Goal: Information Seeking & Learning: Learn about a topic

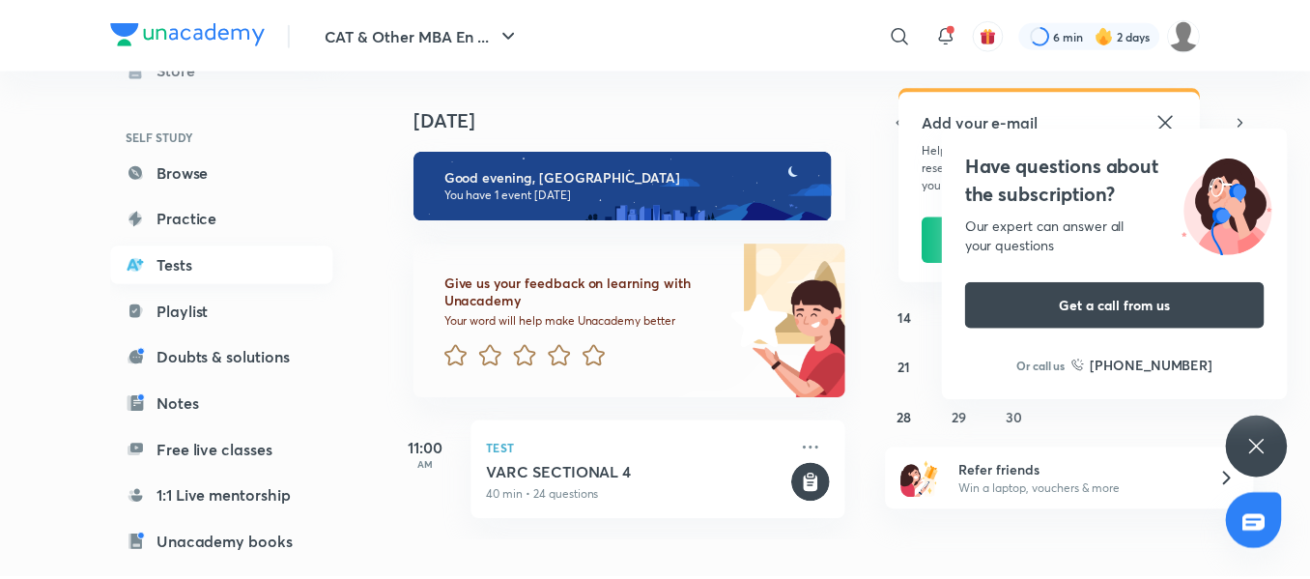
scroll to position [106, 0]
click at [193, 276] on link "Tests" at bounding box center [223, 262] width 224 height 39
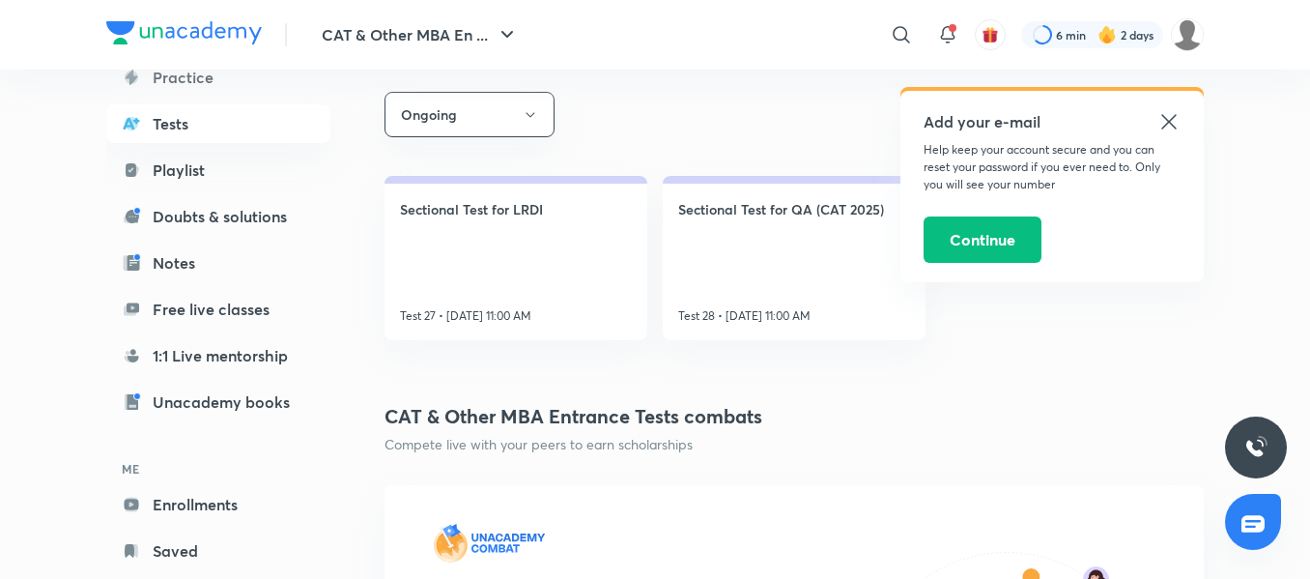
scroll to position [357, 0]
click at [1175, 104] on div "Add your e-mail Help keep your account secure and you can reset your password i…" at bounding box center [1051, 186] width 303 height 191
click at [1175, 126] on icon at bounding box center [1168, 121] width 23 height 23
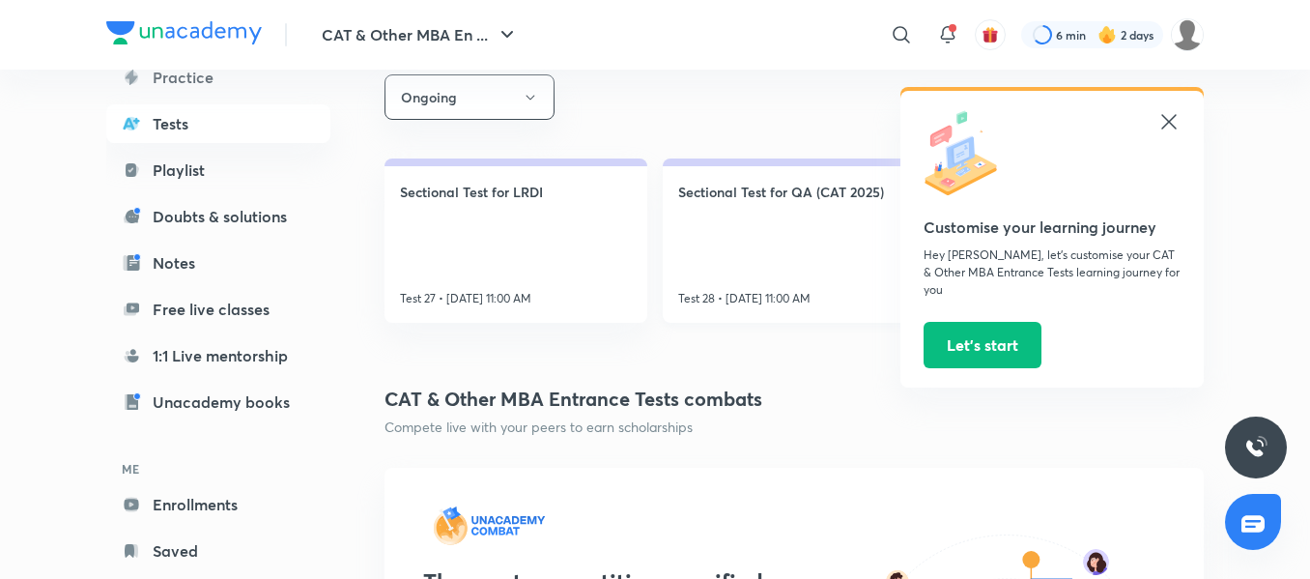
scroll to position [375, 0]
click at [1156, 124] on div at bounding box center [1051, 155] width 257 height 90
click at [1171, 123] on icon at bounding box center [1168, 121] width 14 height 14
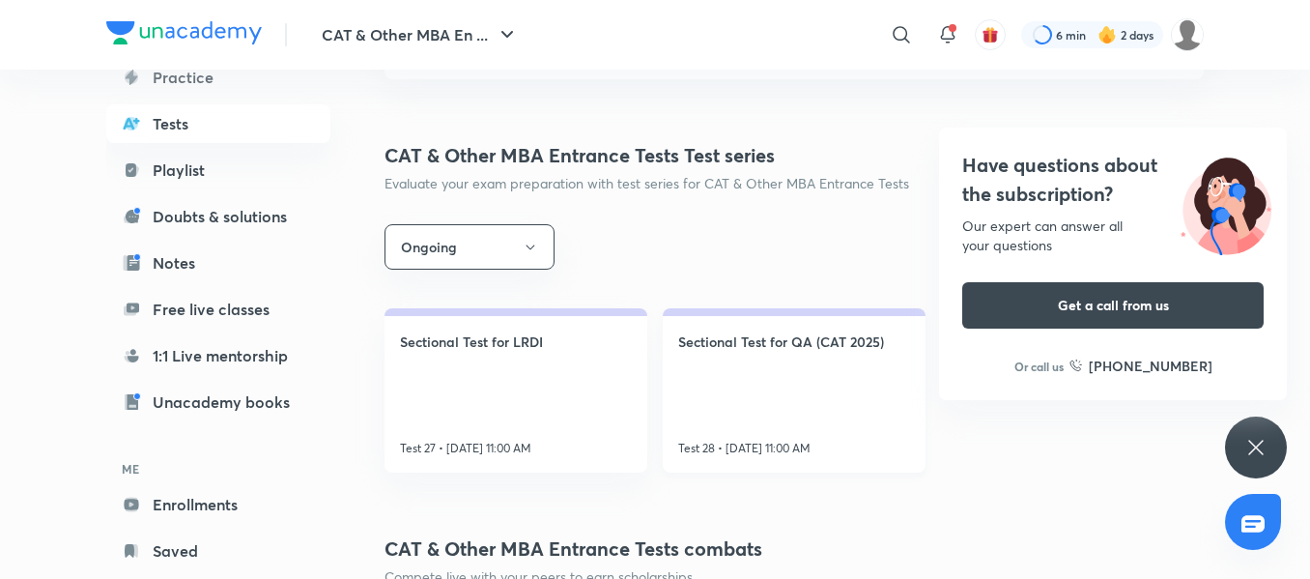
scroll to position [0, 0]
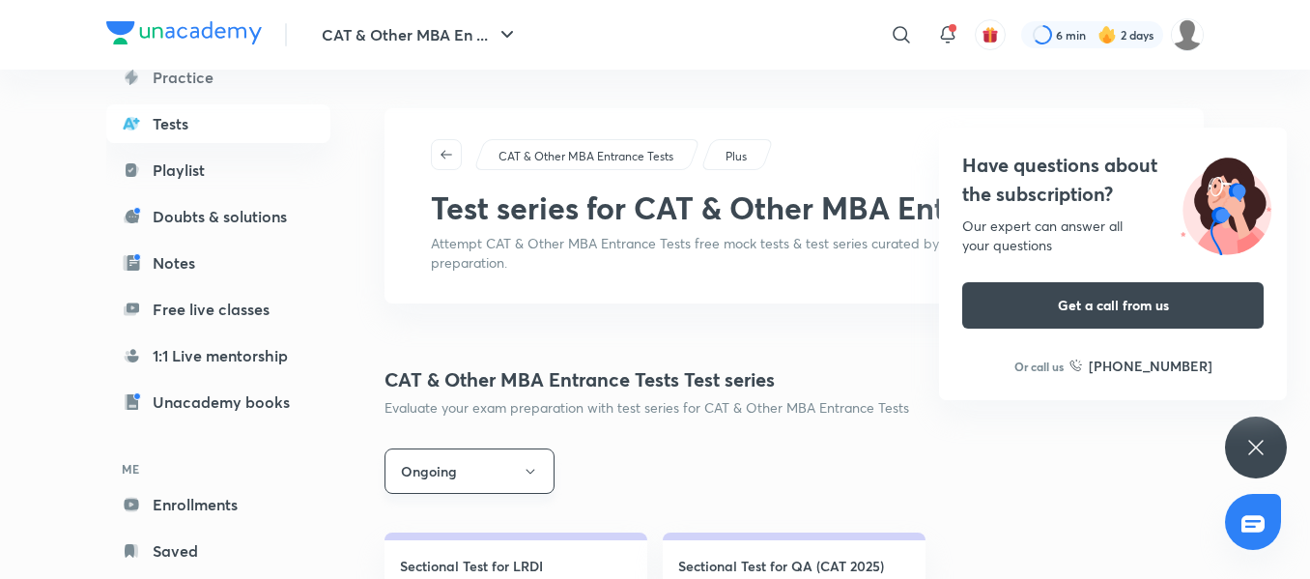
click at [497, 469] on button "Ongoing" at bounding box center [469, 470] width 170 height 45
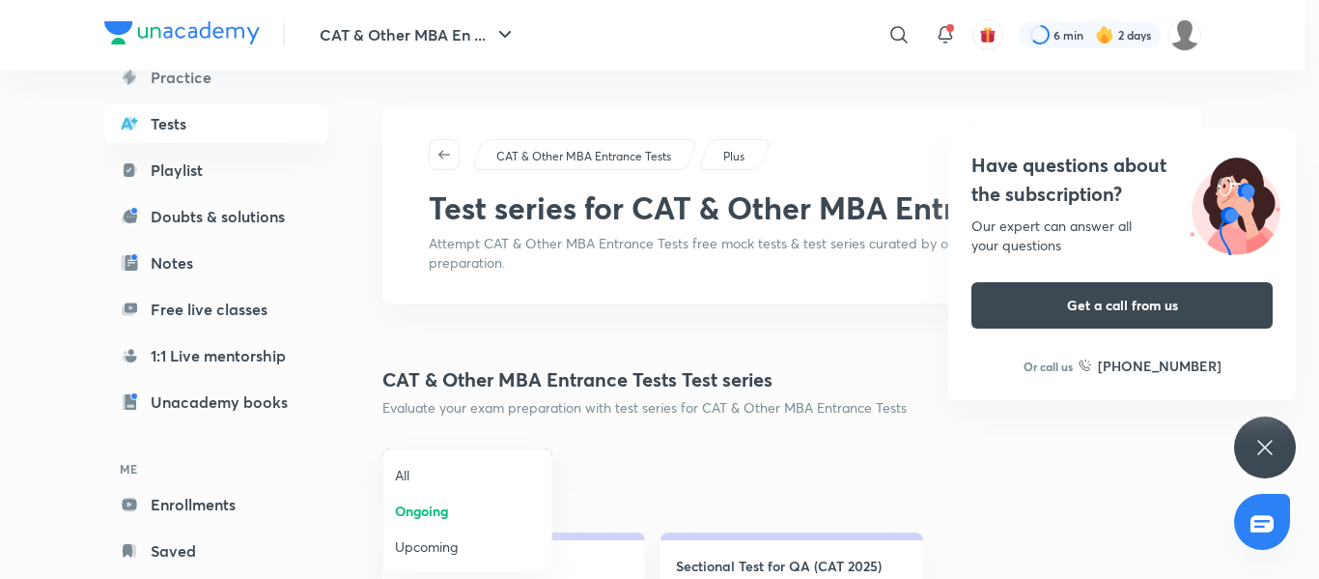
click at [454, 463] on li "All" at bounding box center [467, 475] width 168 height 36
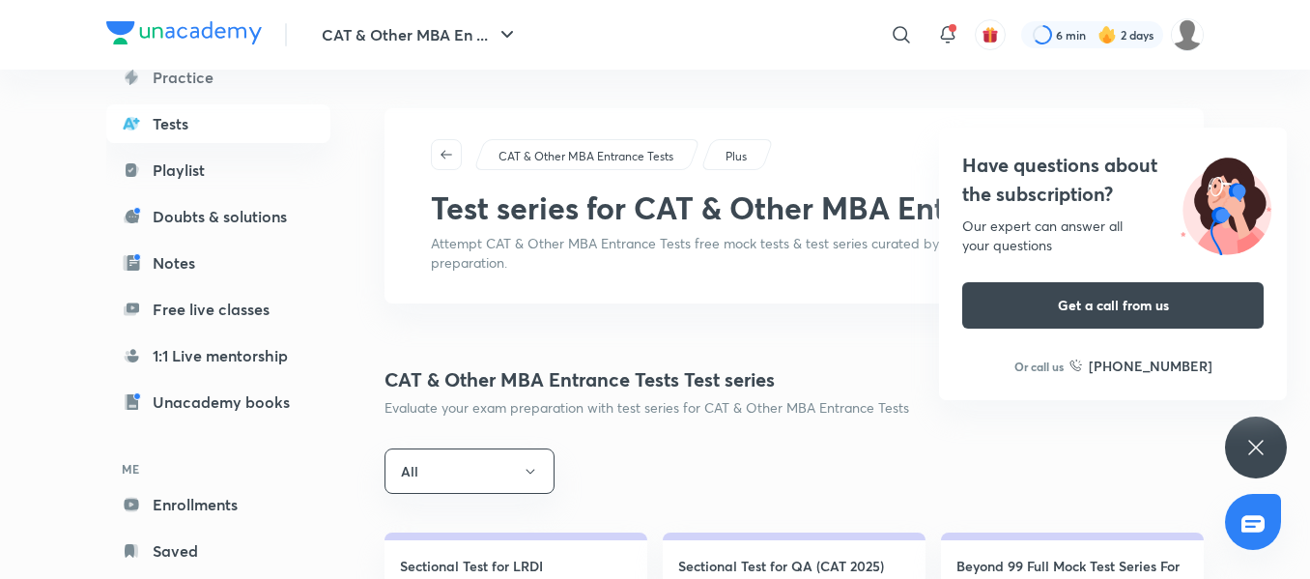
click at [643, 153] on p "CAT & Other MBA Entrance Tests" at bounding box center [585, 156] width 175 height 17
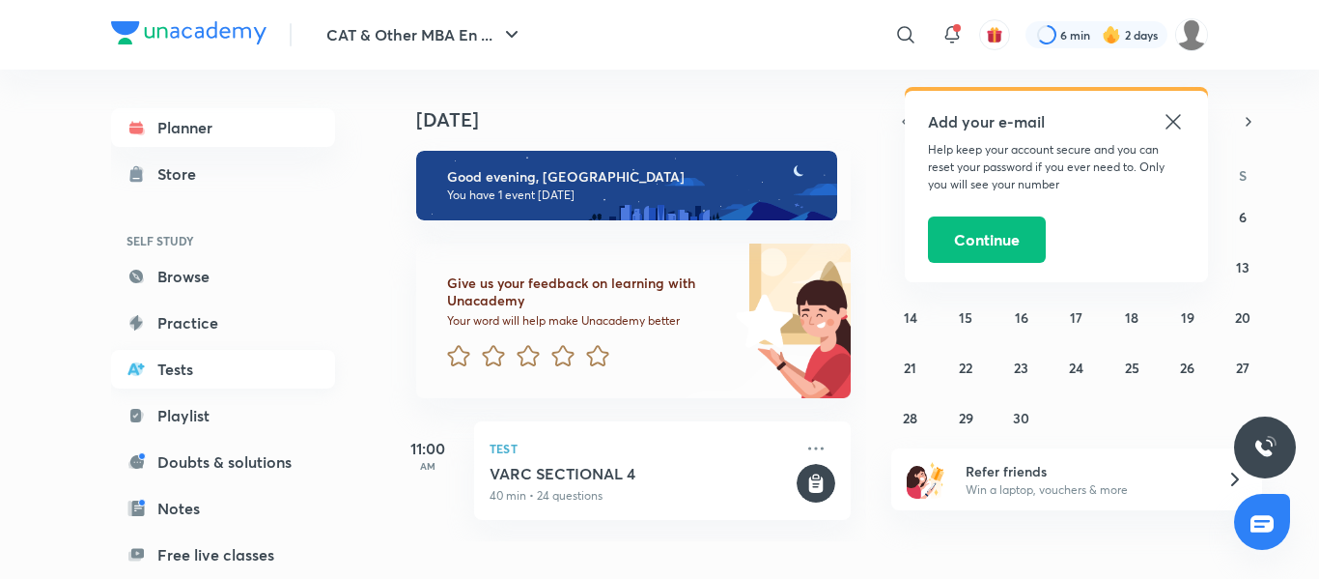
click at [222, 369] on link "Tests" at bounding box center [223, 369] width 224 height 39
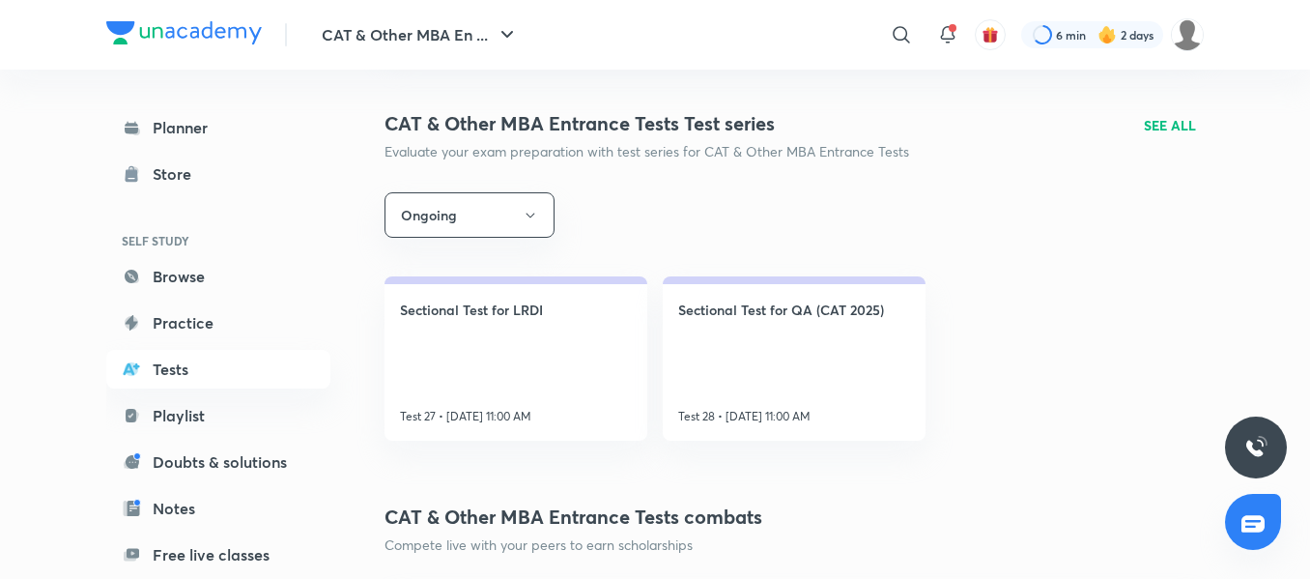
scroll to position [263, 0]
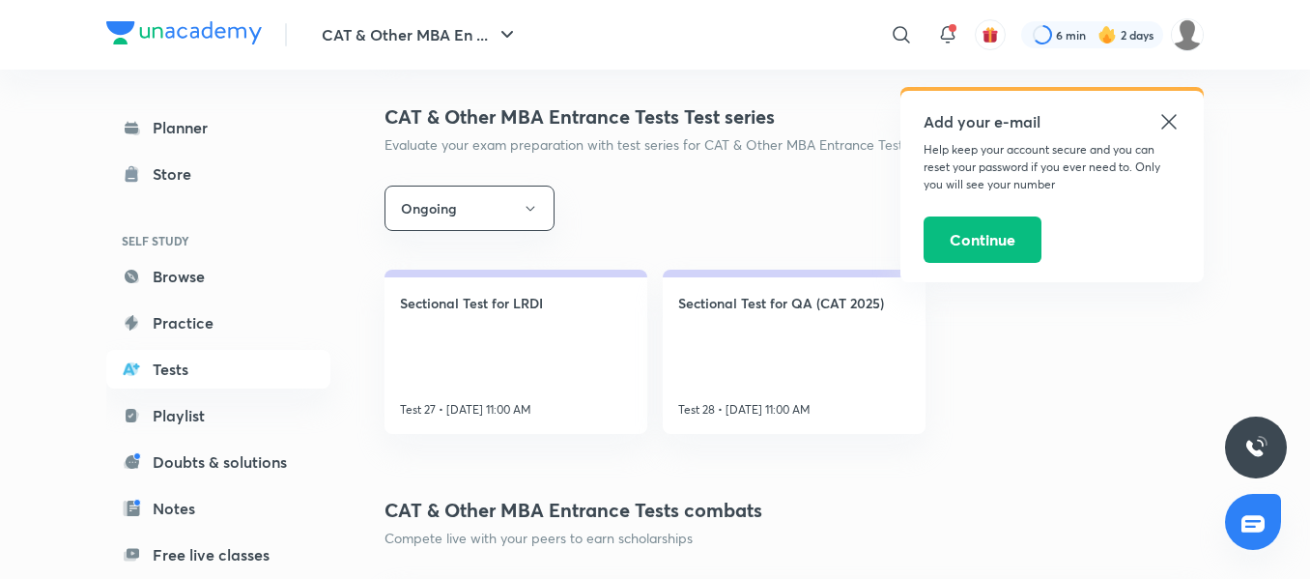
click at [1175, 129] on icon at bounding box center [1168, 121] width 23 height 23
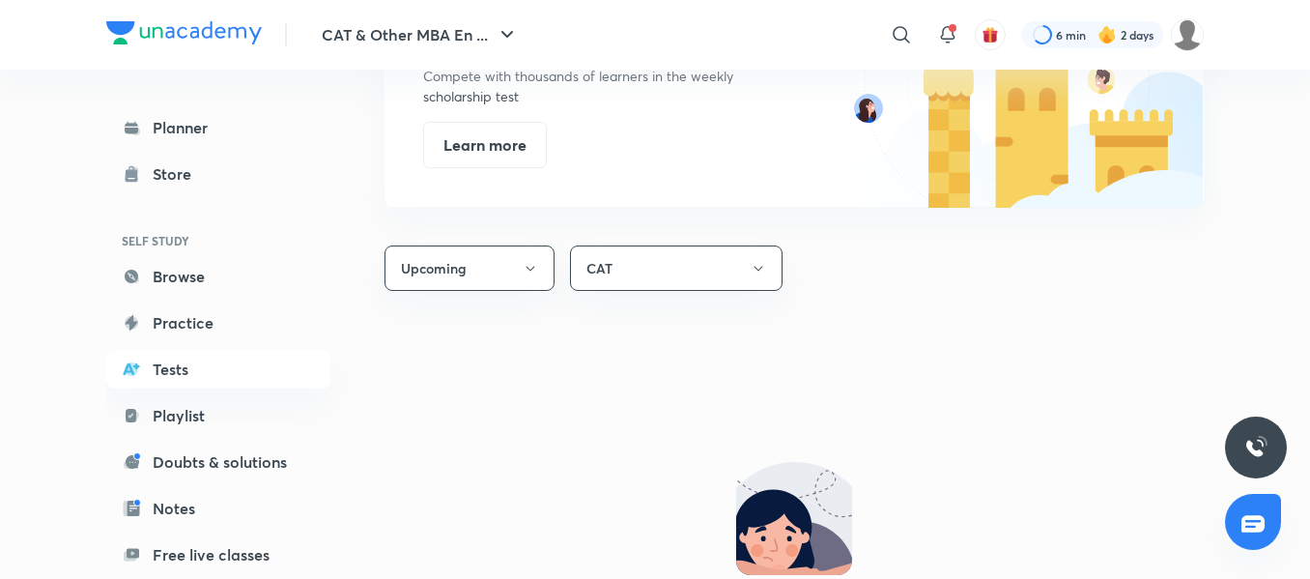
scroll to position [966, 0]
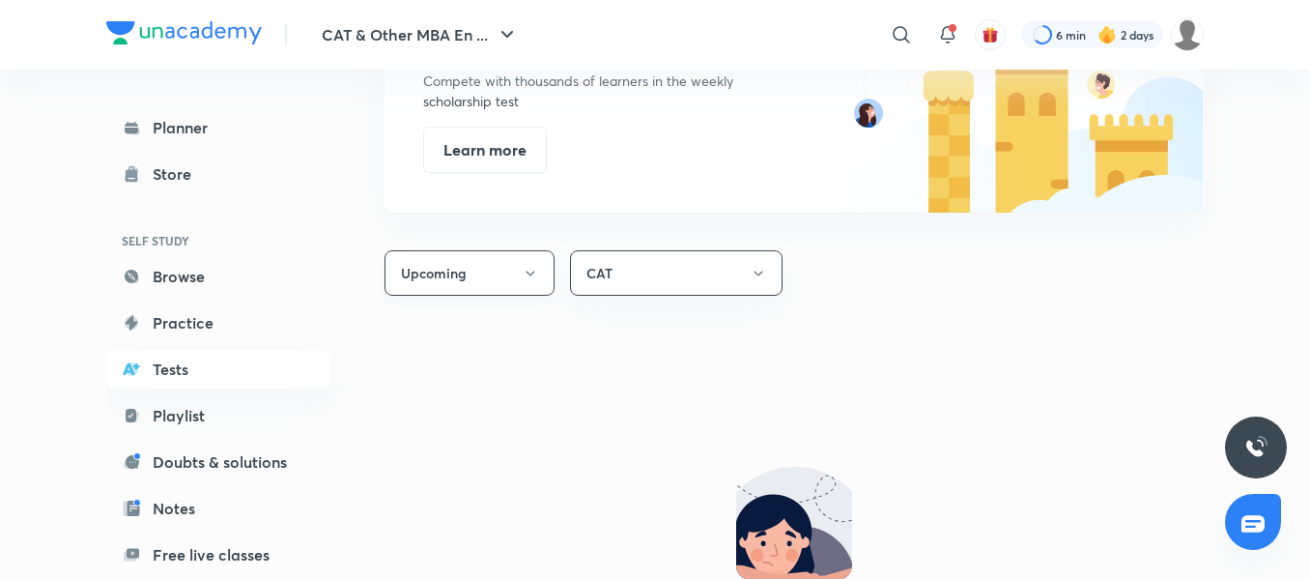
click at [489, 255] on button "Upcoming" at bounding box center [469, 272] width 170 height 45
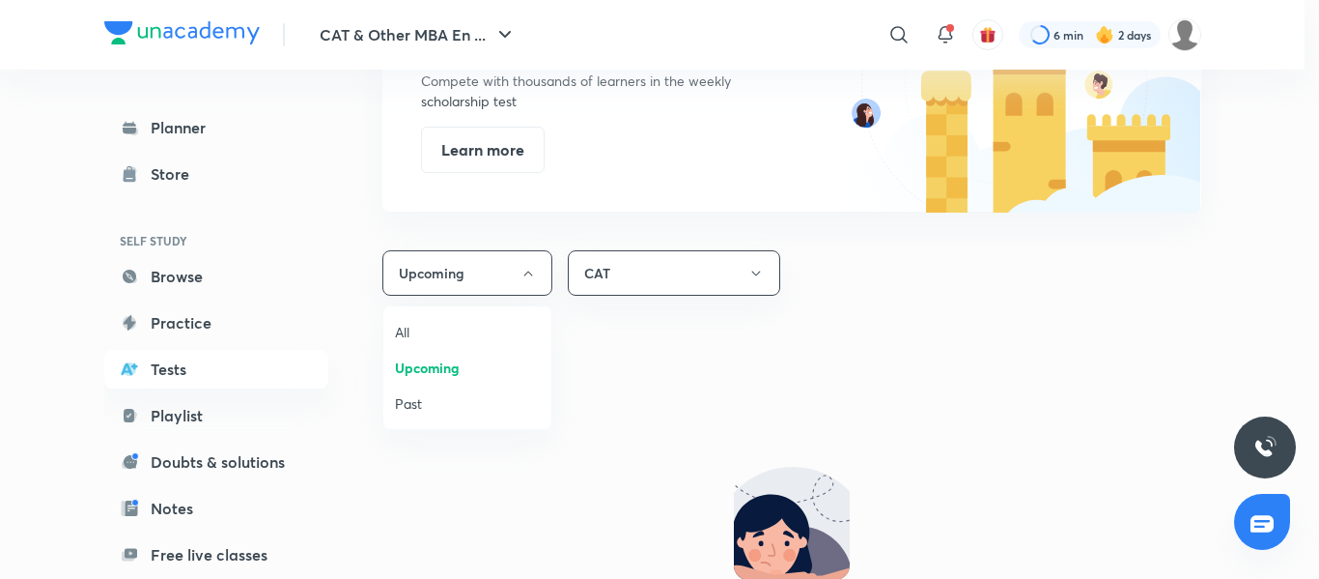
click at [434, 331] on span "All" at bounding box center [467, 332] width 145 height 20
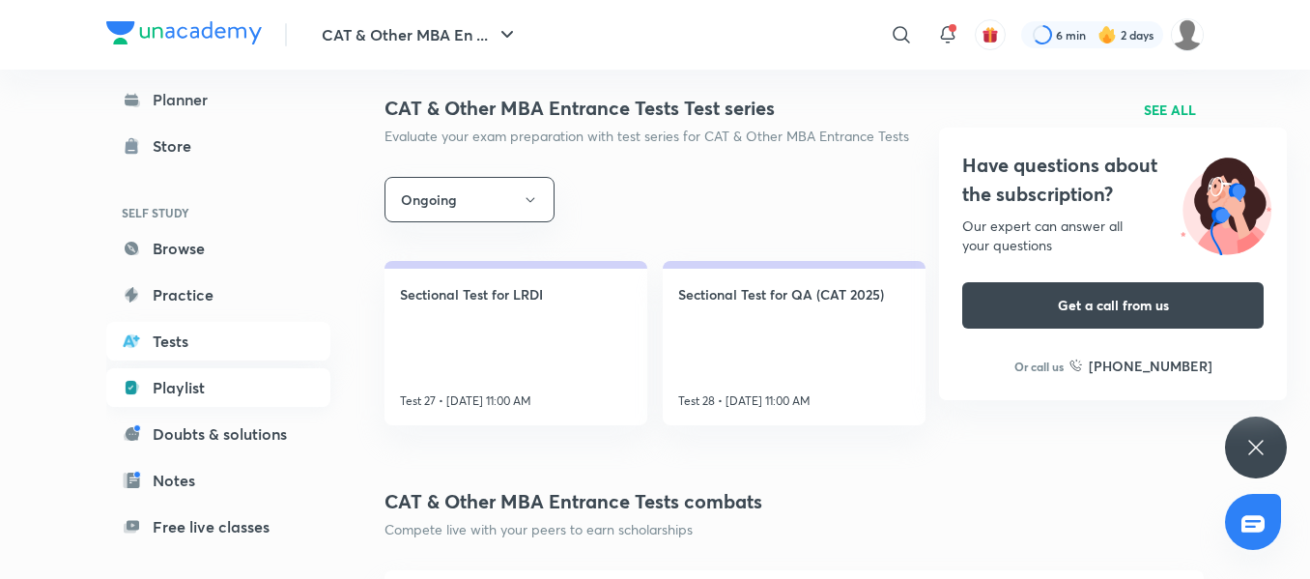
scroll to position [0, 0]
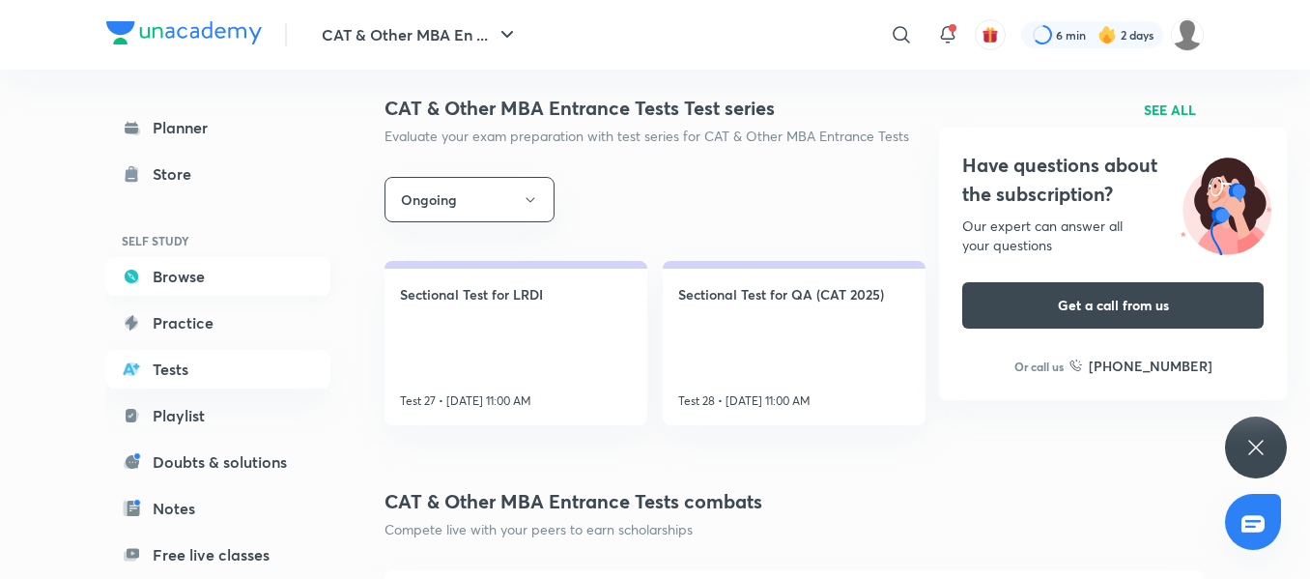
click at [203, 292] on link "Browse" at bounding box center [218, 276] width 224 height 39
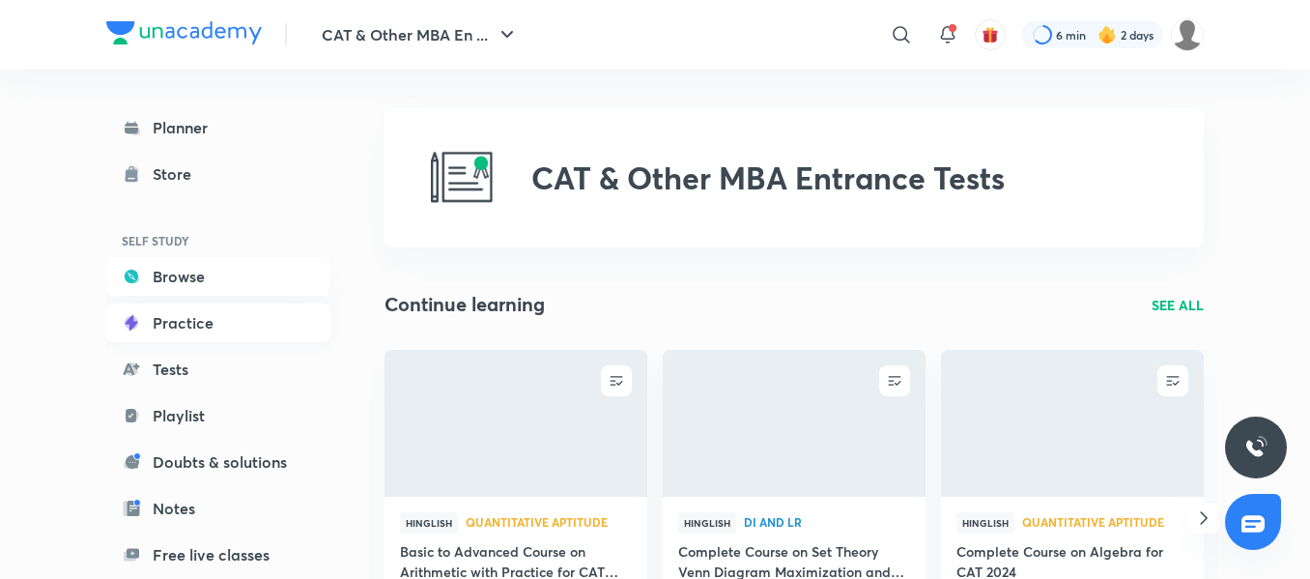
click at [203, 331] on link "Practice" at bounding box center [218, 322] width 224 height 39
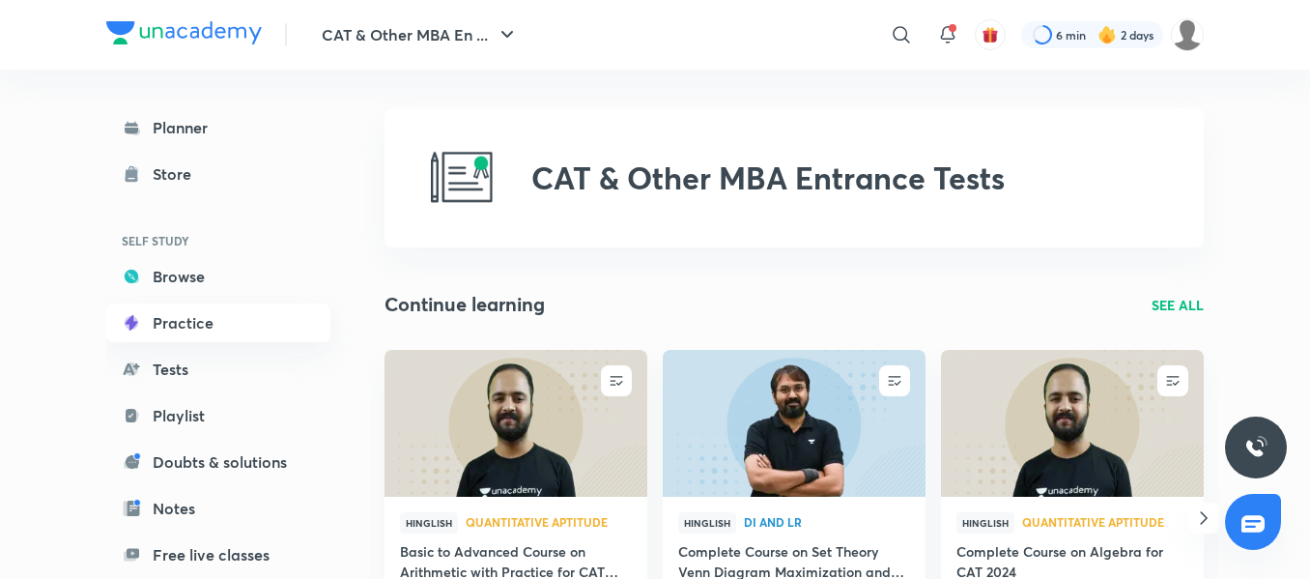
click at [203, 331] on link "Practice" at bounding box center [218, 322] width 224 height 39
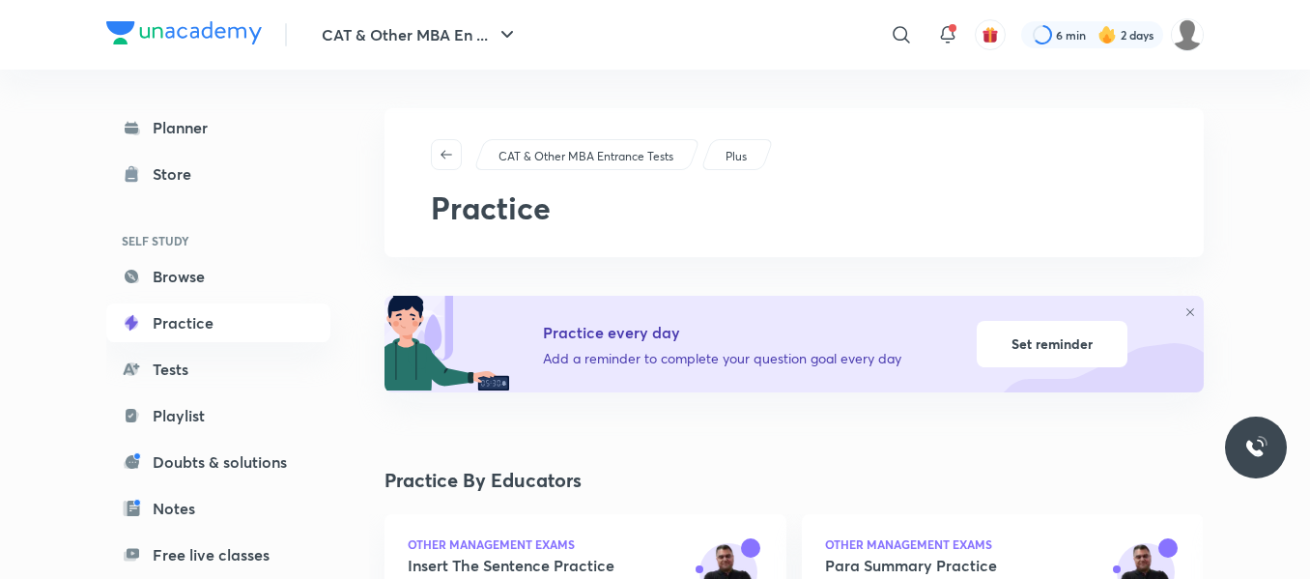
click at [164, 377] on link "Tests" at bounding box center [218, 369] width 224 height 39
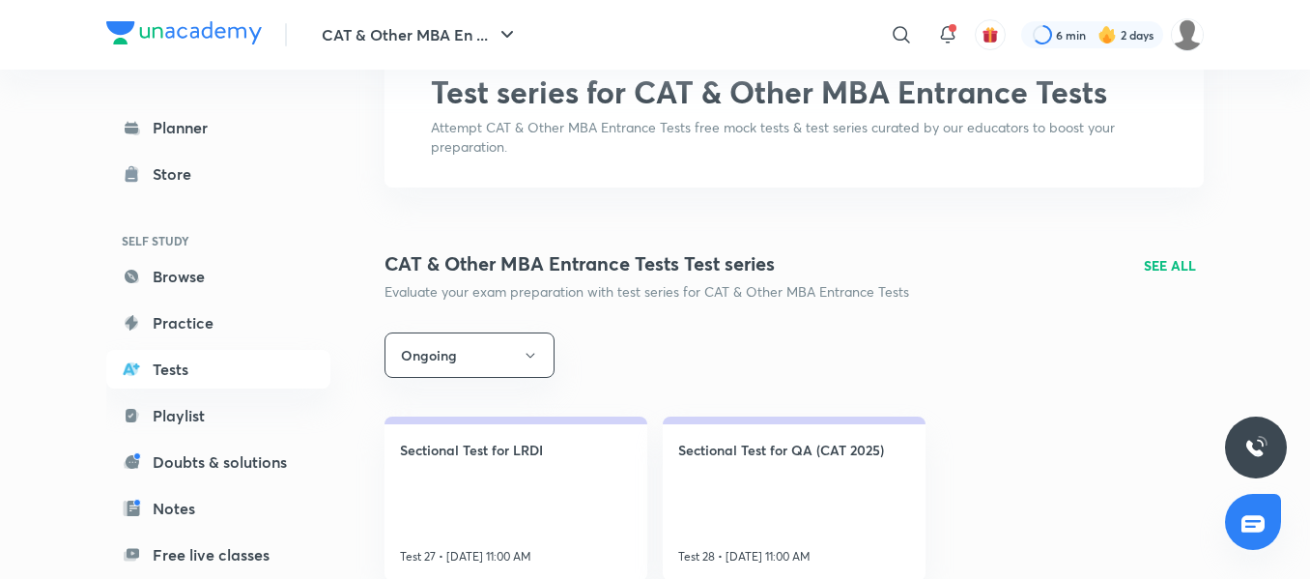
scroll to position [117, 0]
click at [1167, 260] on p "SEE ALL" at bounding box center [1170, 264] width 52 height 20
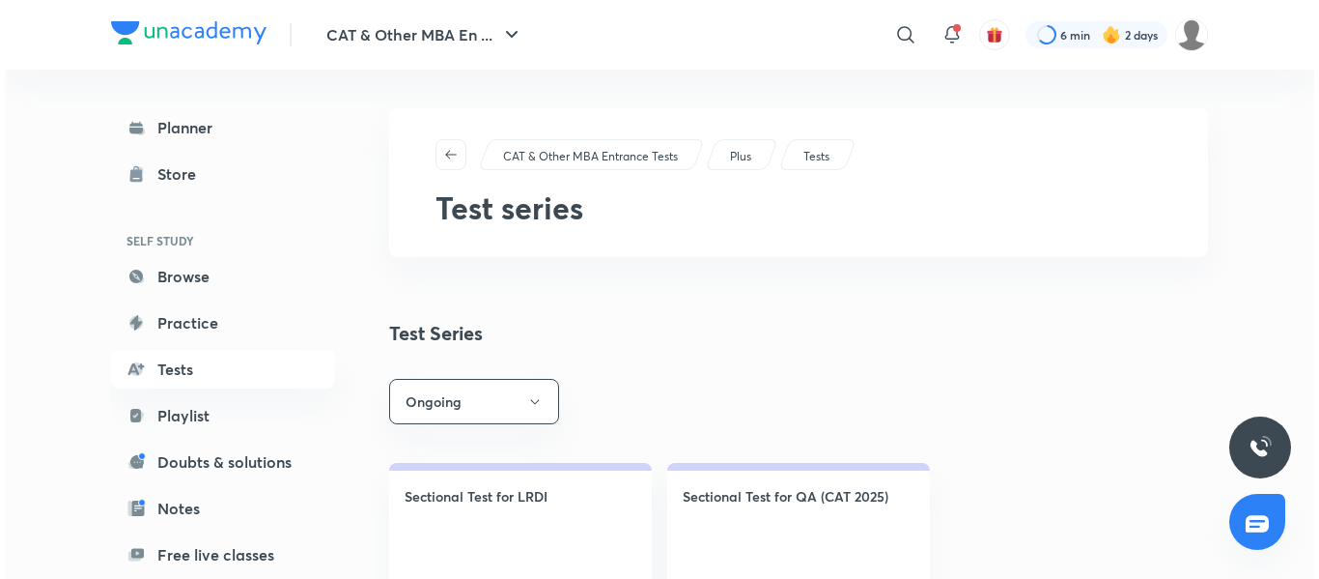
scroll to position [71, 0]
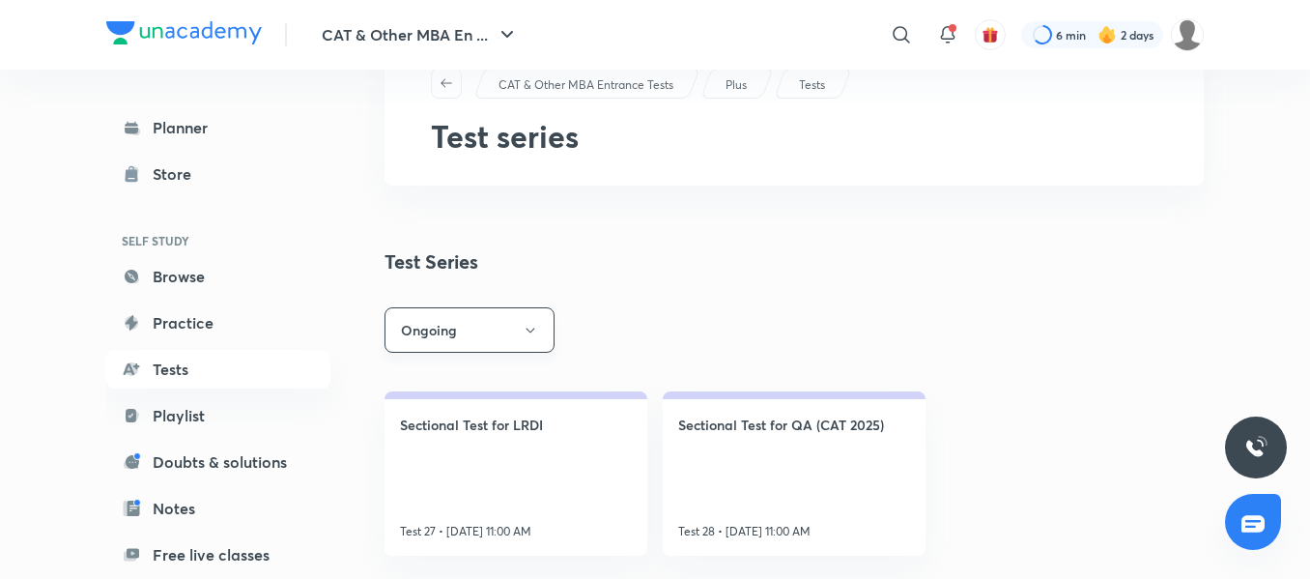
click at [518, 326] on button "Ongoing" at bounding box center [469, 329] width 170 height 45
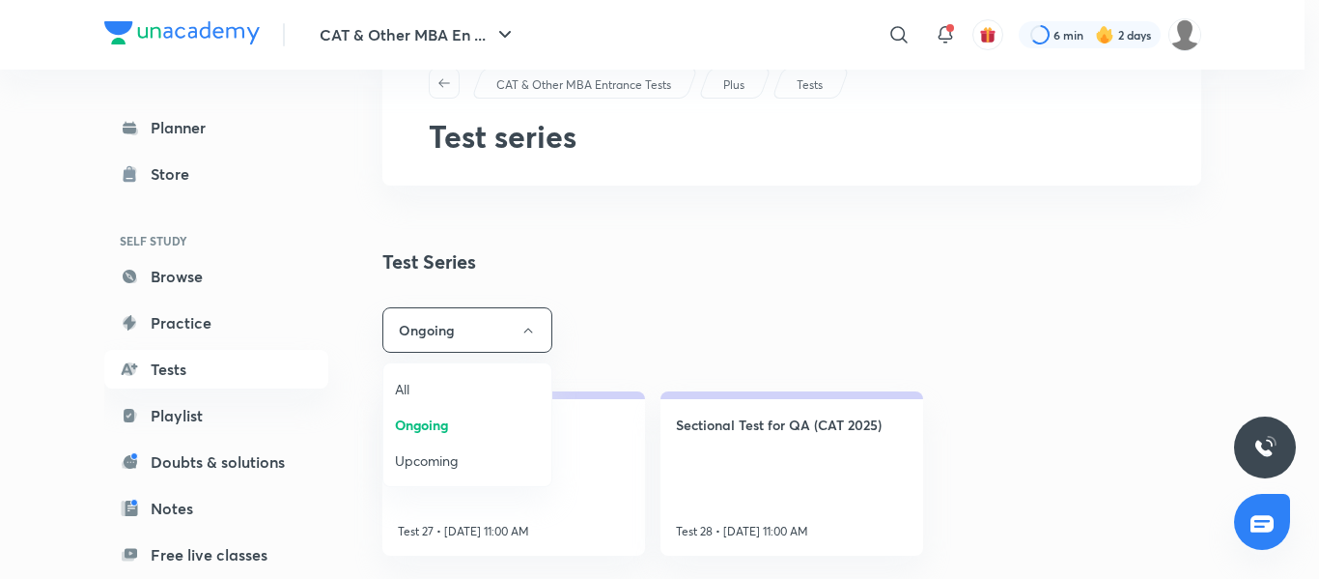
click at [399, 377] on li "All" at bounding box center [467, 389] width 168 height 36
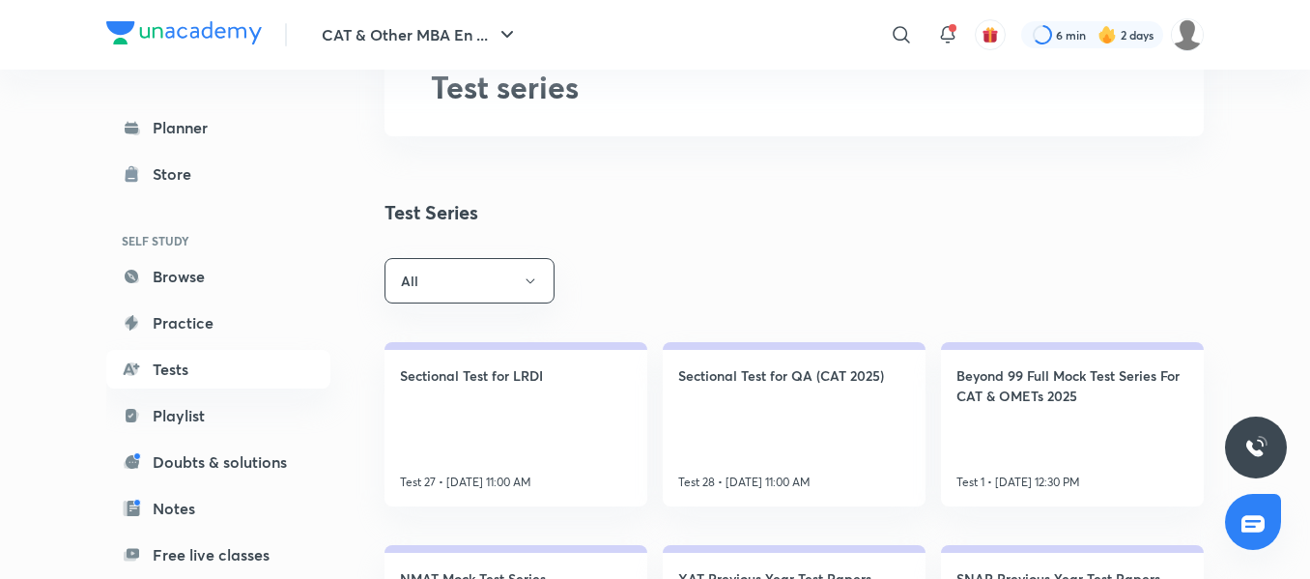
scroll to position [125, 0]
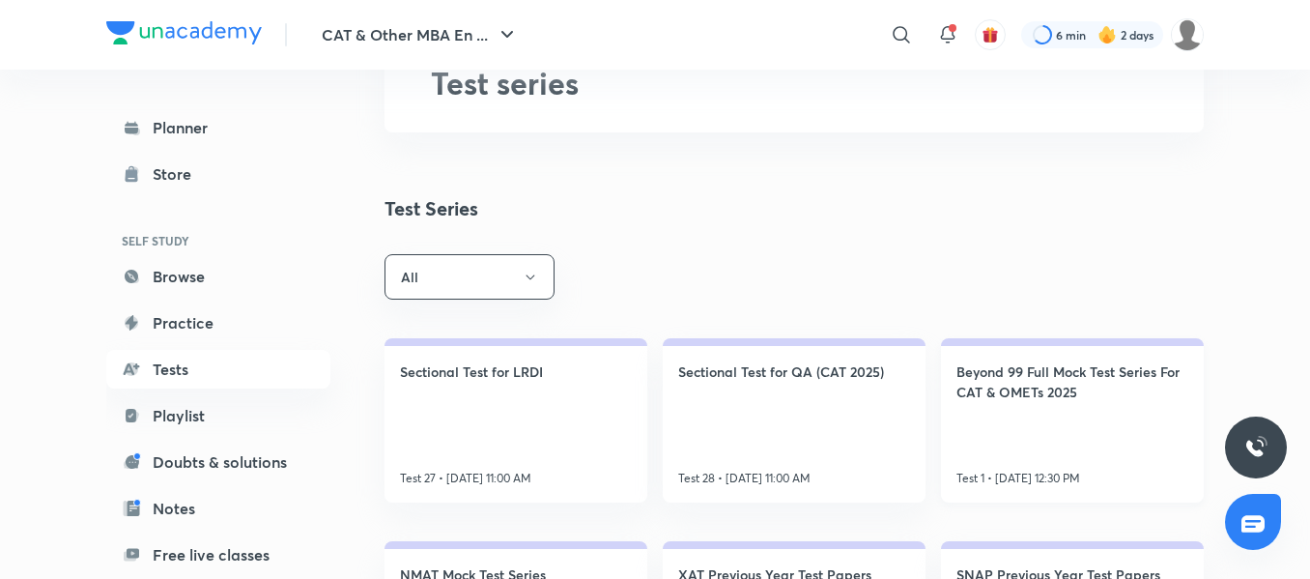
click at [1105, 370] on h4 "Beyond 99 Full Mock Test Series For CAT & OMETs 2025" at bounding box center [1072, 381] width 232 height 41
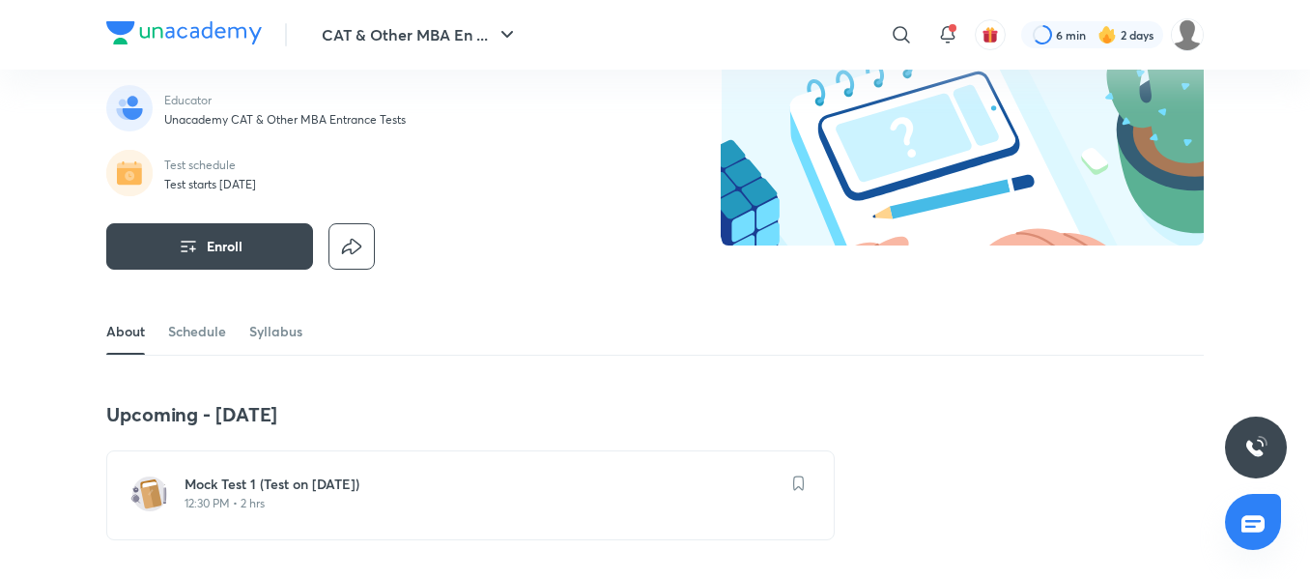
scroll to position [267, 0]
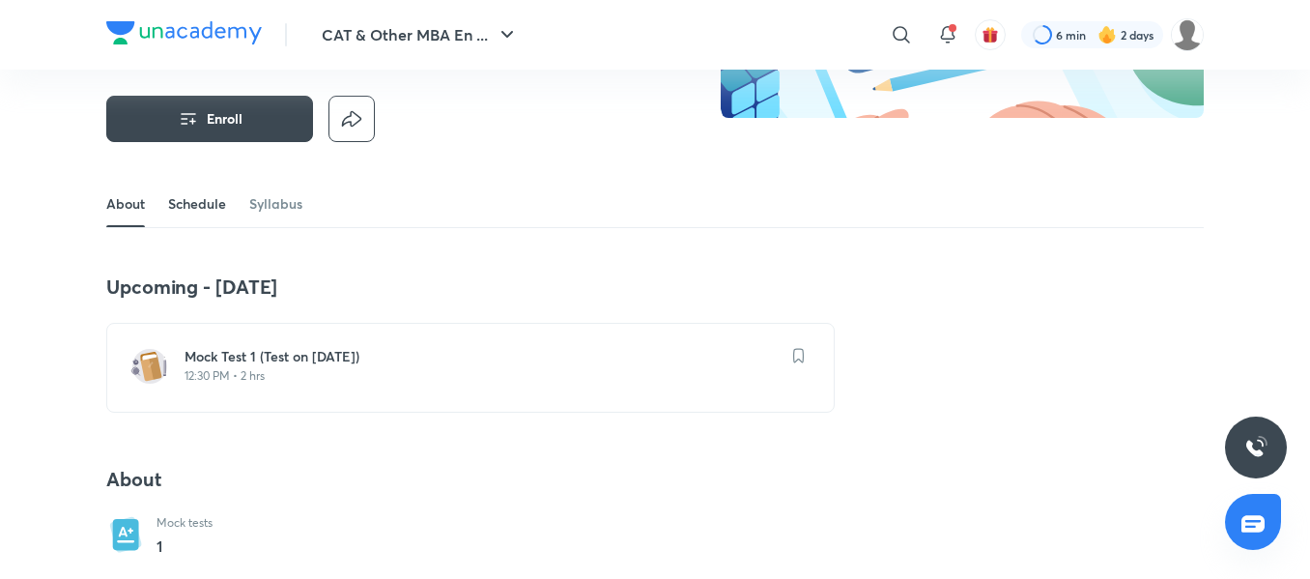
click at [184, 191] on link "Schedule" at bounding box center [197, 204] width 58 height 46
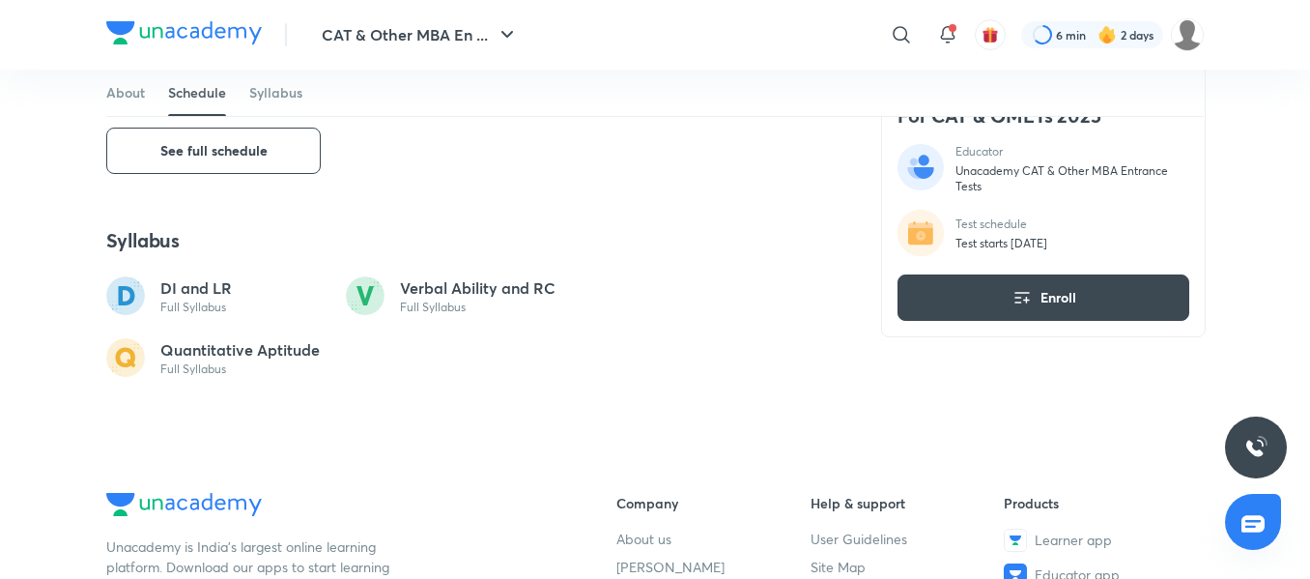
scroll to position [1149, 0]
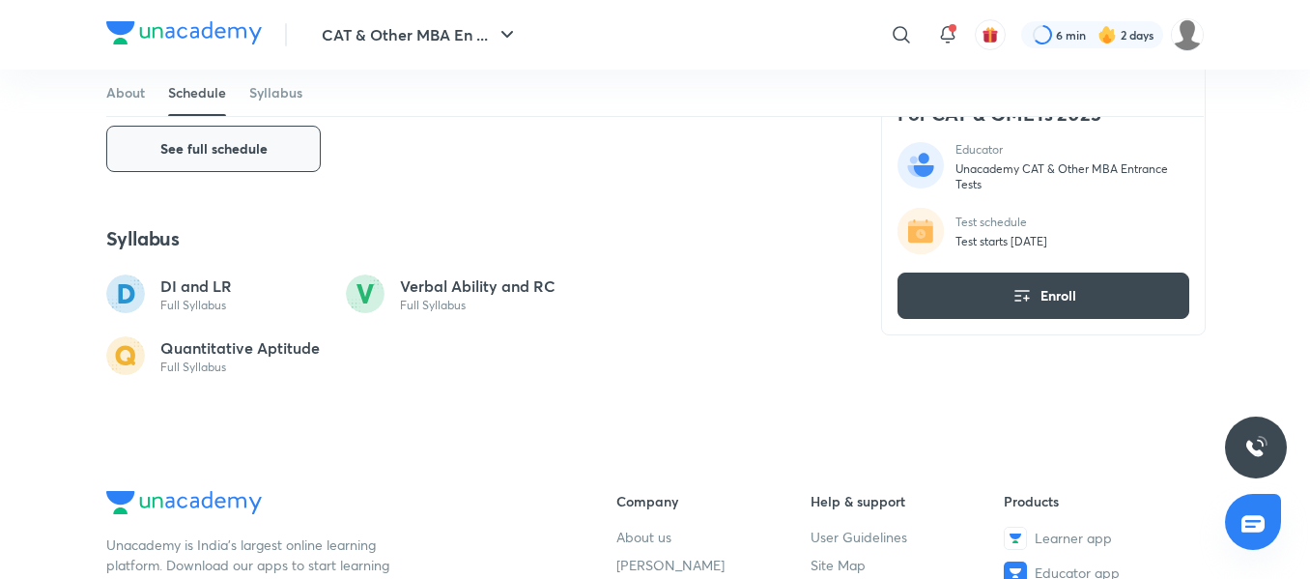
click at [254, 162] on button "See full schedule" at bounding box center [213, 149] width 214 height 46
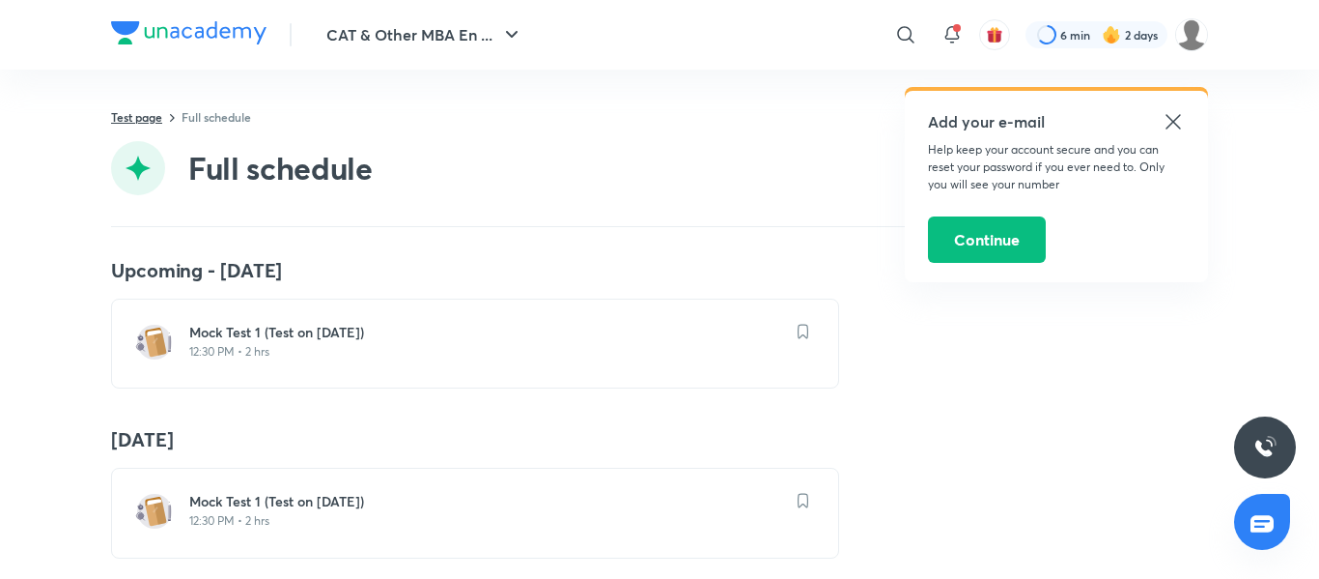
click at [148, 118] on link "Test page" at bounding box center [136, 116] width 51 height 15
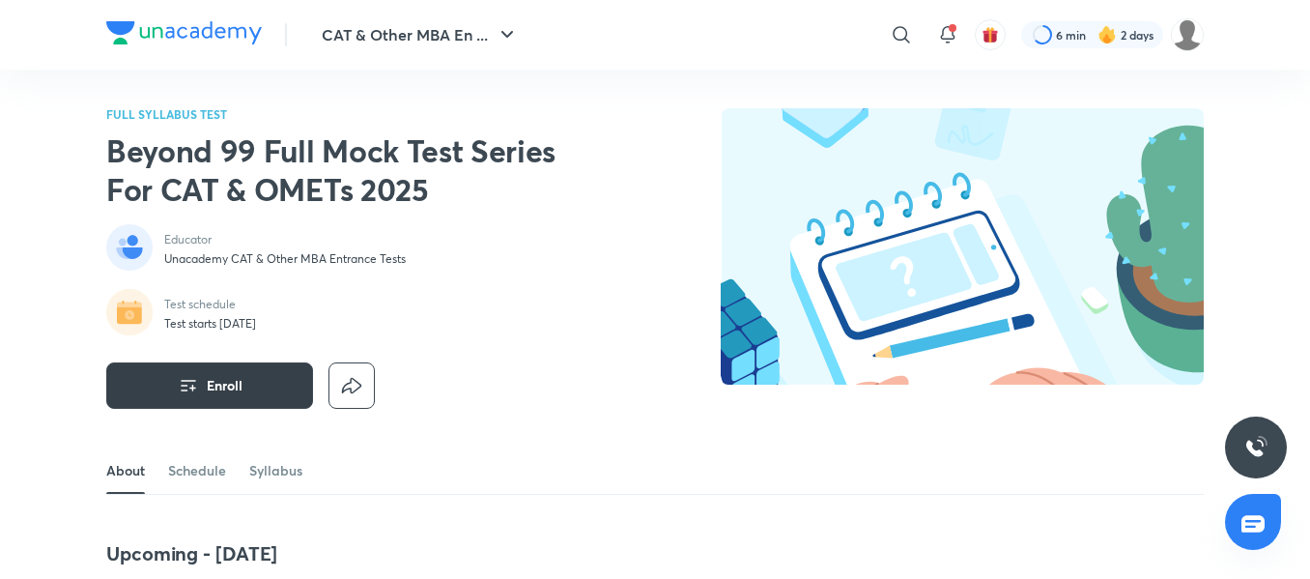
click at [232, 376] on span "Enroll" at bounding box center [225, 385] width 36 height 19
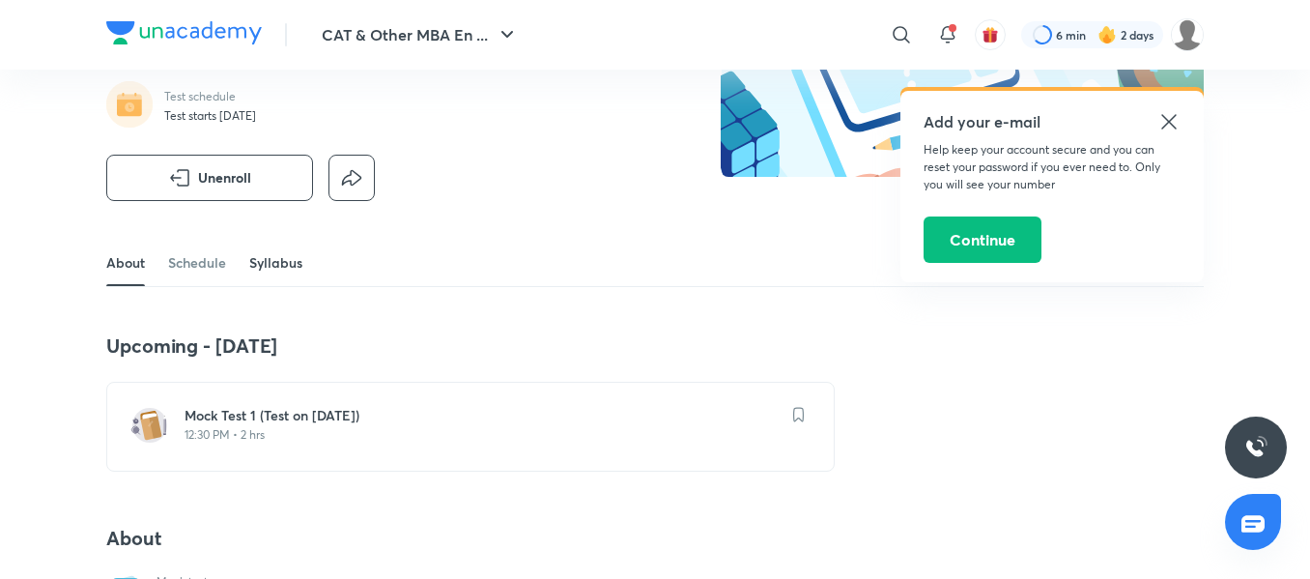
scroll to position [207, 0]
click at [204, 264] on link "Schedule" at bounding box center [197, 264] width 58 height 46
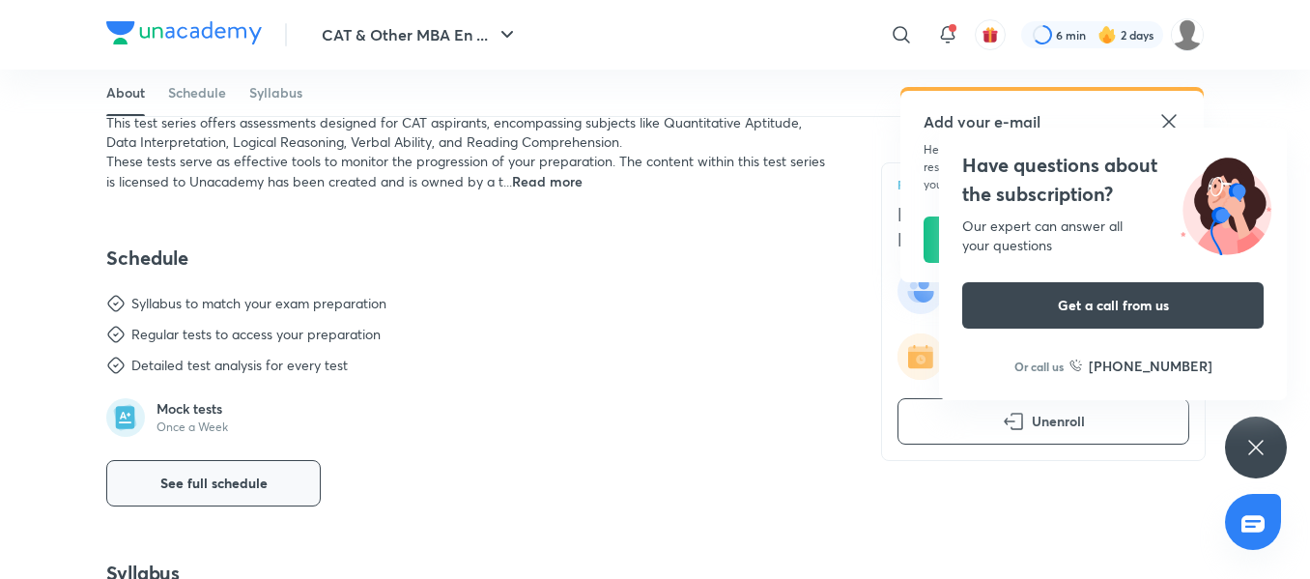
scroll to position [877, 0]
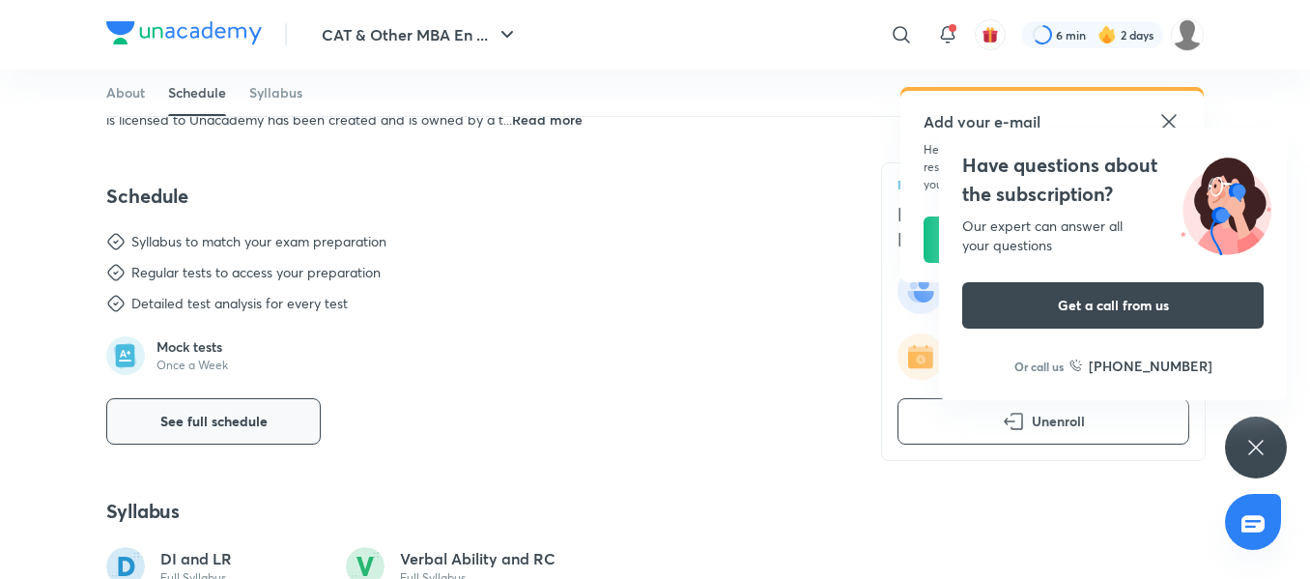
click at [231, 418] on span "See full schedule" at bounding box center [213, 420] width 107 height 19
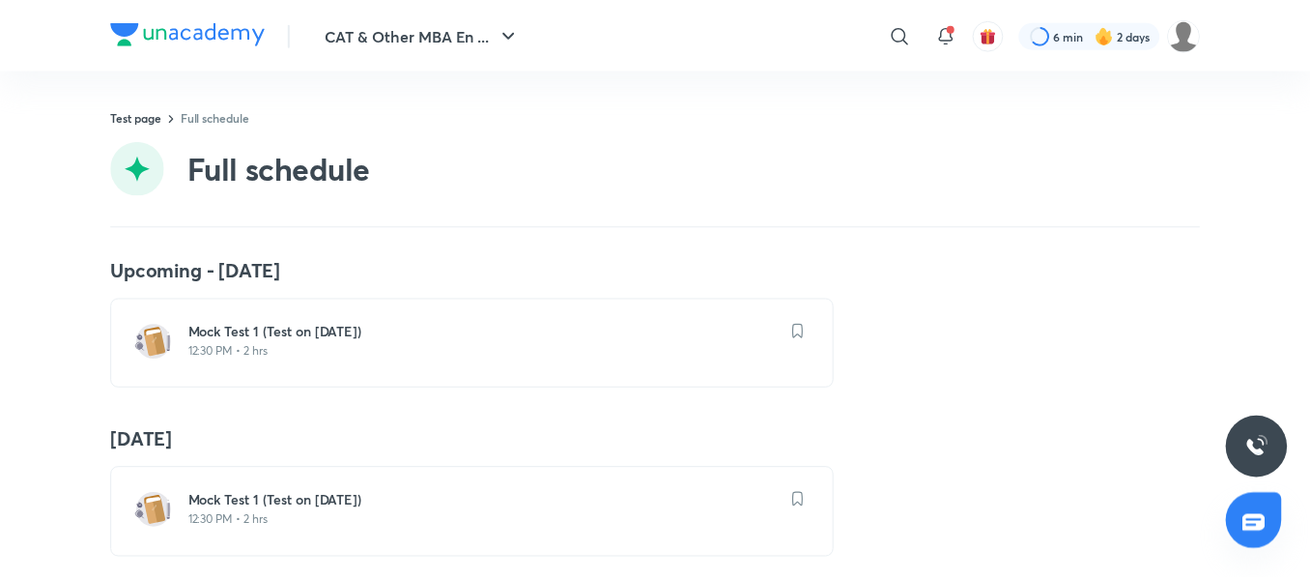
scroll to position [33, 0]
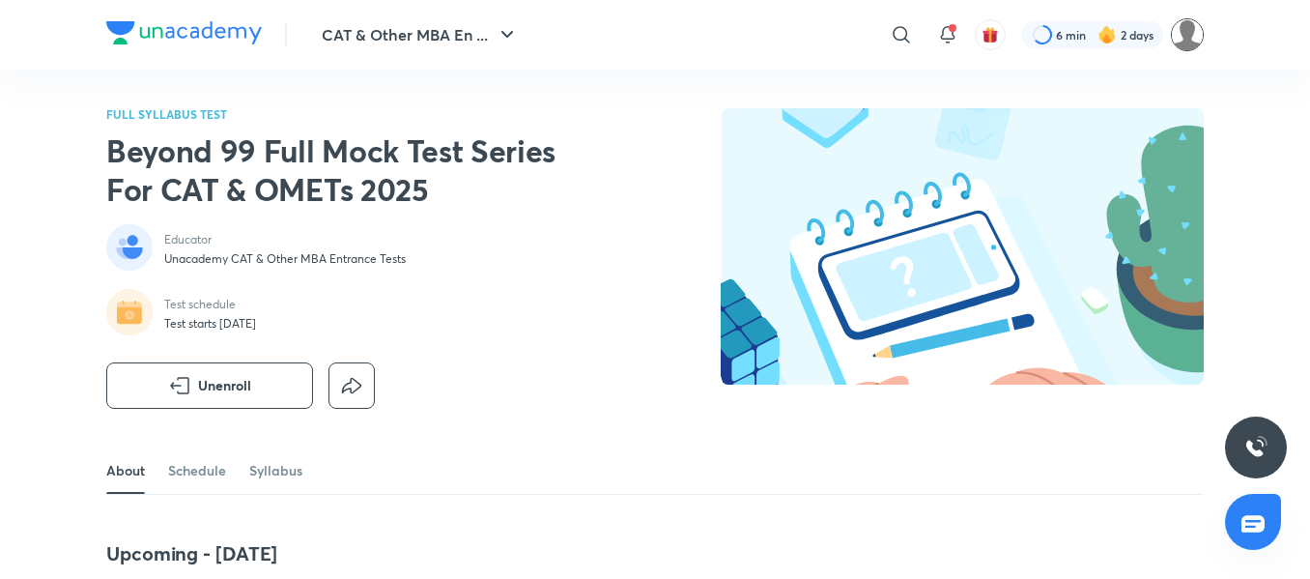
click at [1198, 24] on img at bounding box center [1187, 34] width 33 height 33
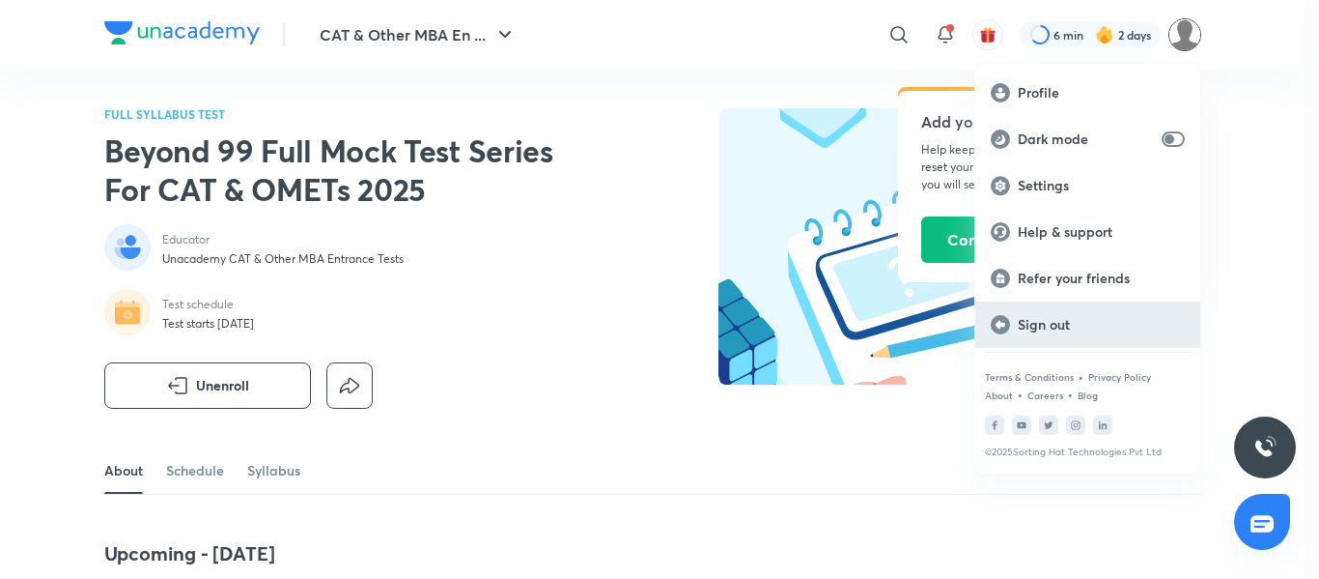
click at [1061, 335] on div "Sign out" at bounding box center [1088, 324] width 225 height 46
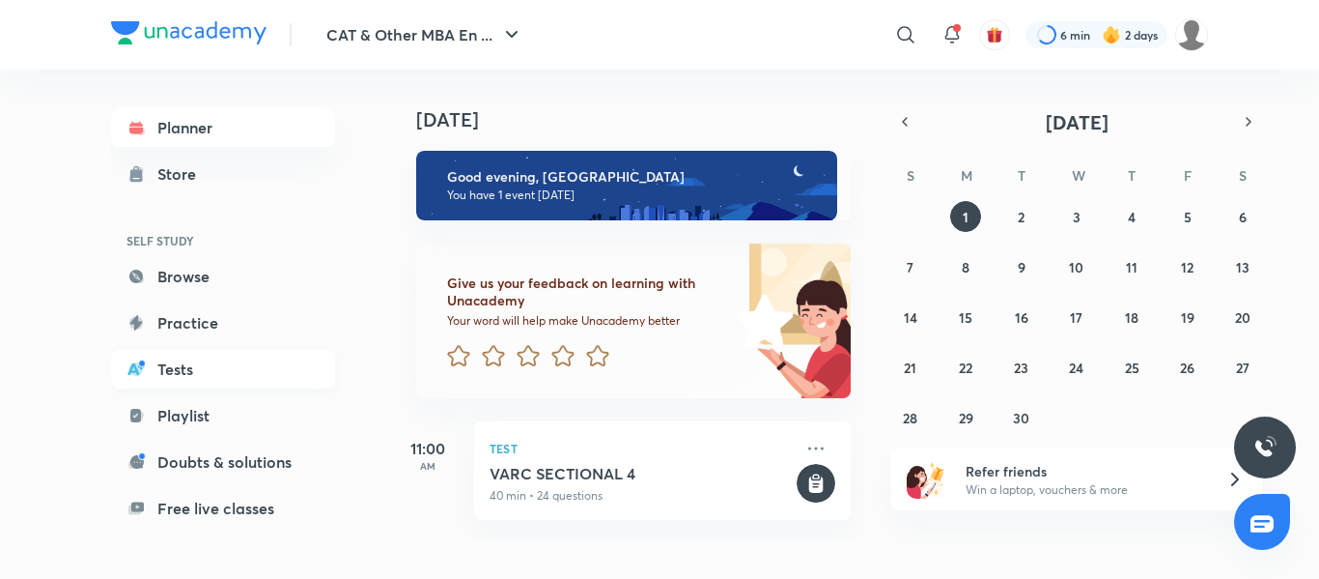
click at [192, 364] on link "Tests" at bounding box center [223, 369] width 224 height 39
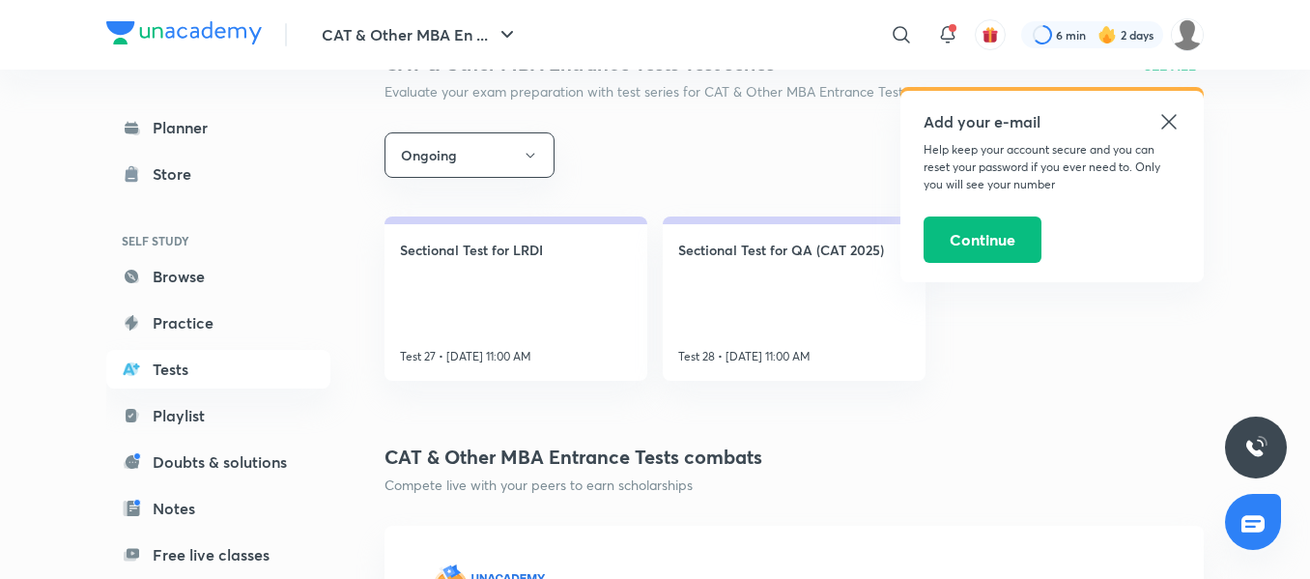
scroll to position [317, 0]
click at [501, 175] on button "Ongoing" at bounding box center [469, 153] width 170 height 45
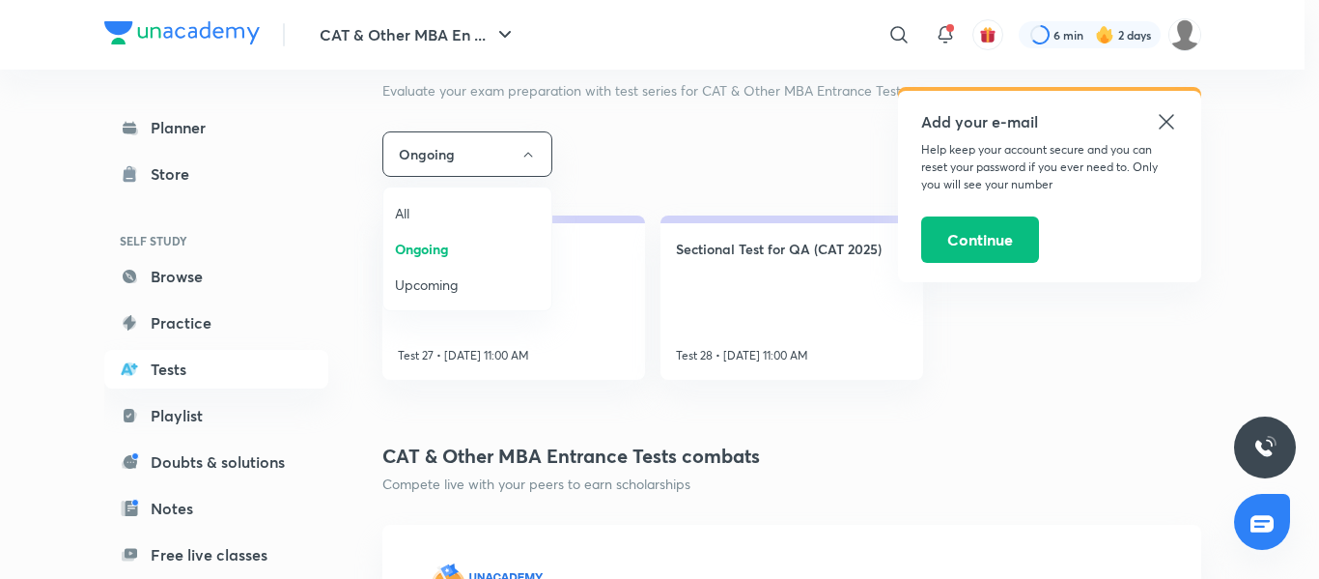
click at [420, 217] on span "All" at bounding box center [467, 213] width 145 height 20
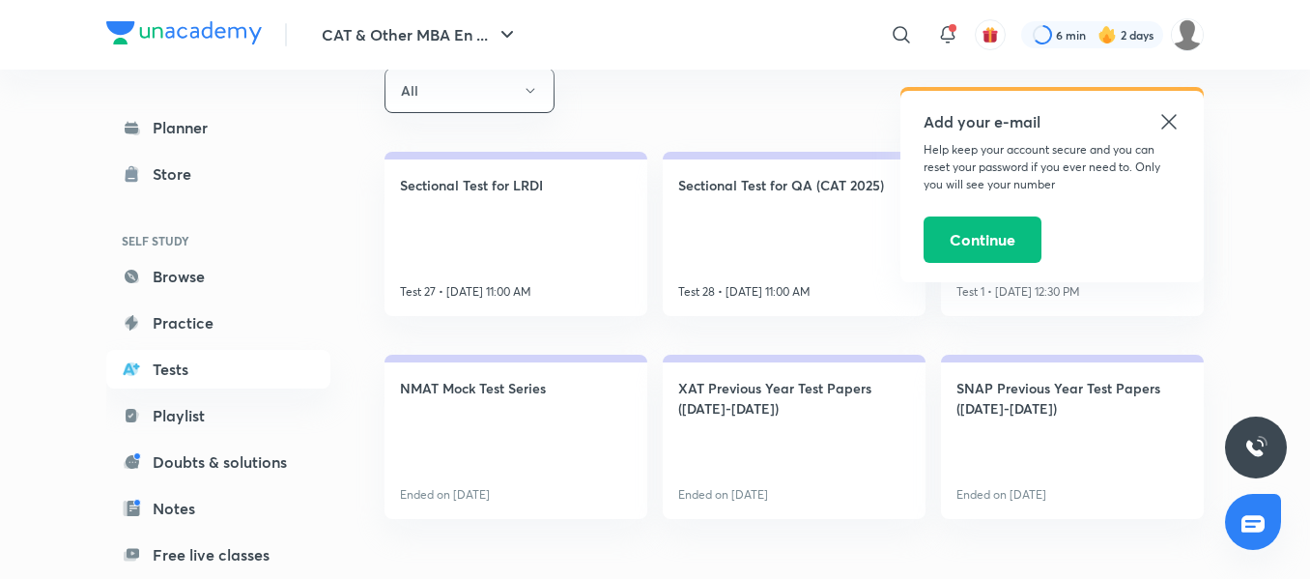
scroll to position [382, 0]
click at [1168, 125] on icon at bounding box center [1168, 121] width 23 height 23
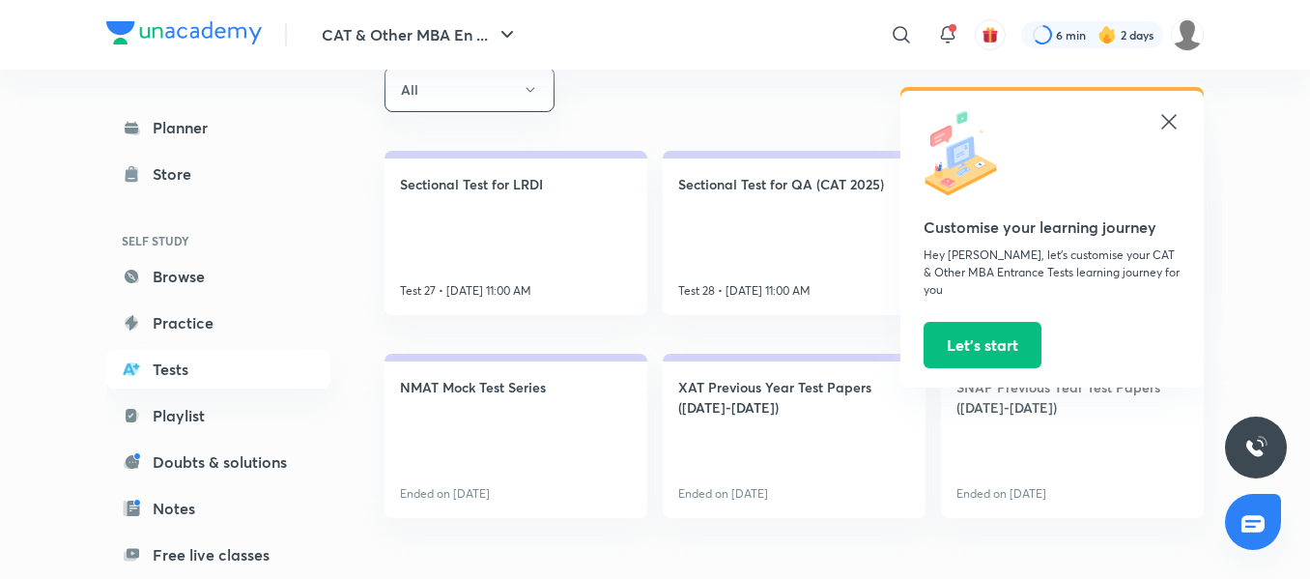
click at [1172, 125] on icon at bounding box center [1168, 121] width 14 height 14
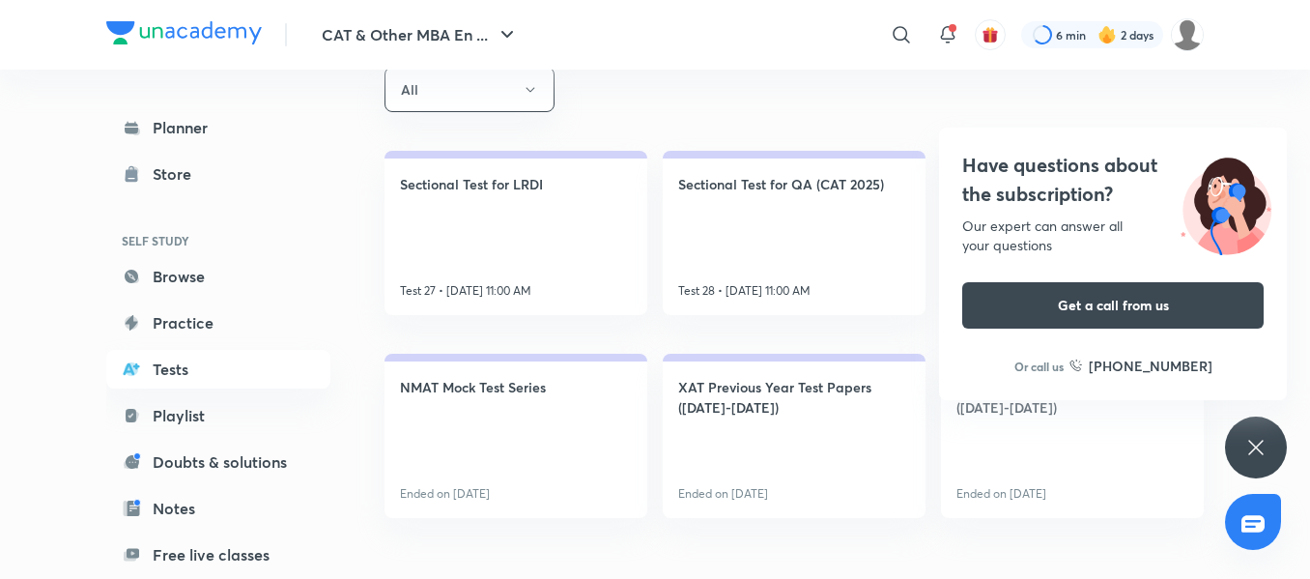
click at [1034, 293] on button "Get a call from us" at bounding box center [1112, 305] width 301 height 46
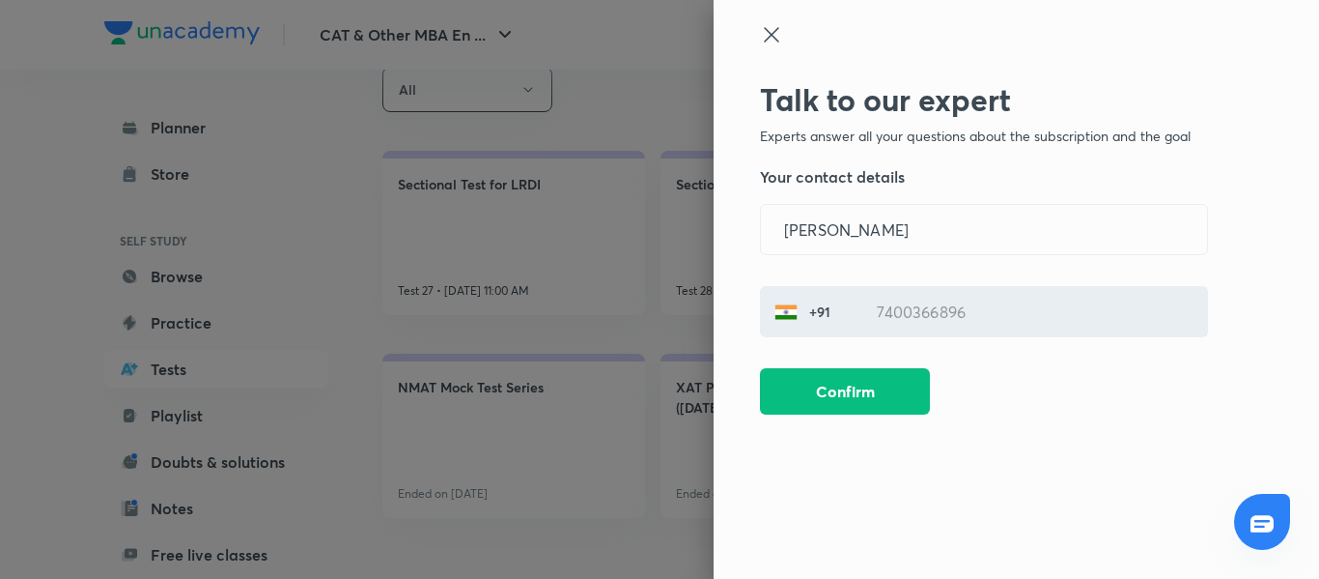
click at [777, 40] on icon at bounding box center [771, 34] width 14 height 14
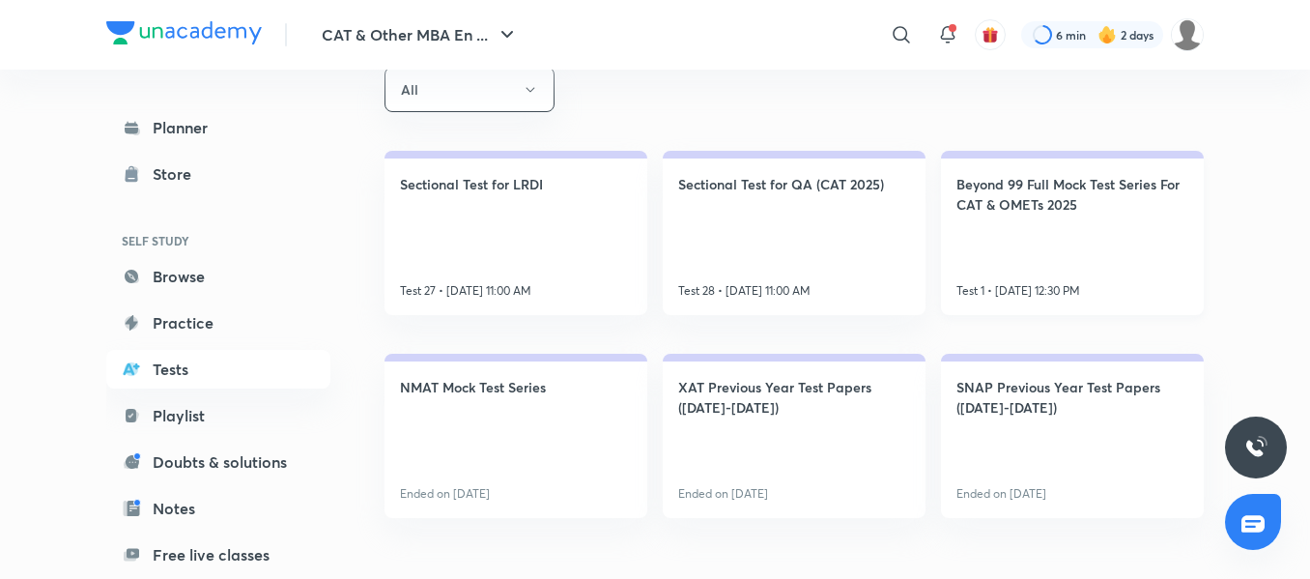
click at [1086, 199] on h4 "Beyond 99 Full Mock Test Series For CAT & OMETs 2025" at bounding box center [1072, 194] width 232 height 41
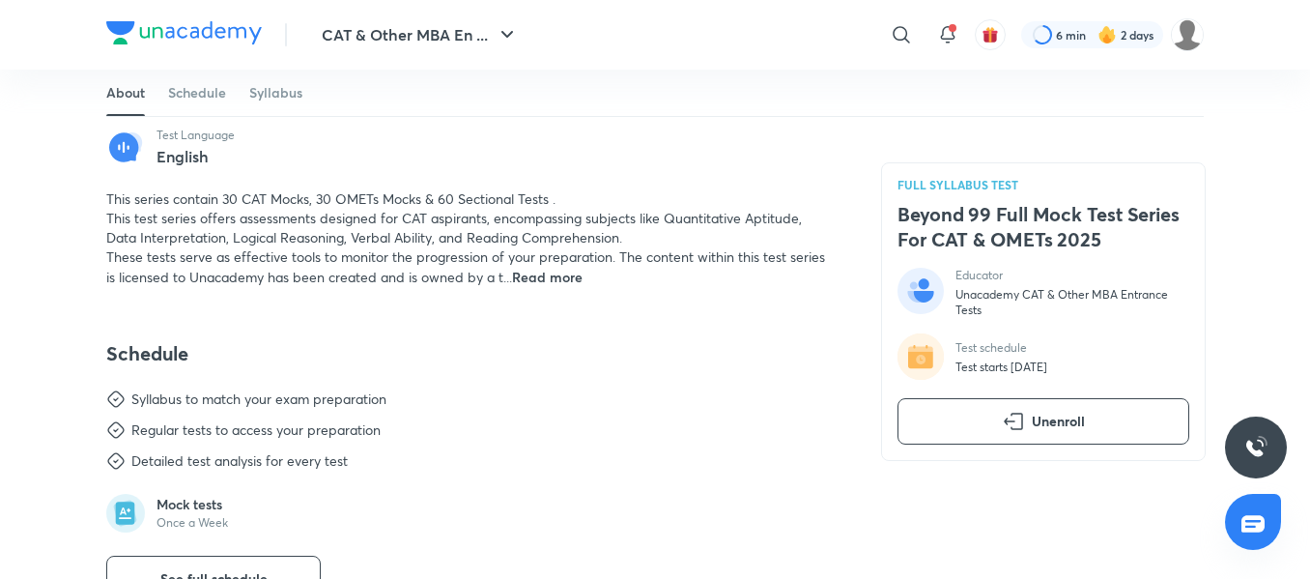
scroll to position [715, 0]
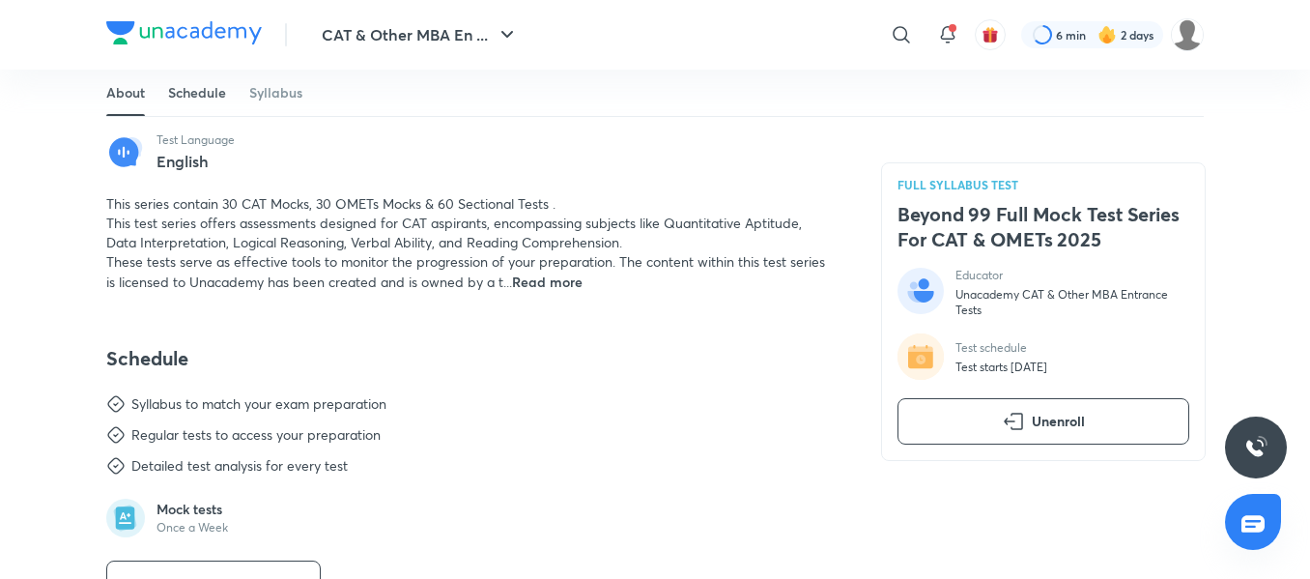
click at [181, 99] on link "Schedule" at bounding box center [197, 93] width 58 height 46
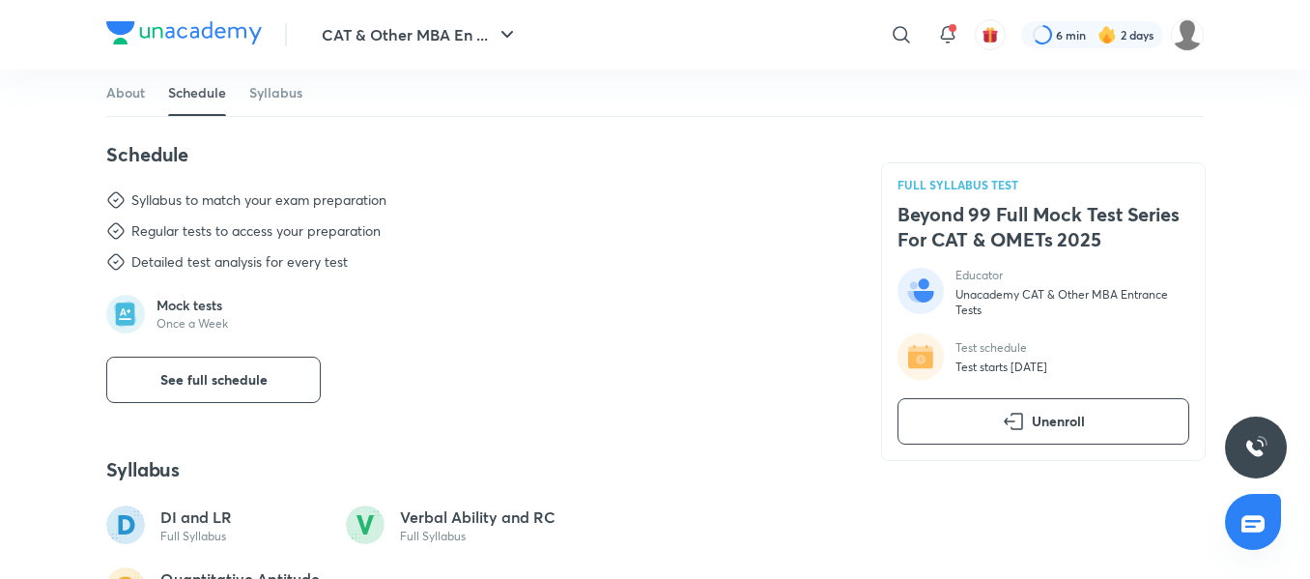
scroll to position [925, 0]
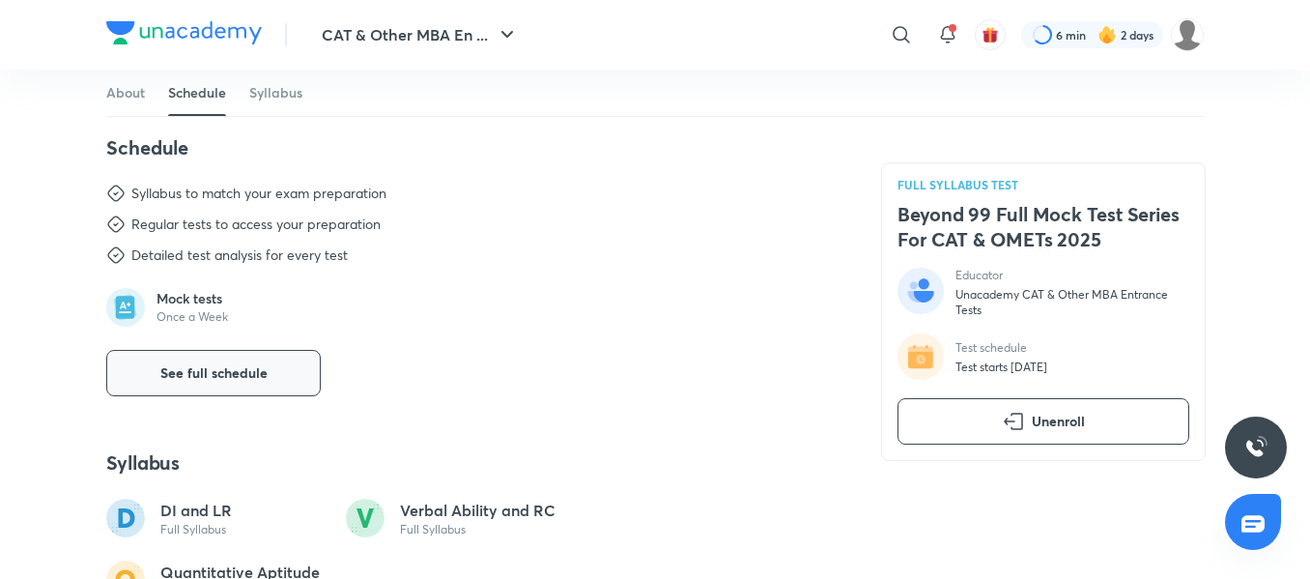
click at [197, 363] on span "See full schedule" at bounding box center [213, 372] width 107 height 19
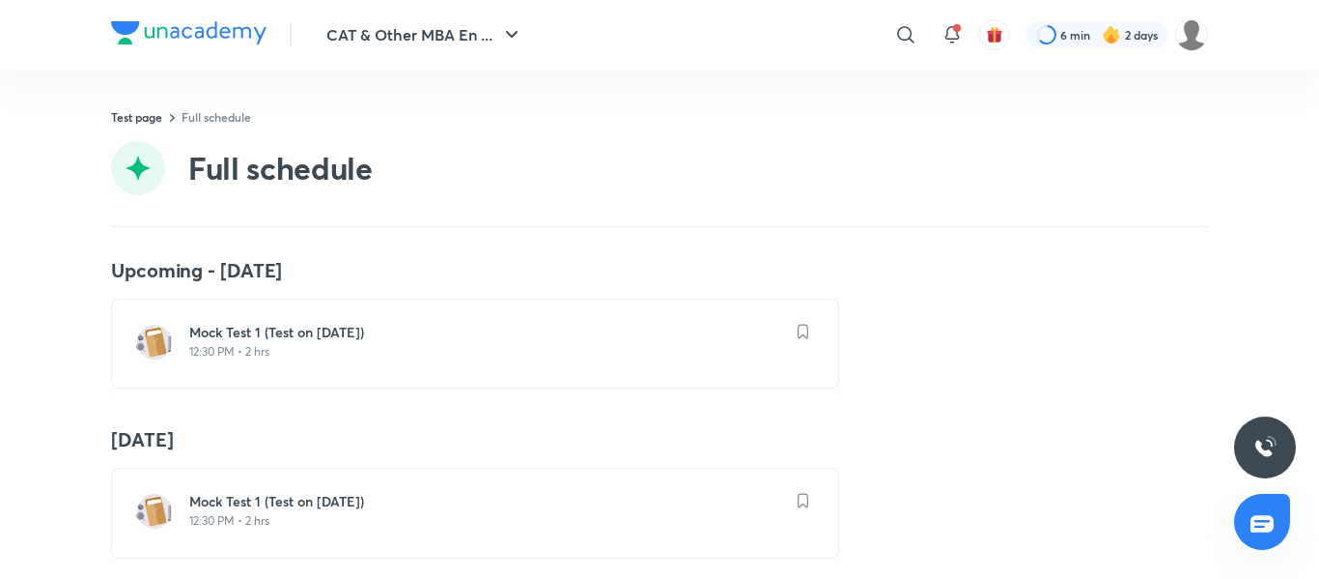
click at [325, 319] on div "Mock Test 1 (Test on 07.09.2025) 12:30 PM • 2 hrs" at bounding box center [475, 343] width 728 height 90
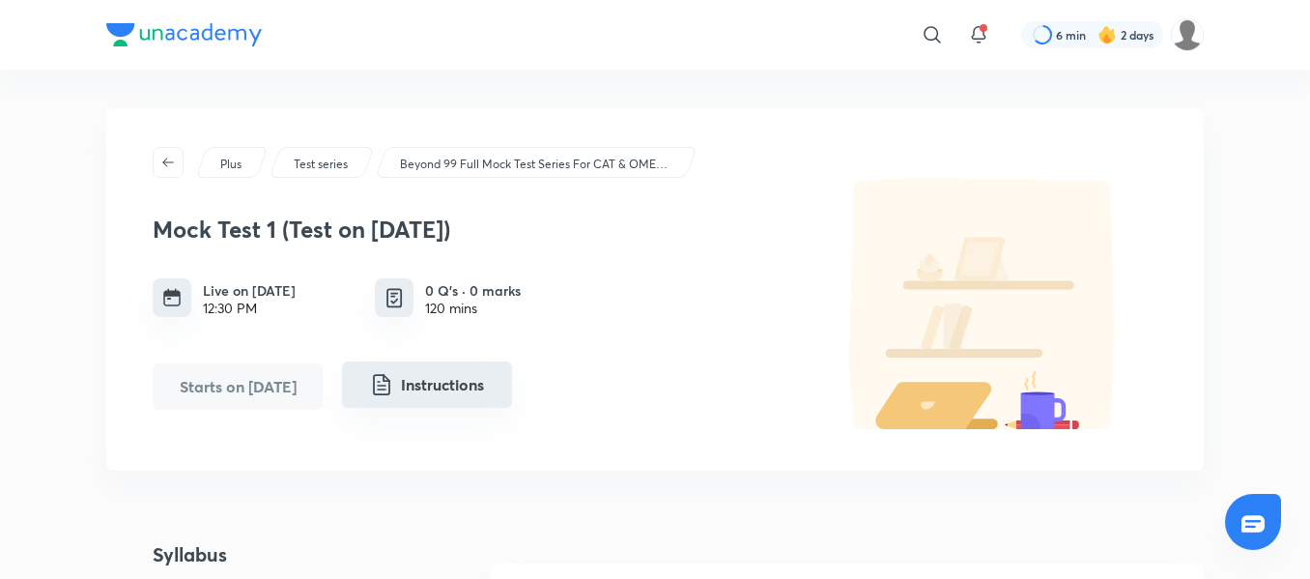
click at [431, 363] on button "Instructions" at bounding box center [427, 384] width 170 height 46
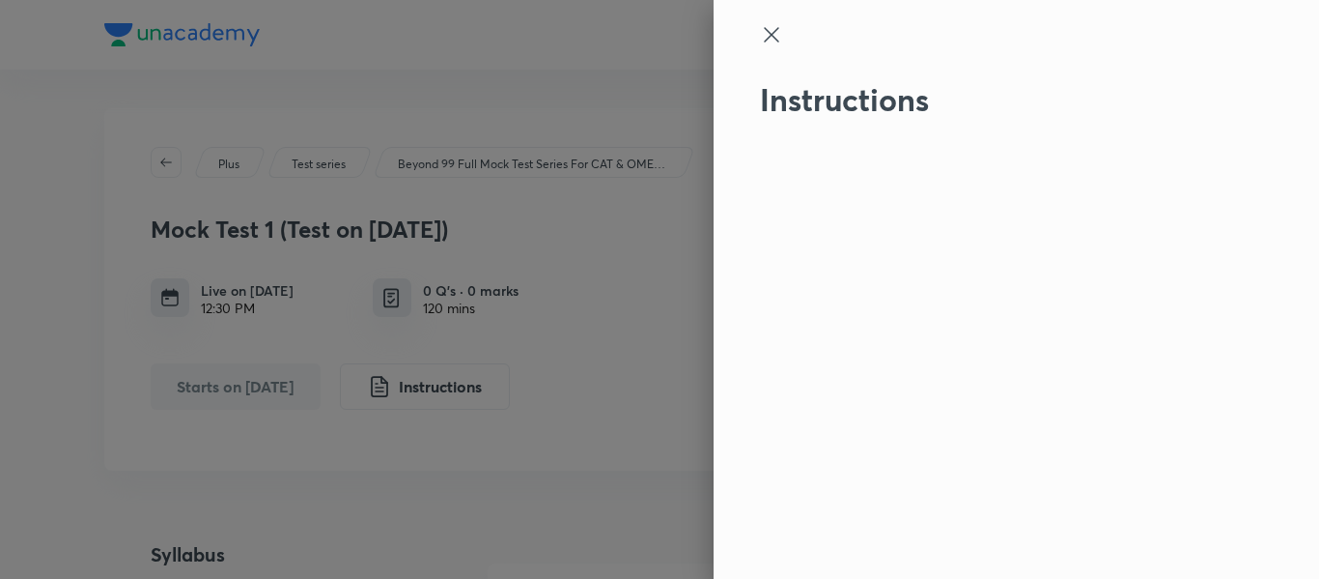
click at [764, 23] on icon at bounding box center [771, 34] width 23 height 23
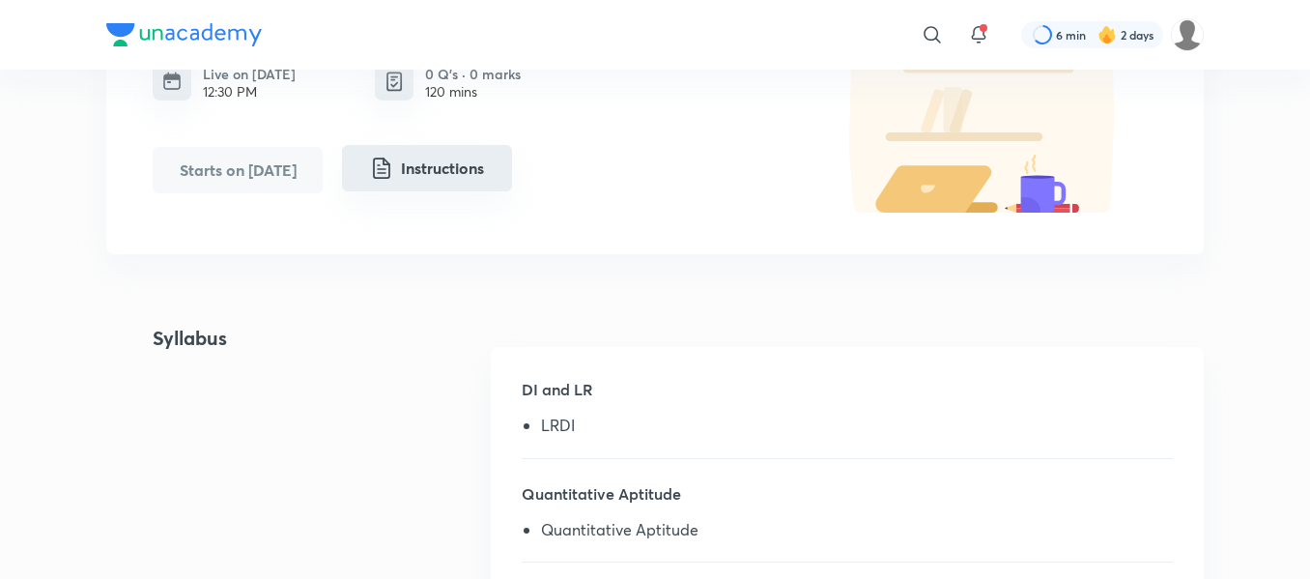
scroll to position [24, 0]
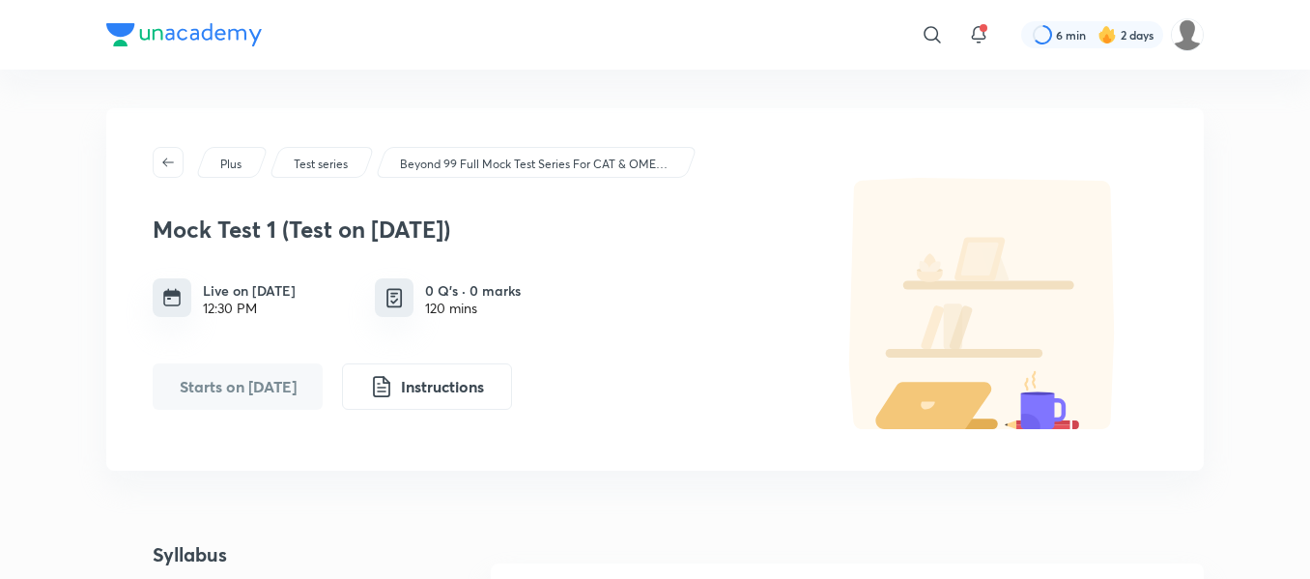
click at [163, 52] on div "​ 6 min 2 days" at bounding box center [654, 35] width 1097 height 70
click at [233, 34] on img at bounding box center [184, 34] width 156 height 23
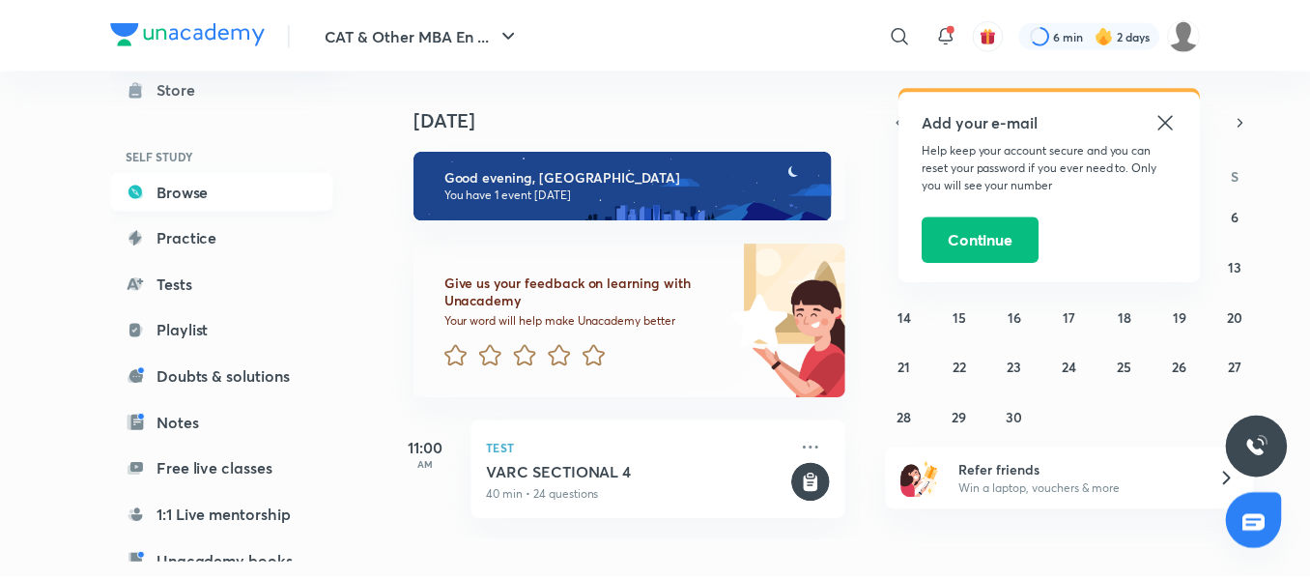
scroll to position [291, 0]
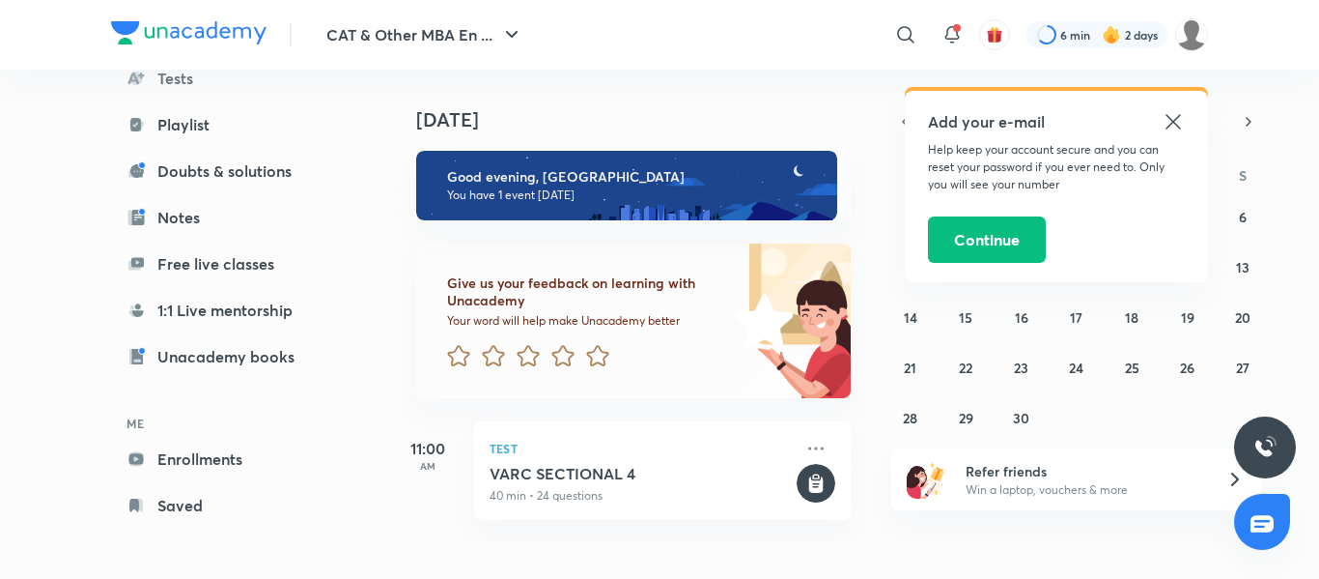
click at [163, 195] on div "Planner Store SELF STUDY Browse Practice Tests Playlist Doubts & solutions Note…" at bounding box center [223, 170] width 224 height 707
click at [172, 74] on link "Tests" at bounding box center [223, 78] width 224 height 39
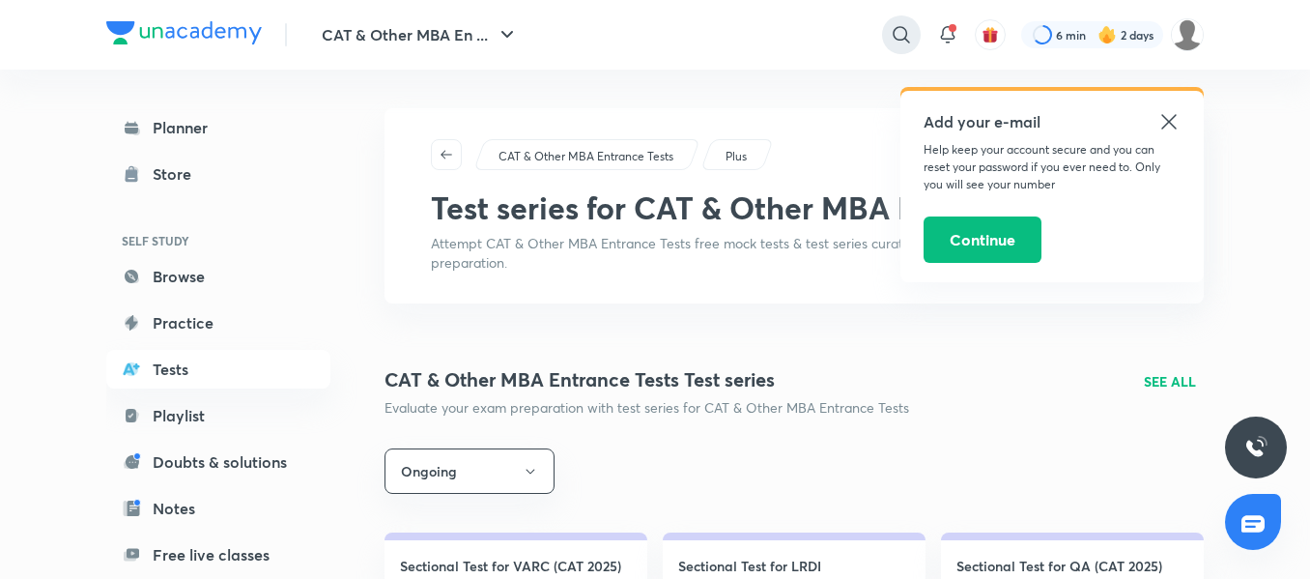
click at [899, 40] on icon at bounding box center [900, 34] width 16 height 16
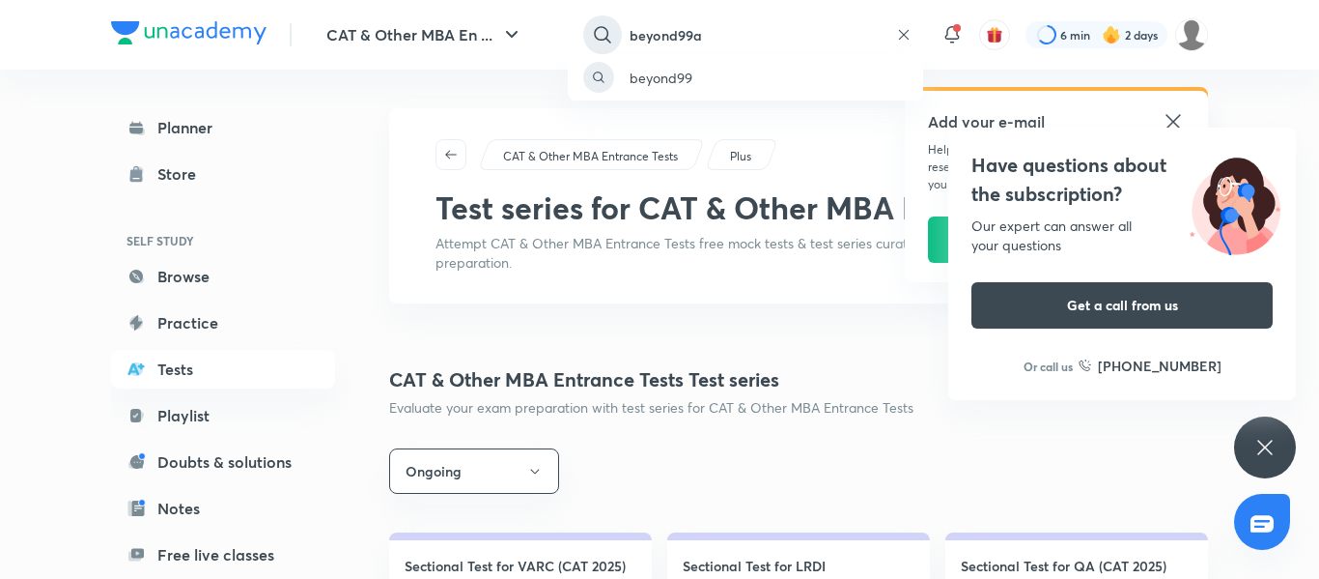
type input "beyond99"
type input "cat test series"
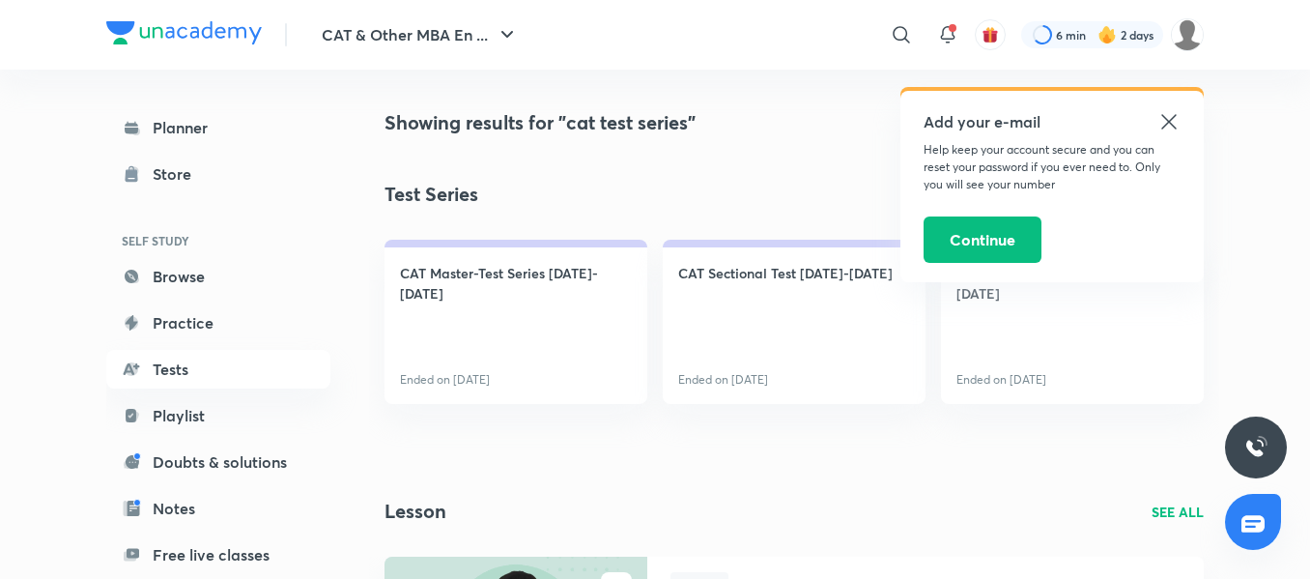
click at [1175, 124] on icon at bounding box center [1168, 121] width 23 height 23
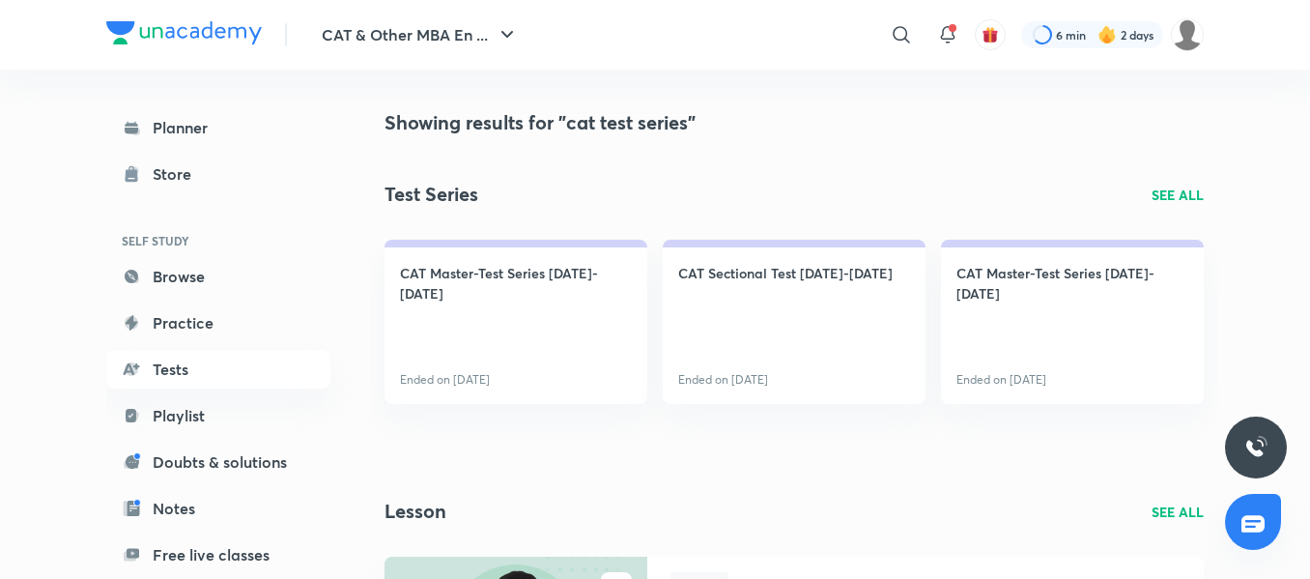
click at [1191, 184] on p "SEE ALL" at bounding box center [1177, 194] width 52 height 20
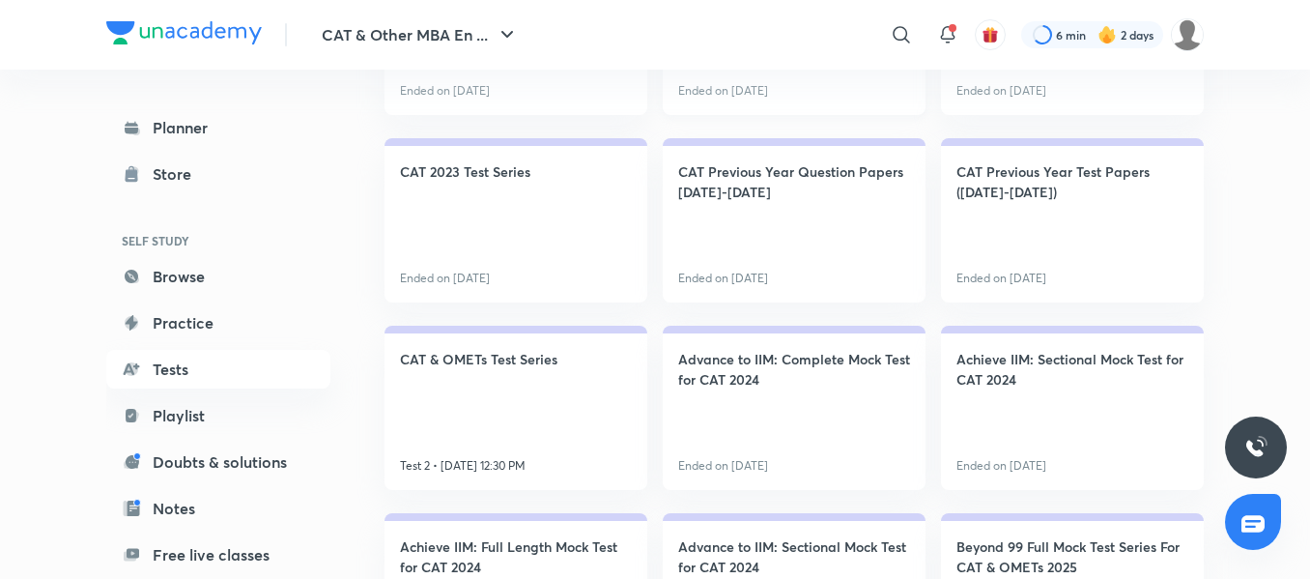
scroll to position [467, 0]
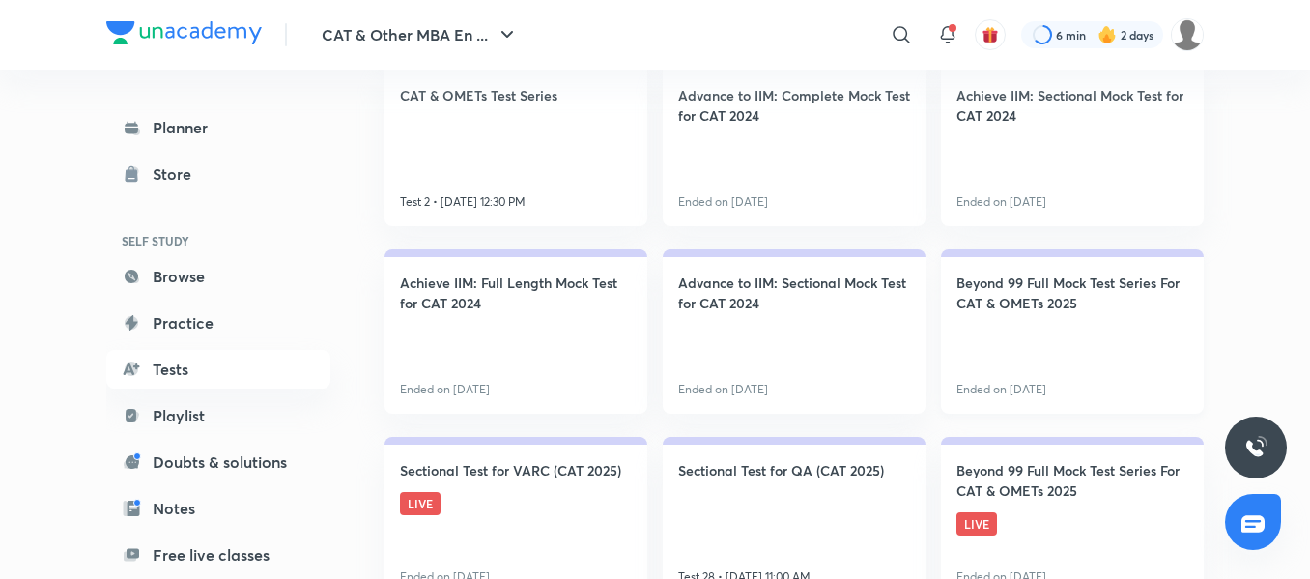
click at [1040, 292] on h4 "Beyond 99 Full Mock Test Series For CAT & OMETs 2025" at bounding box center [1072, 292] width 232 height 41
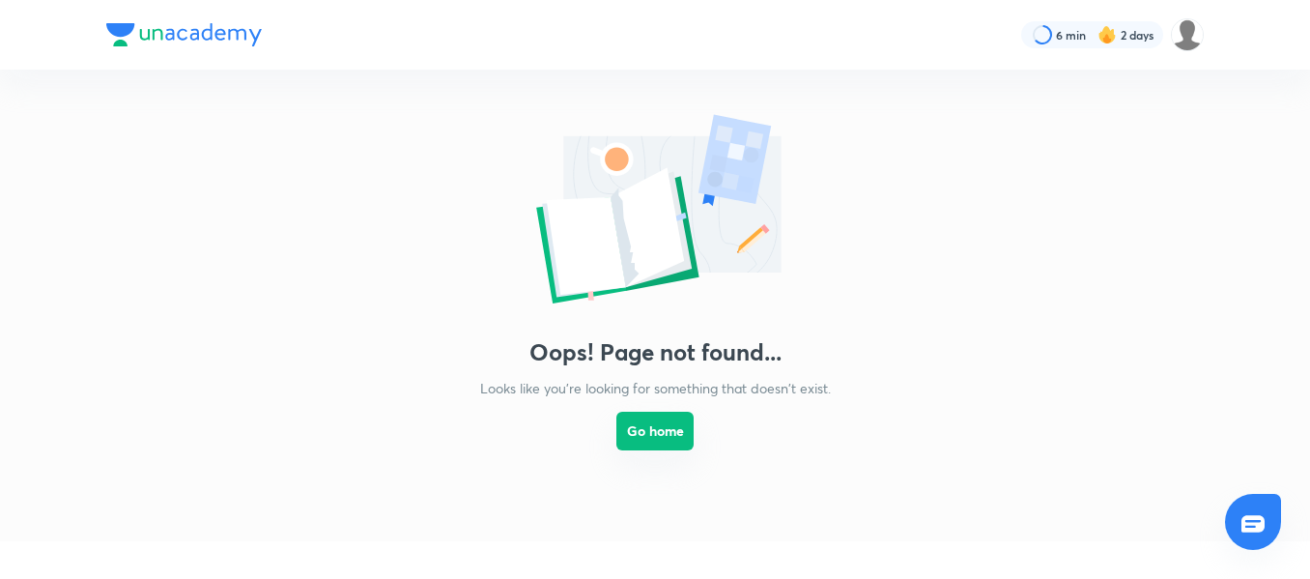
click at [689, 440] on button "Go home" at bounding box center [654, 430] width 77 height 39
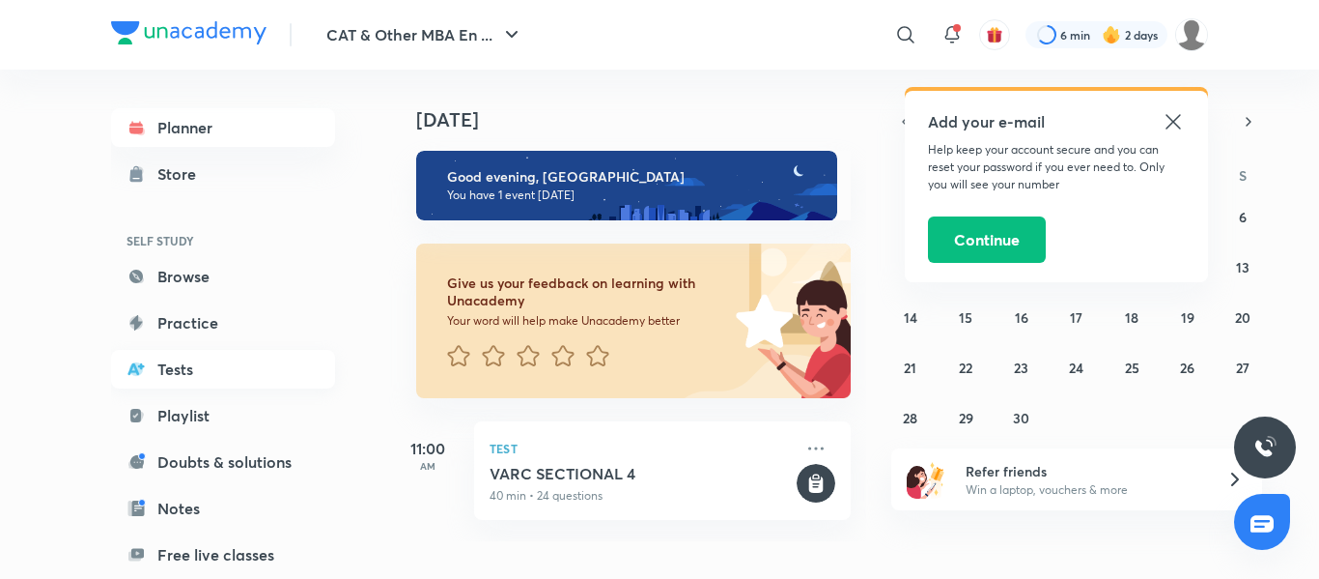
click at [196, 380] on link "Tests" at bounding box center [223, 369] width 224 height 39
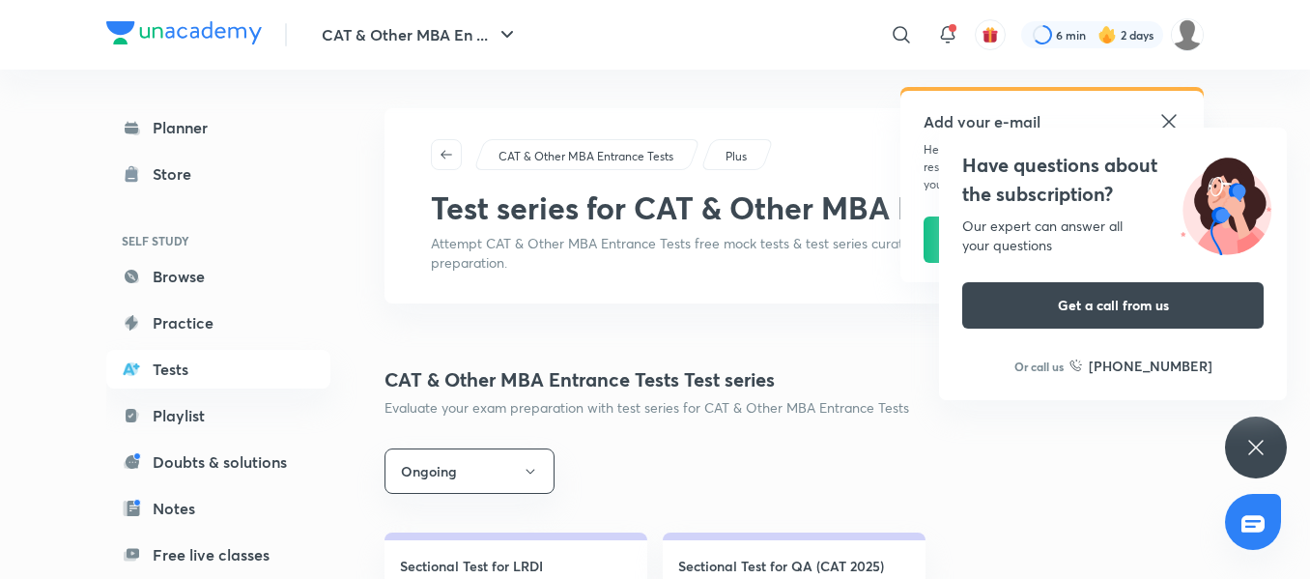
click at [1256, 454] on icon at bounding box center [1255, 447] width 23 height 23
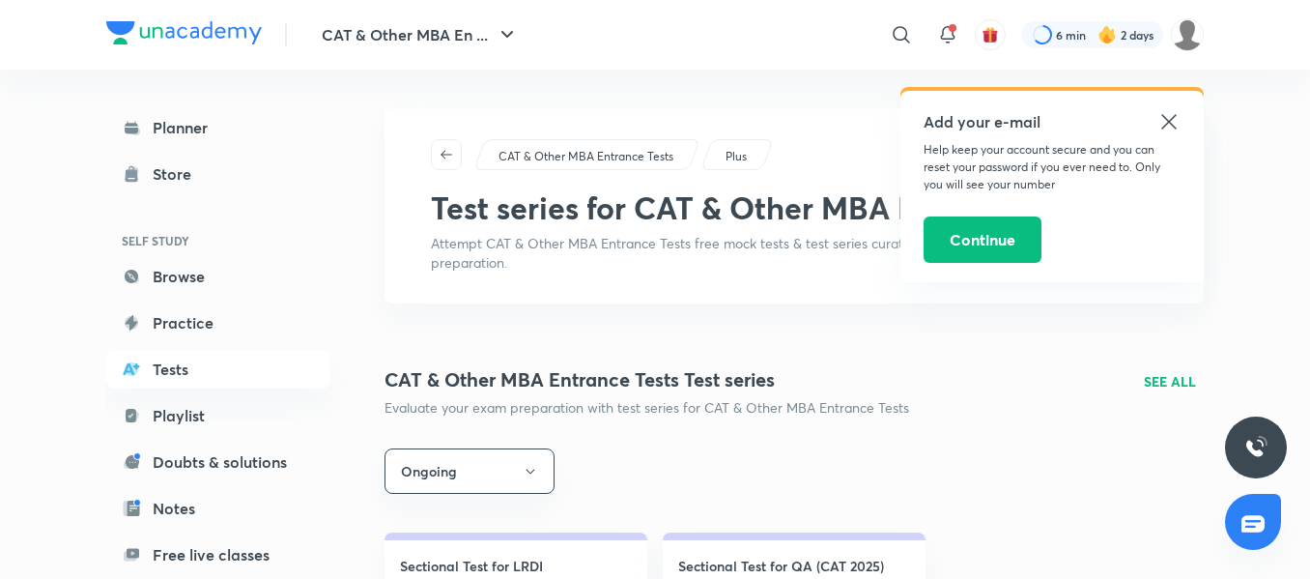
click at [1175, 127] on icon at bounding box center [1168, 121] width 14 height 14
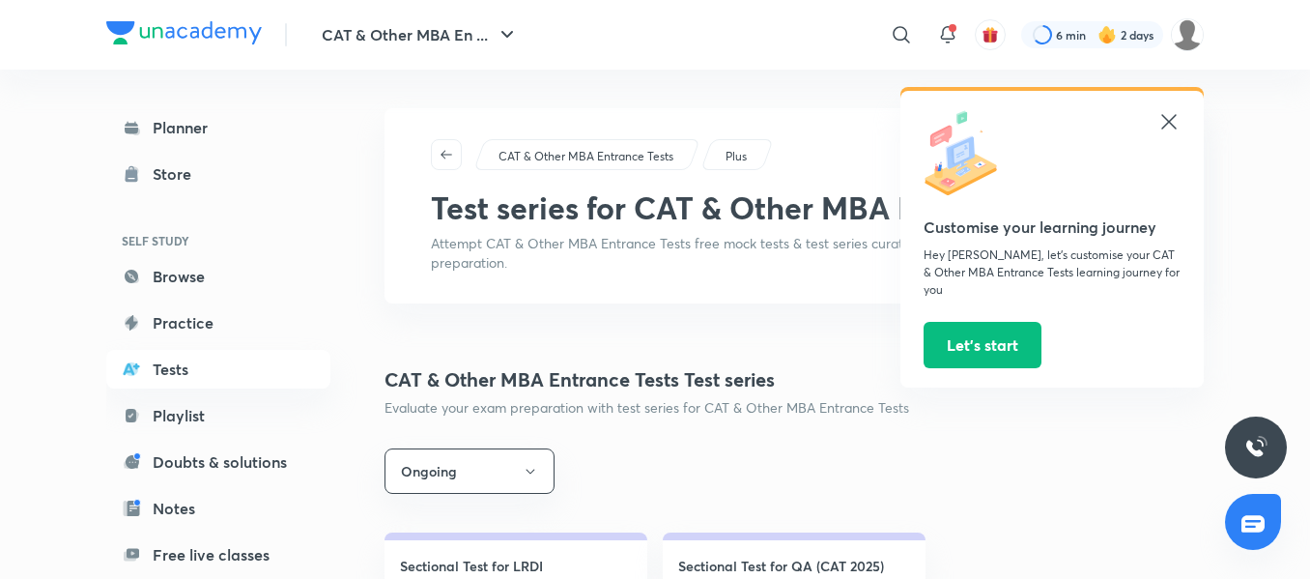
click at [1172, 121] on icon at bounding box center [1168, 121] width 23 height 23
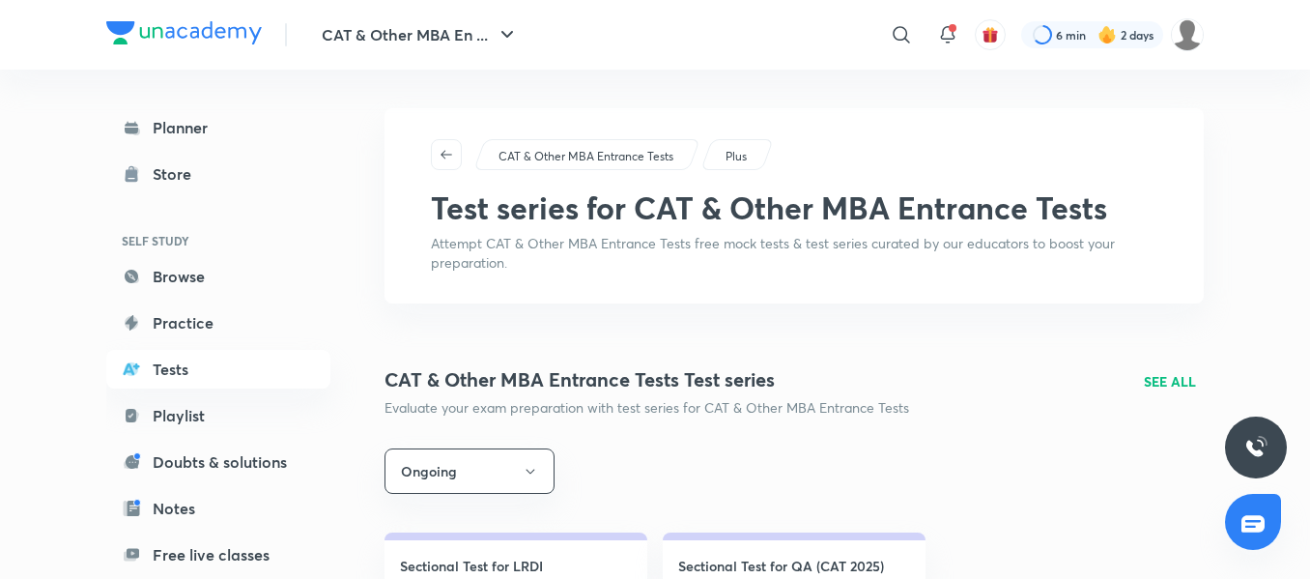
click at [1174, 374] on p "SEE ALL" at bounding box center [1170, 381] width 52 height 20
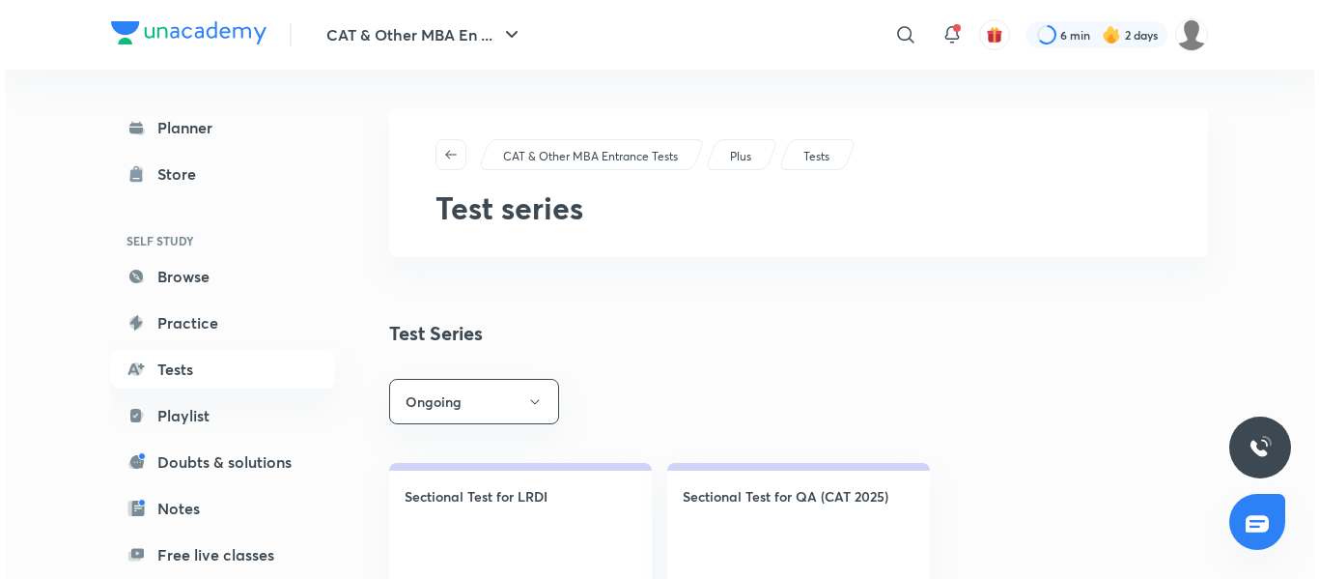
scroll to position [71, 0]
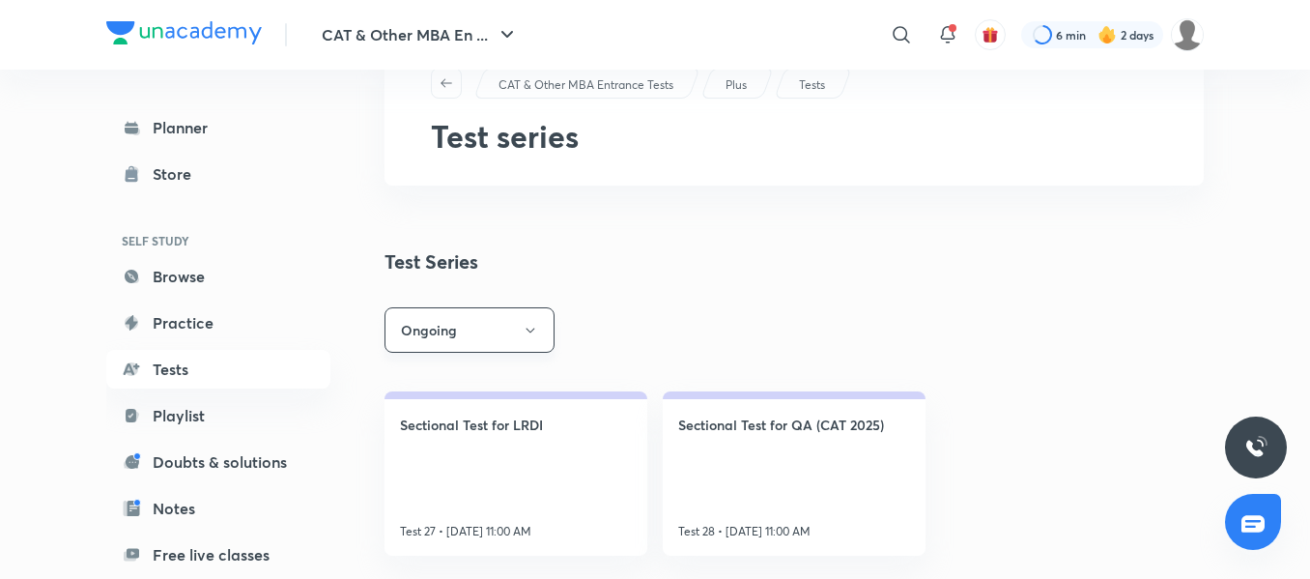
click at [528, 340] on button "Ongoing" at bounding box center [469, 329] width 170 height 45
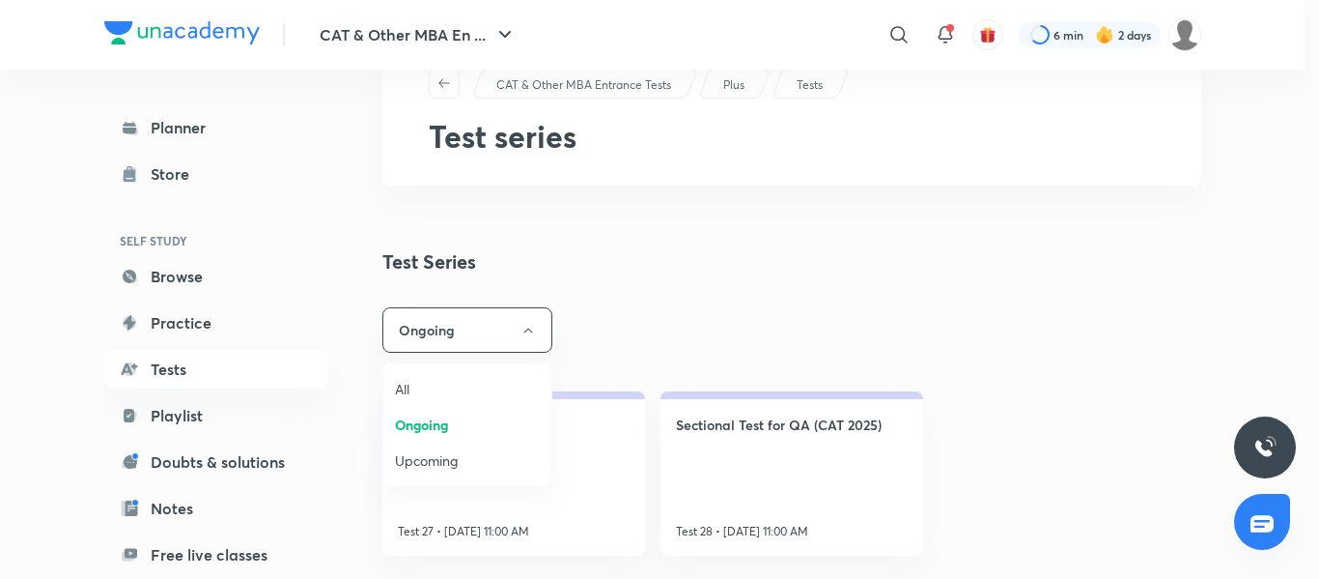
click at [444, 382] on span "All" at bounding box center [467, 389] width 145 height 20
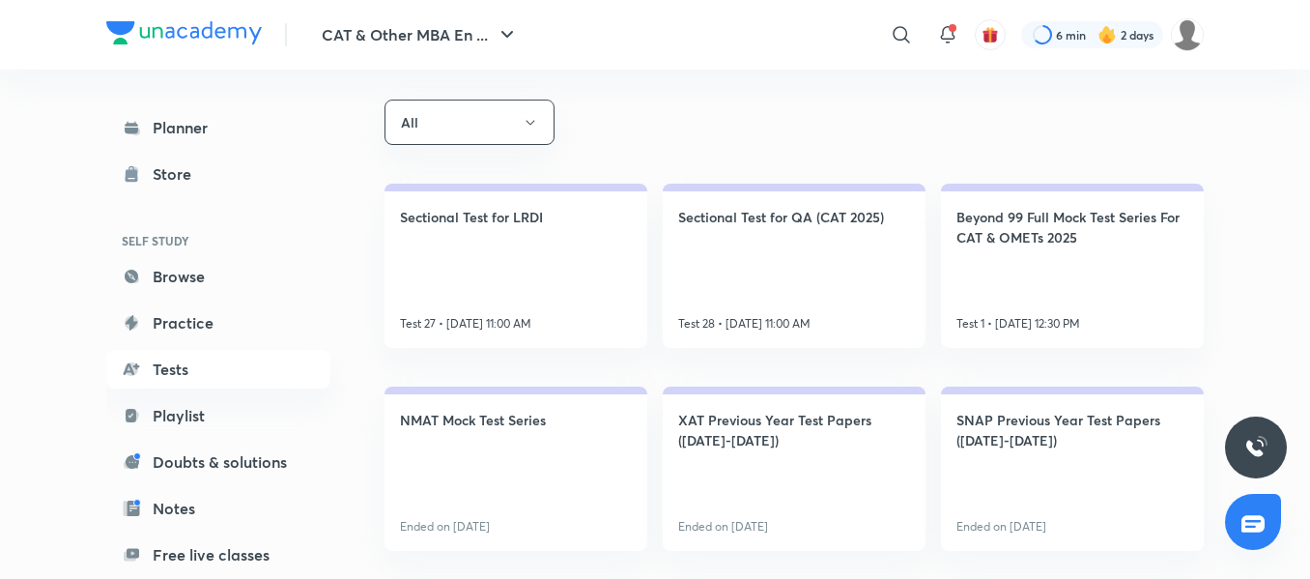
scroll to position [340, 0]
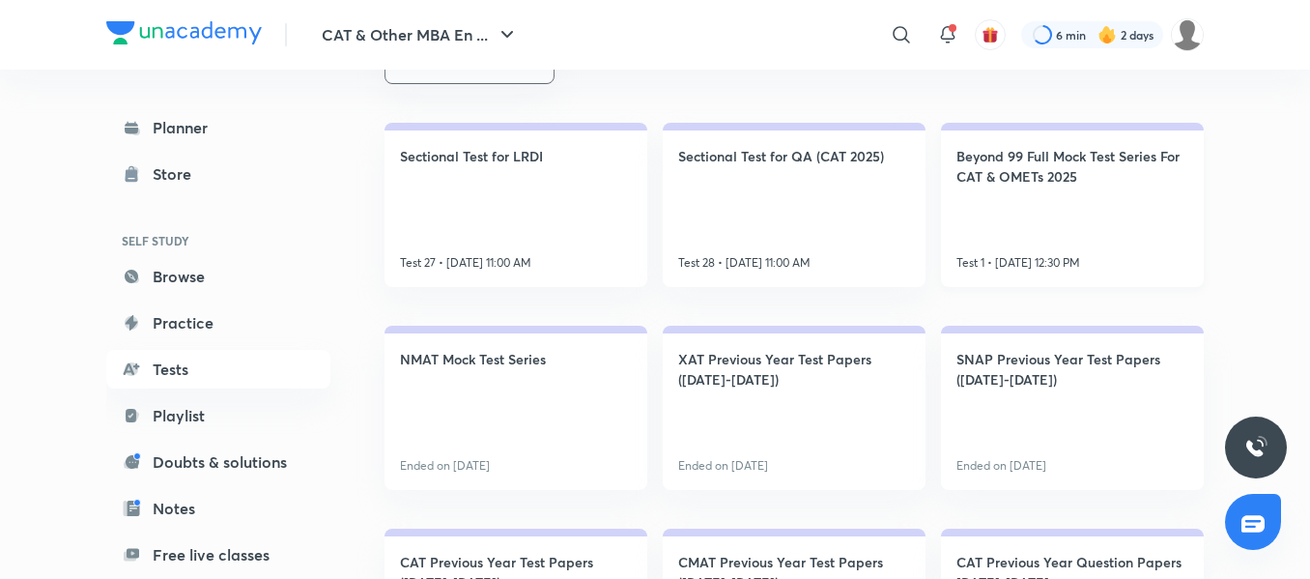
click at [1095, 184] on h4 "Beyond 99 Full Mock Test Series For CAT & OMETs 2025" at bounding box center [1072, 166] width 232 height 41
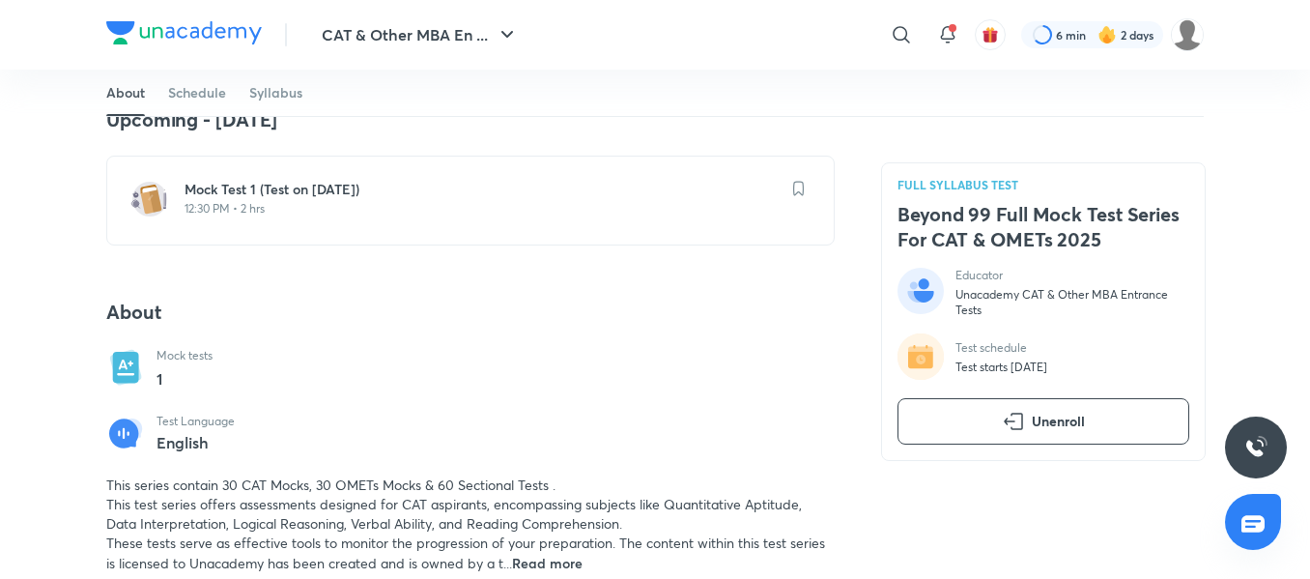
scroll to position [391, 0]
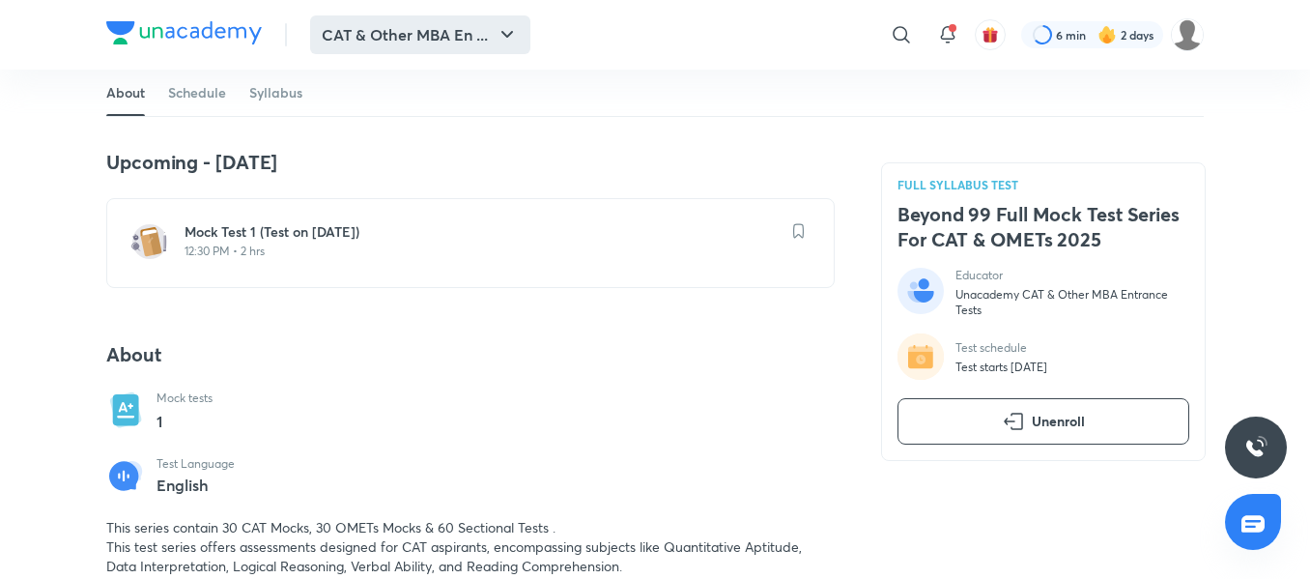
click at [332, 39] on button "CAT & Other MBA En ..." at bounding box center [420, 34] width 220 height 39
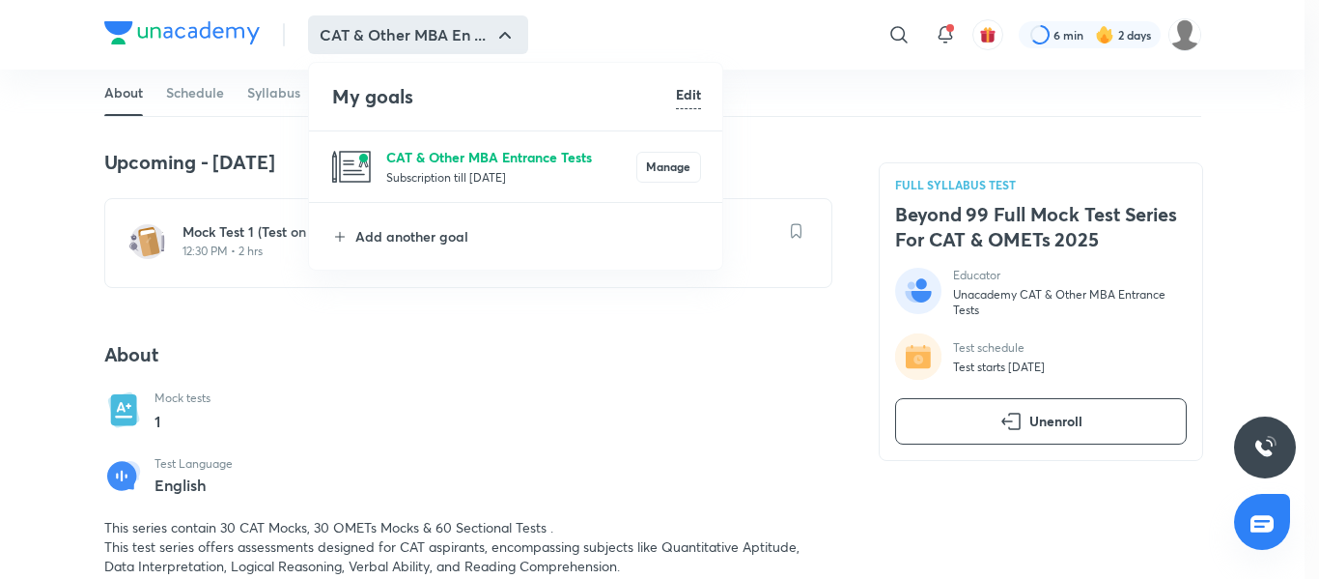
click at [426, 151] on p "CAT & Other MBA Entrance Tests" at bounding box center [511, 157] width 250 height 20
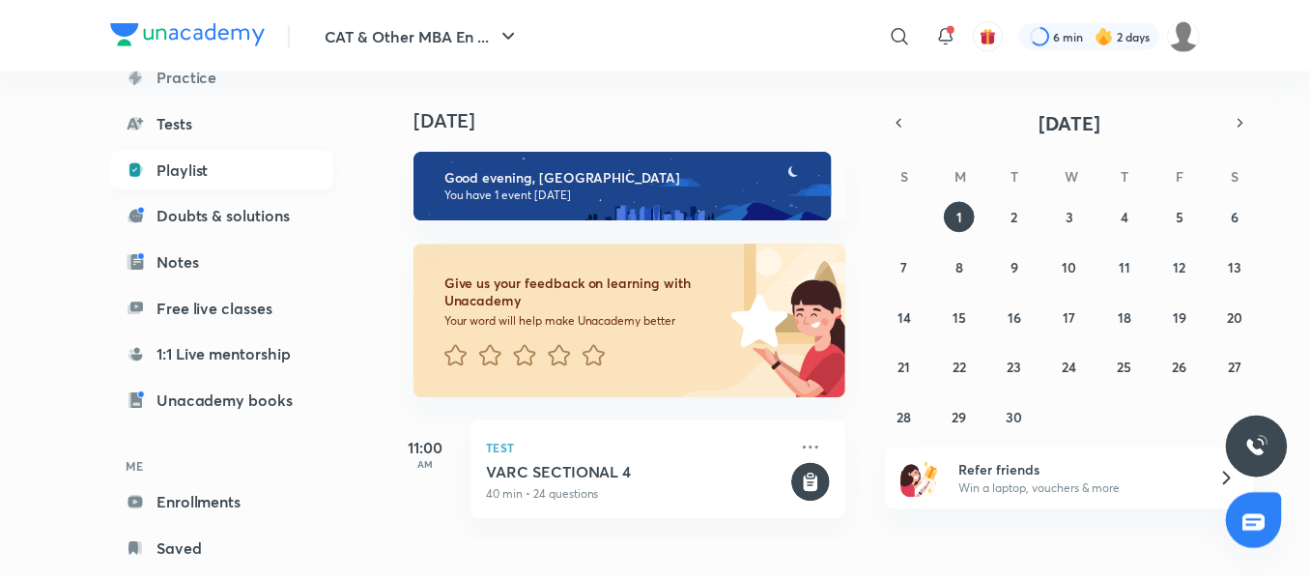
scroll to position [291, 0]
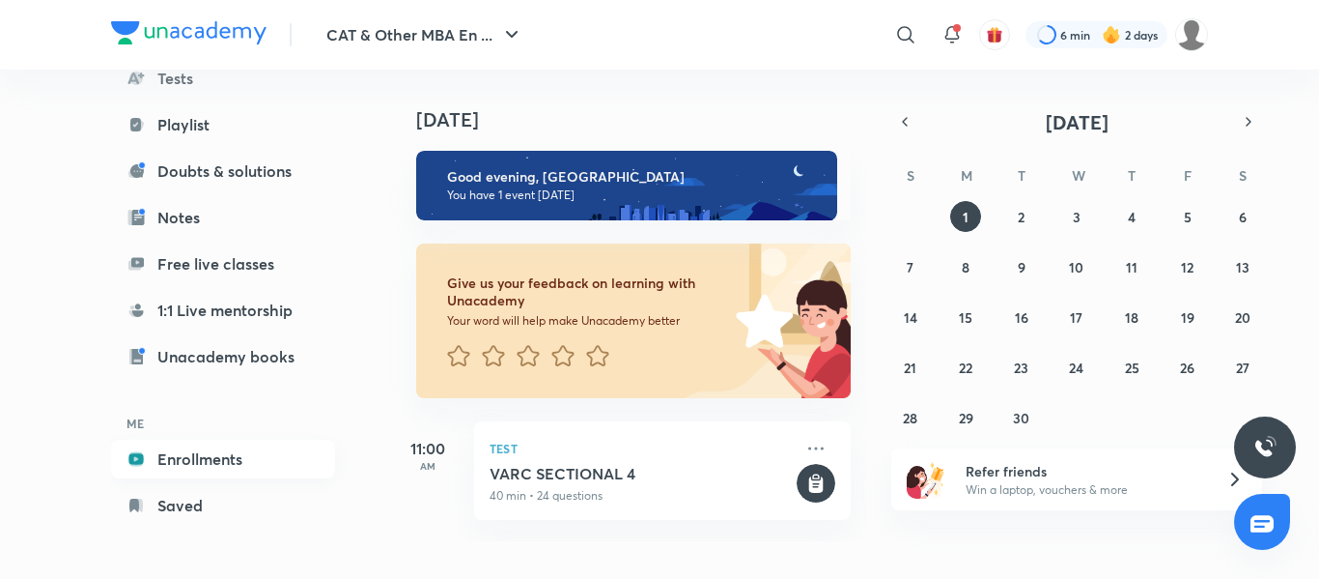
click at [204, 466] on link "Enrollments" at bounding box center [223, 458] width 224 height 39
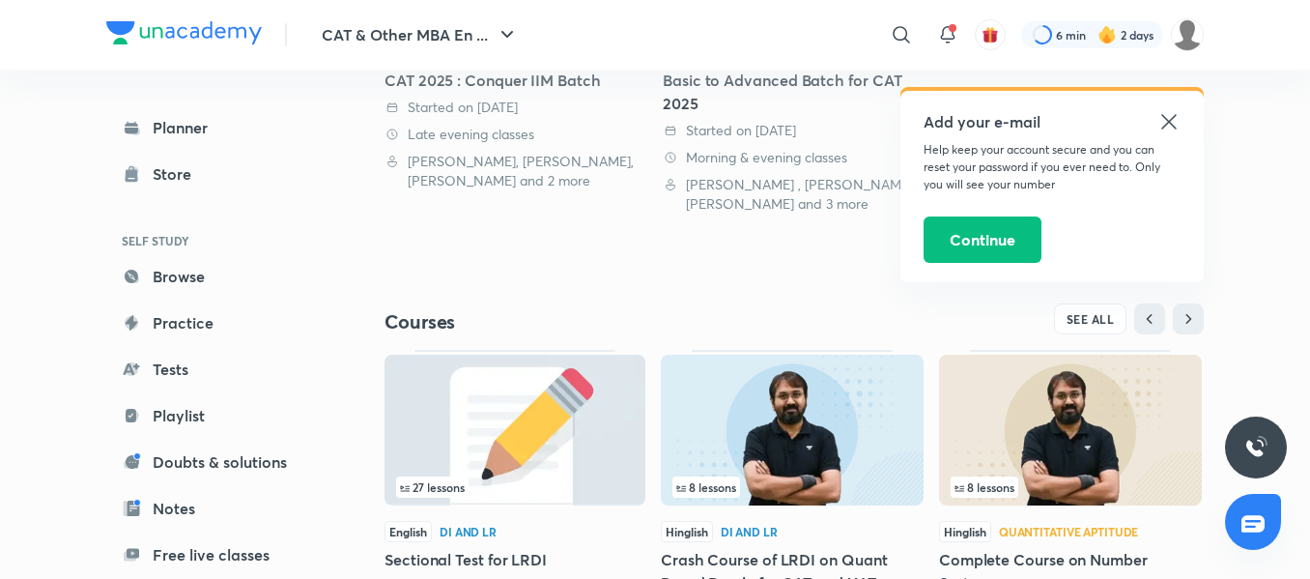
scroll to position [750, 0]
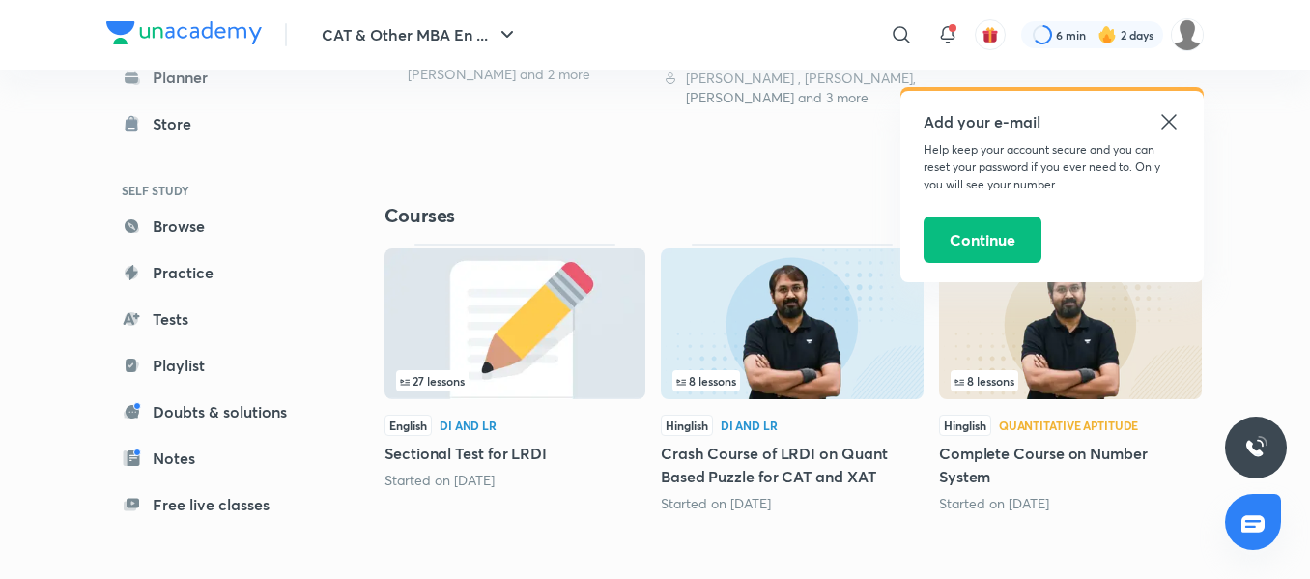
click at [1165, 115] on icon at bounding box center [1168, 121] width 23 height 23
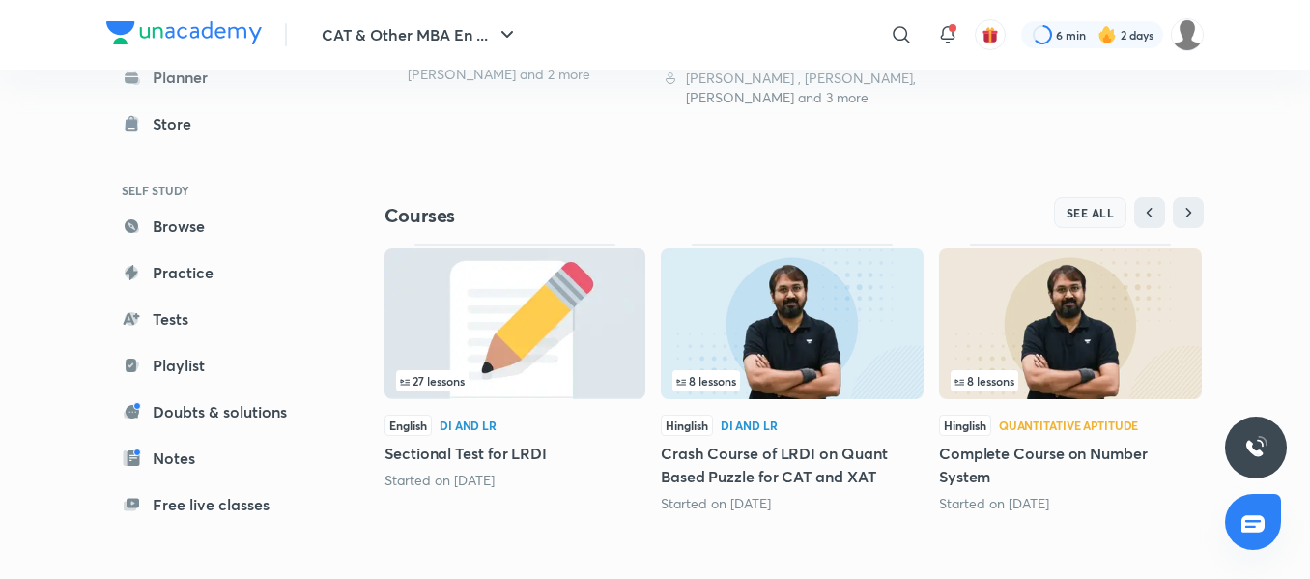
click at [1107, 216] on span "SEE ALL" at bounding box center [1090, 213] width 48 height 14
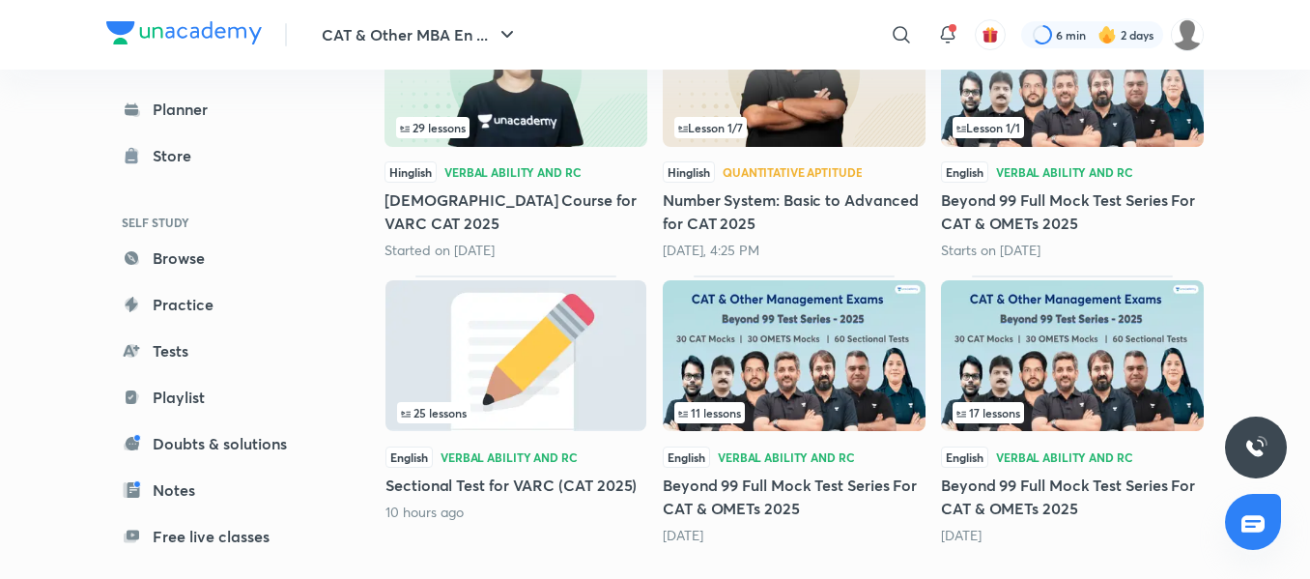
scroll to position [973, 0]
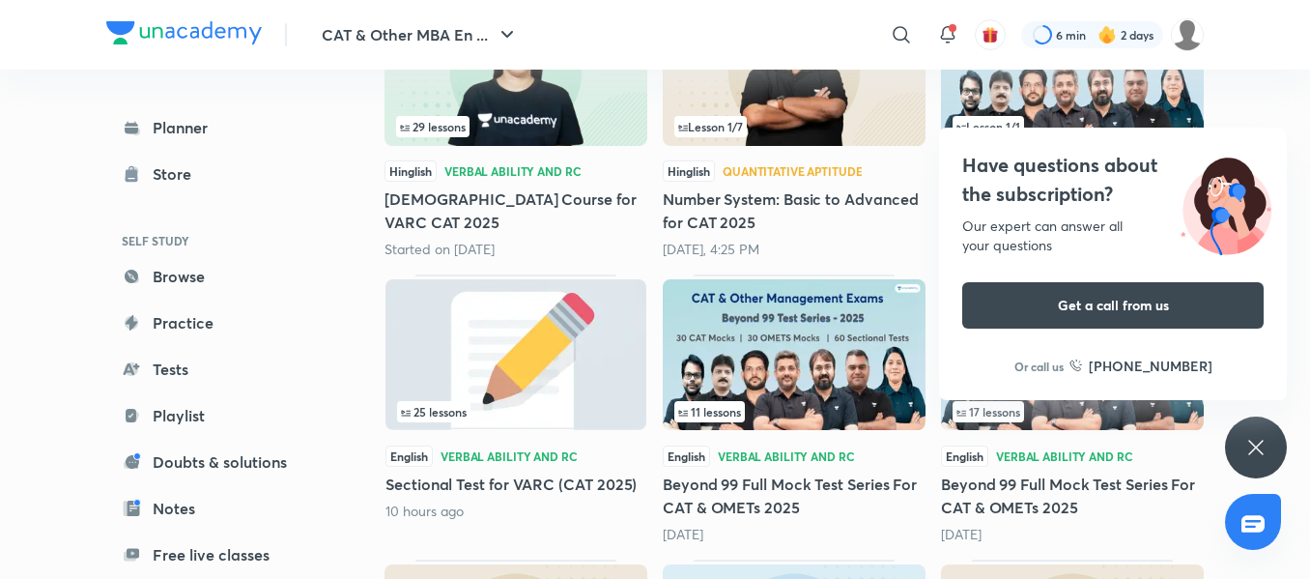
click at [991, 488] on h5 "Beyond 99 Full Mock Test Series For CAT & OMETs 2025" at bounding box center [1072, 495] width 263 height 46
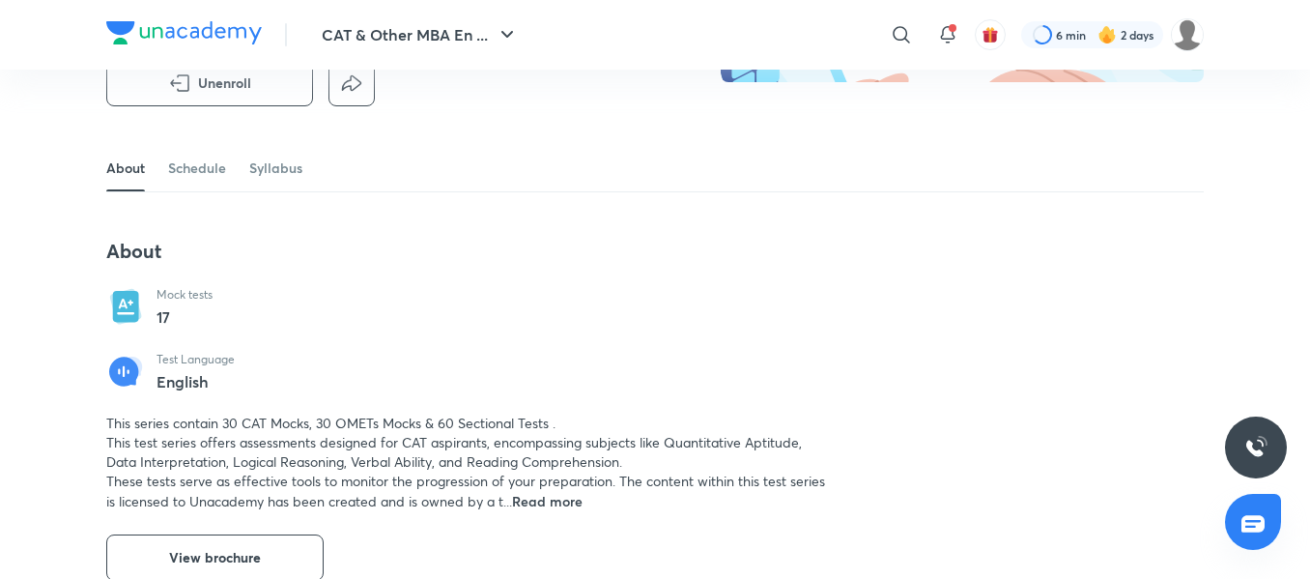
scroll to position [301, 0]
click at [187, 161] on link "Schedule" at bounding box center [197, 169] width 58 height 46
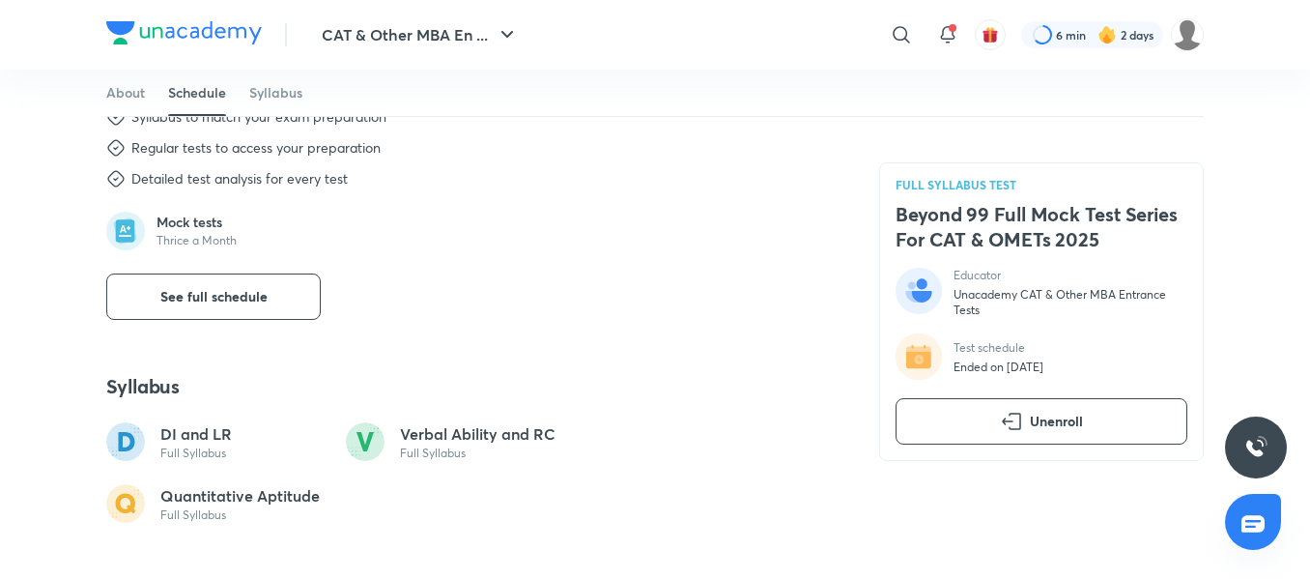
scroll to position [881, 0]
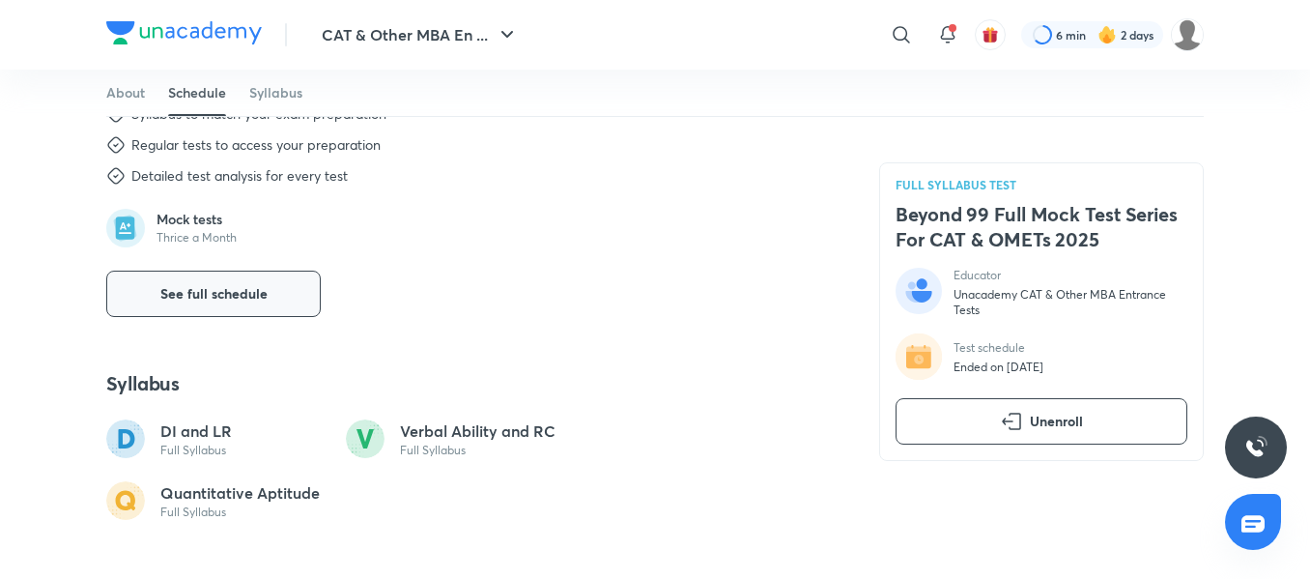
click at [272, 295] on button "See full schedule" at bounding box center [213, 293] width 214 height 46
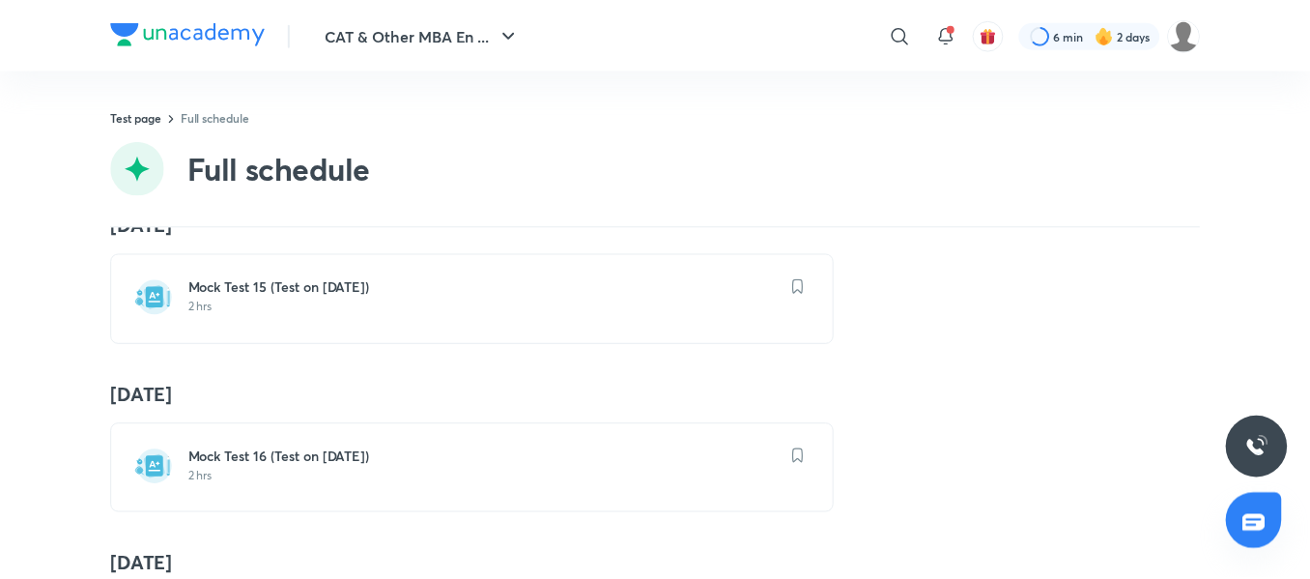
scroll to position [2416, 0]
click at [320, 297] on h6 "Mock Test 15 (Test on [DATE])" at bounding box center [486, 287] width 595 height 19
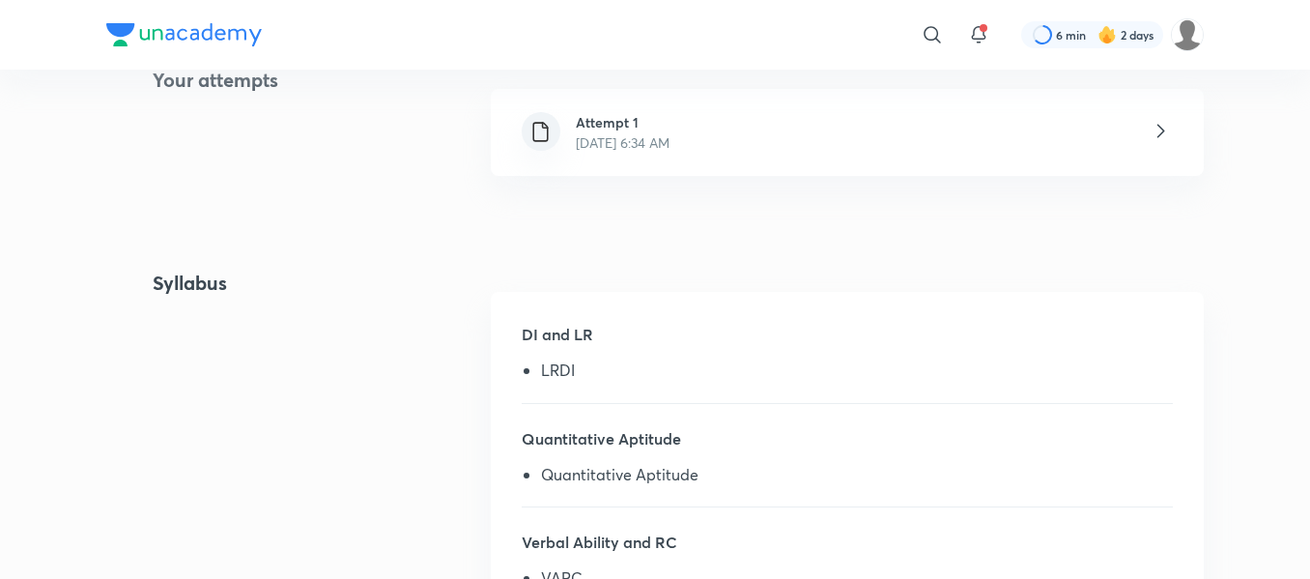
scroll to position [477, 0]
click at [842, 130] on div "Attempt 1 [DATE] 6:34 AM" at bounding box center [847, 129] width 713 height 87
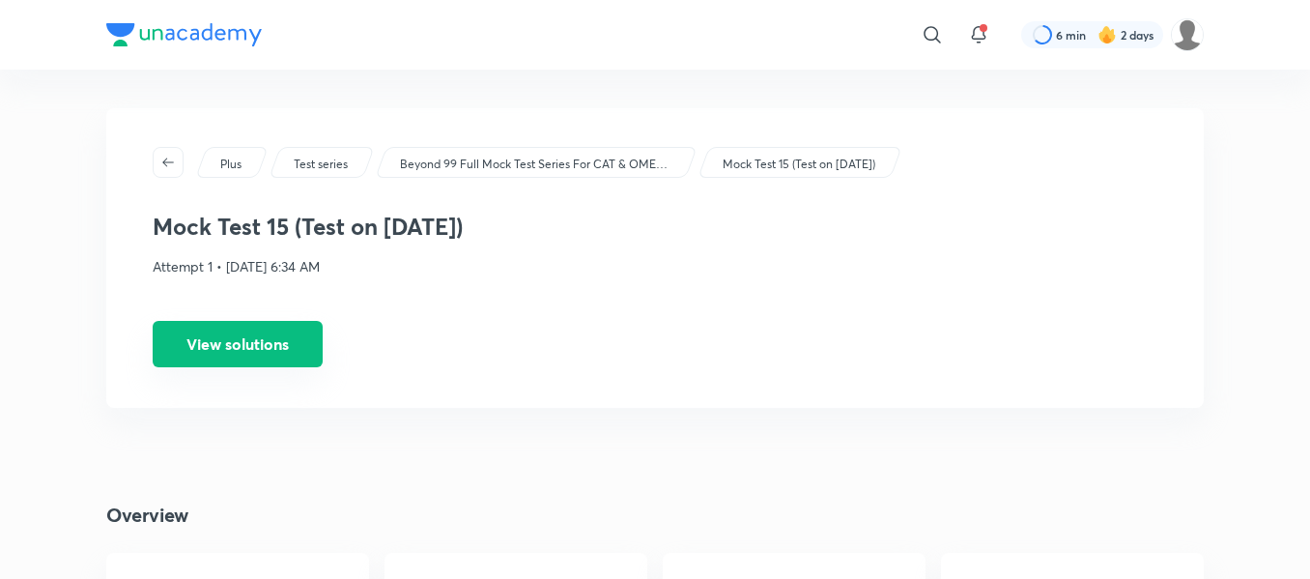
click at [284, 347] on button "View solutions" at bounding box center [238, 344] width 170 height 46
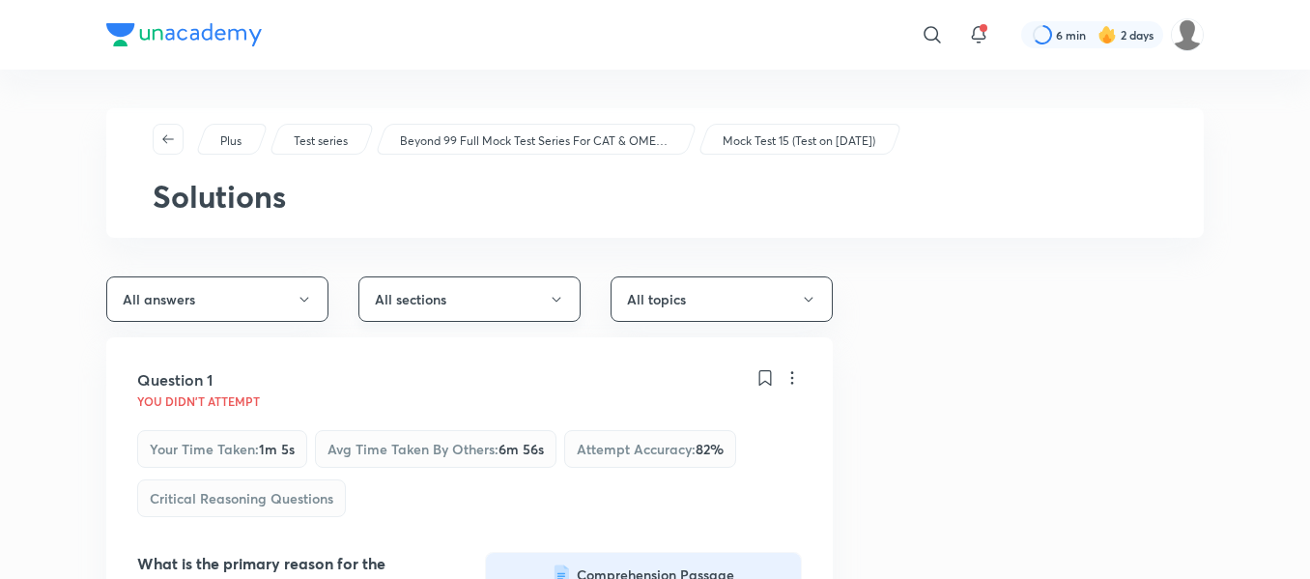
click at [565, 305] on button "All sections" at bounding box center [469, 298] width 222 height 45
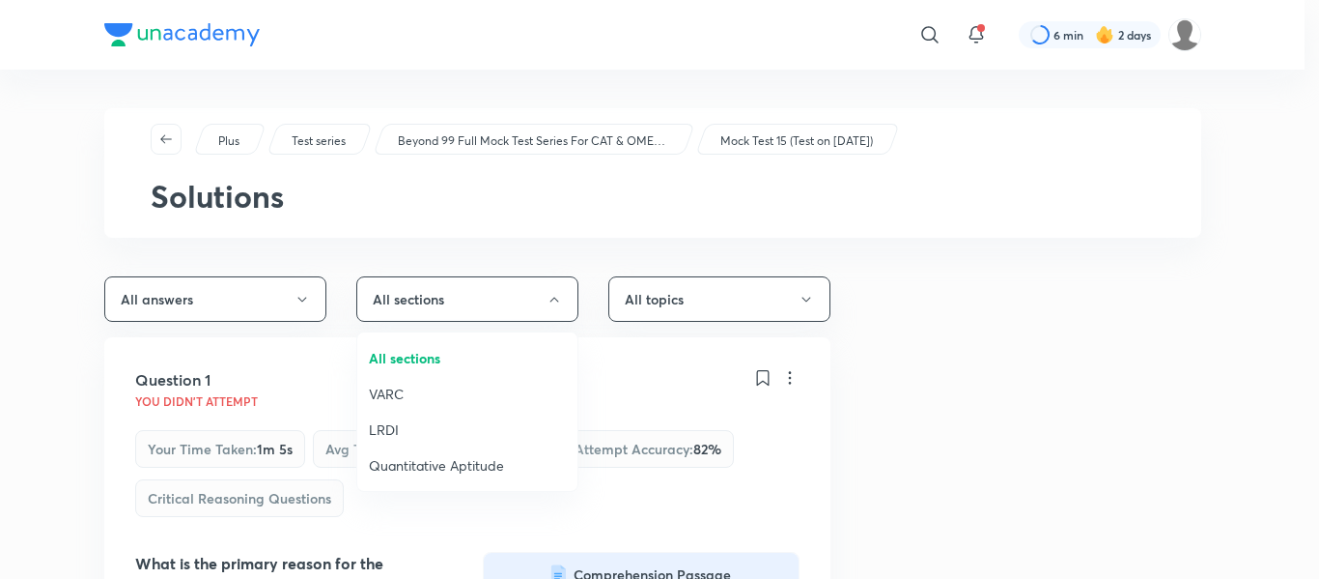
click at [373, 425] on span "LRDI" at bounding box center [467, 429] width 197 height 20
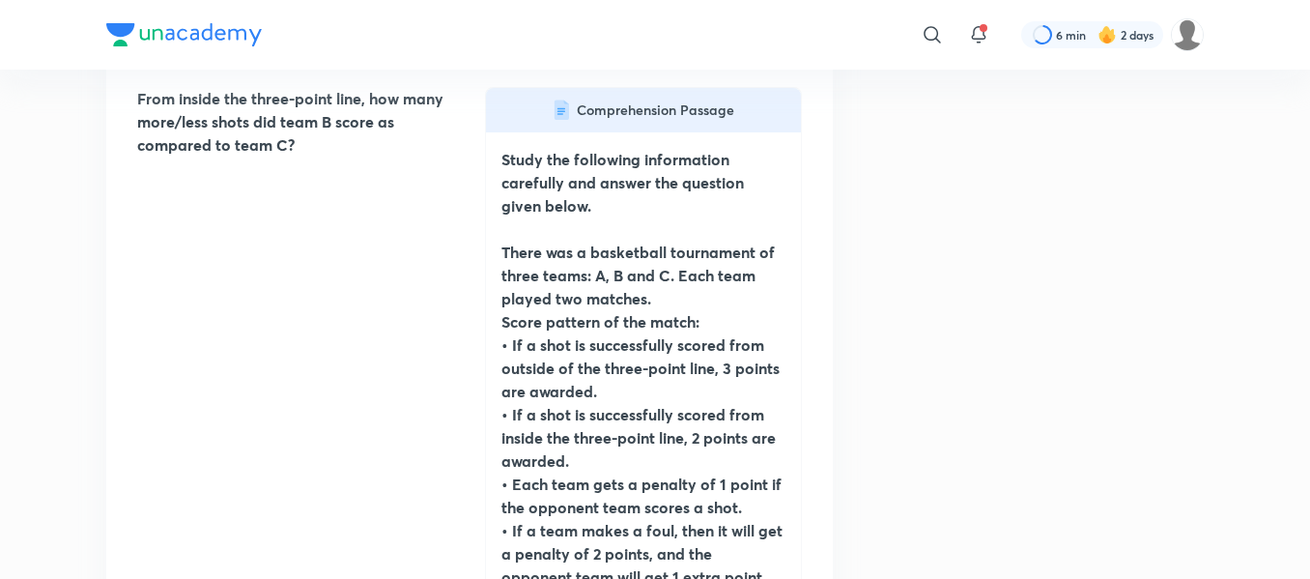
scroll to position [10566, 0]
drag, startPoint x: 516, startPoint y: 285, endPoint x: 340, endPoint y: 354, distance: 189.0
click at [340, 354] on div "From inside the three-point line, how many more/less shots did team B score as …" at bounding box center [469, 578] width 665 height 981
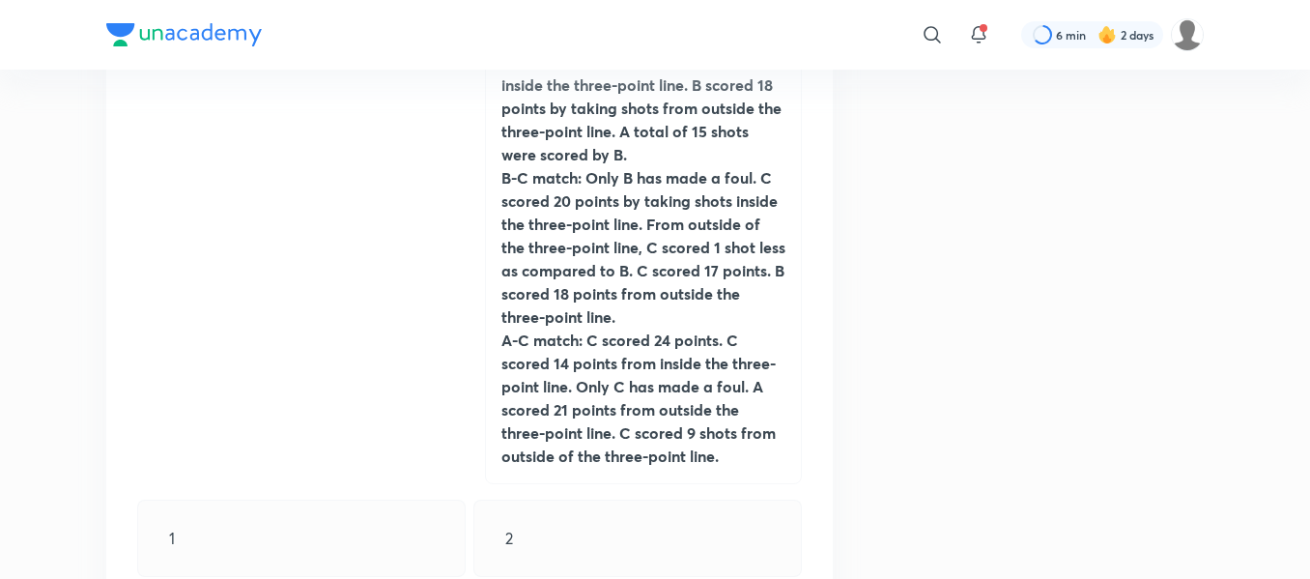
scroll to position [11152, 0]
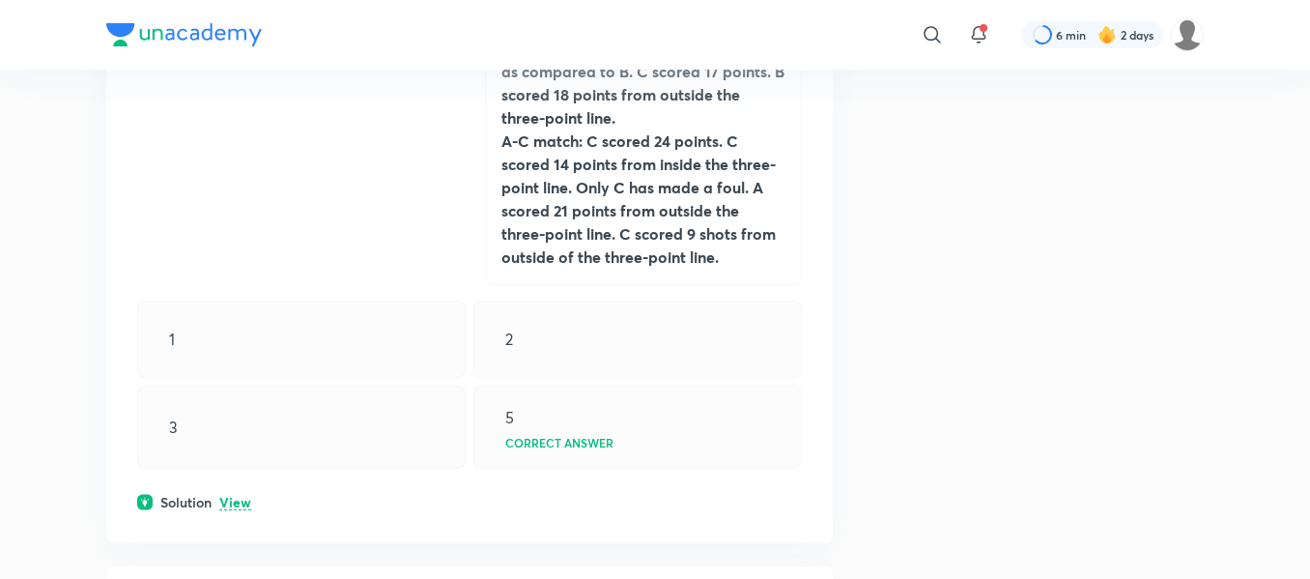
click at [734, 321] on div "2" at bounding box center [637, 338] width 328 height 77
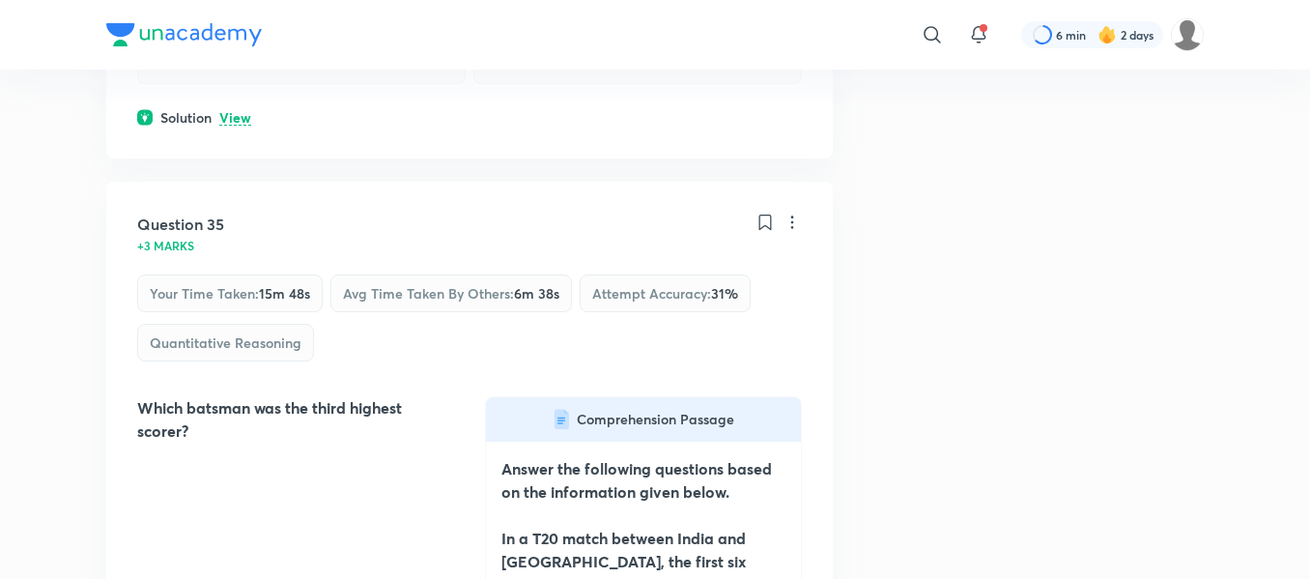
scroll to position [13014, 0]
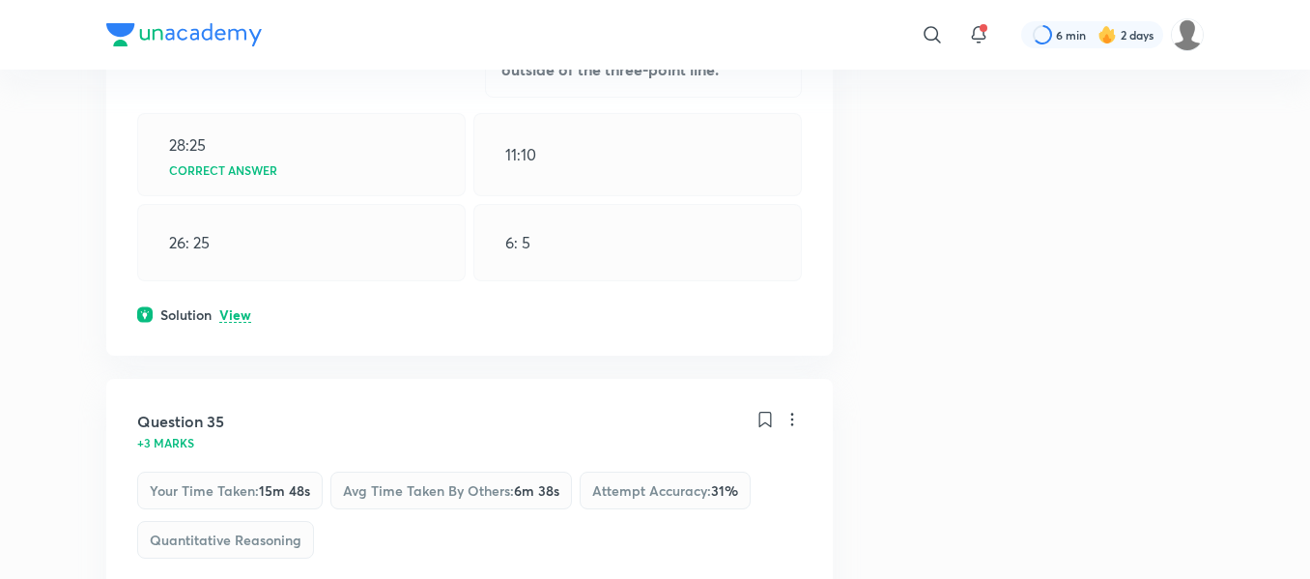
click at [235, 320] on p "View" at bounding box center [235, 315] width 32 height 14
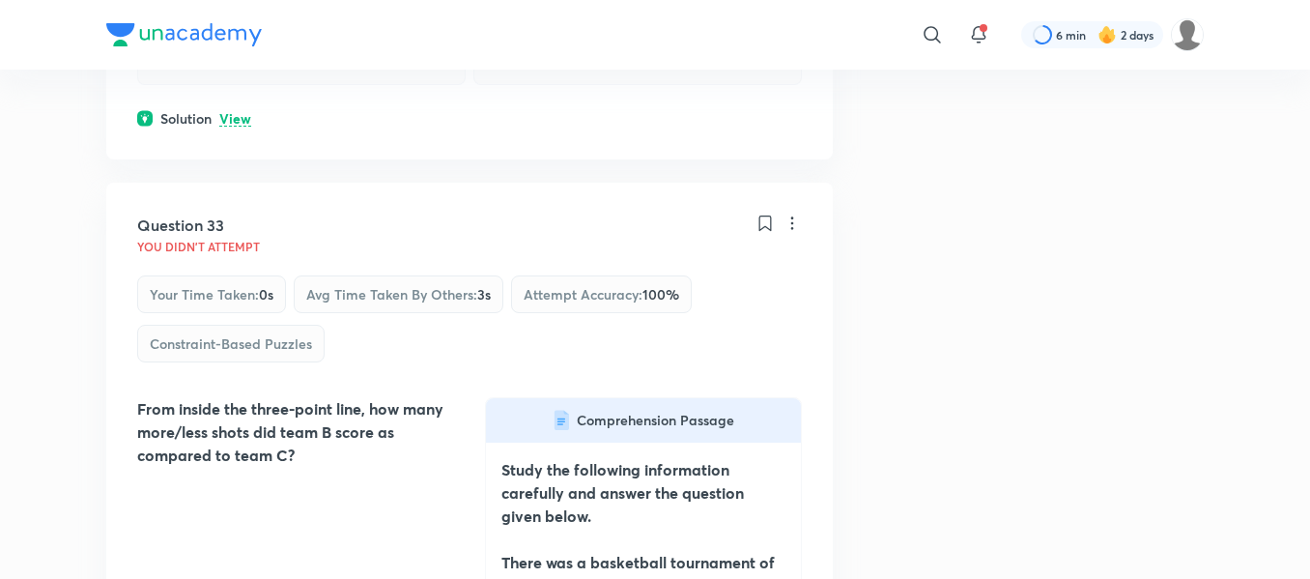
scroll to position [10258, 0]
click at [238, 120] on p "View" at bounding box center [235, 118] width 32 height 14
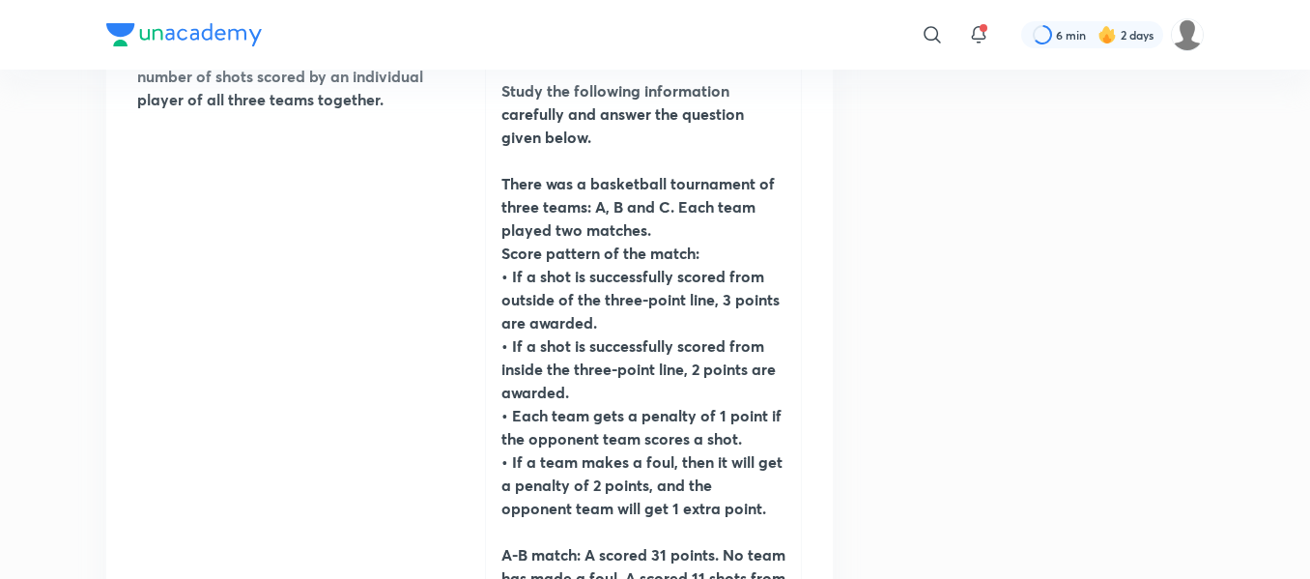
scroll to position [9158, 0]
click at [206, 388] on div "If only three players from each team scored shots, then find the sum of the max…" at bounding box center [469, 509] width 665 height 981
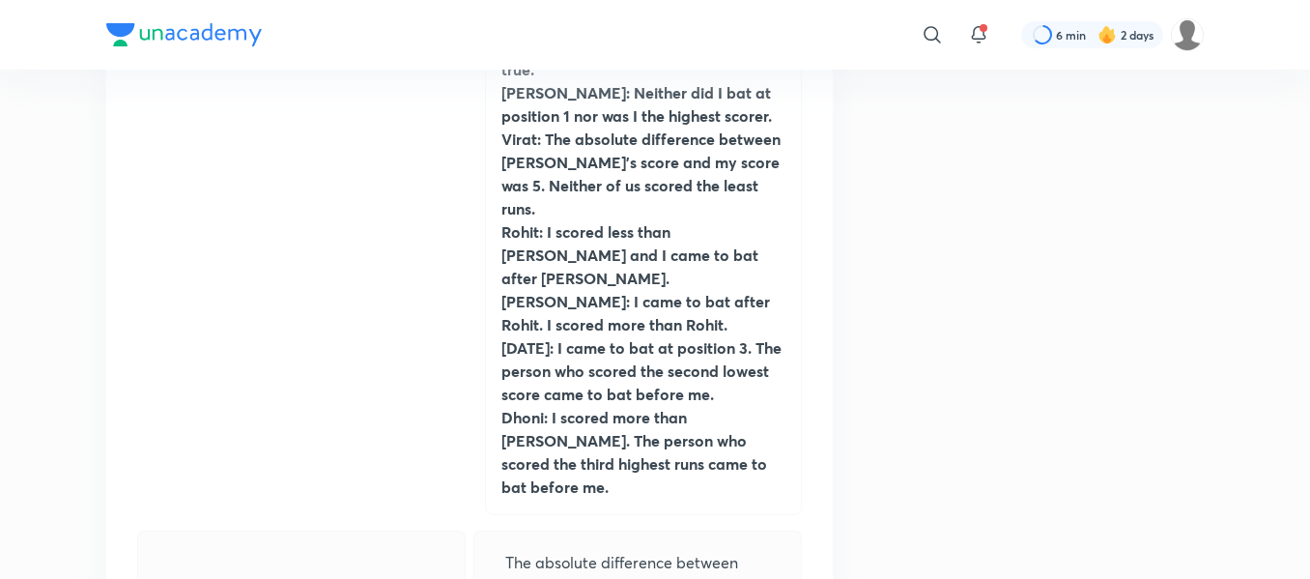
scroll to position [23427, 0]
